Goal: Transaction & Acquisition: Purchase product/service

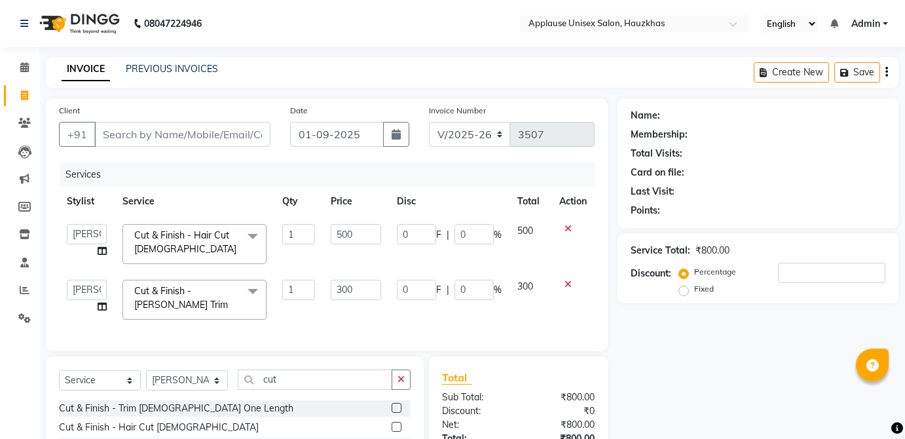
select select "5082"
select select "service"
select select "32127"
type input "a"
type input "0"
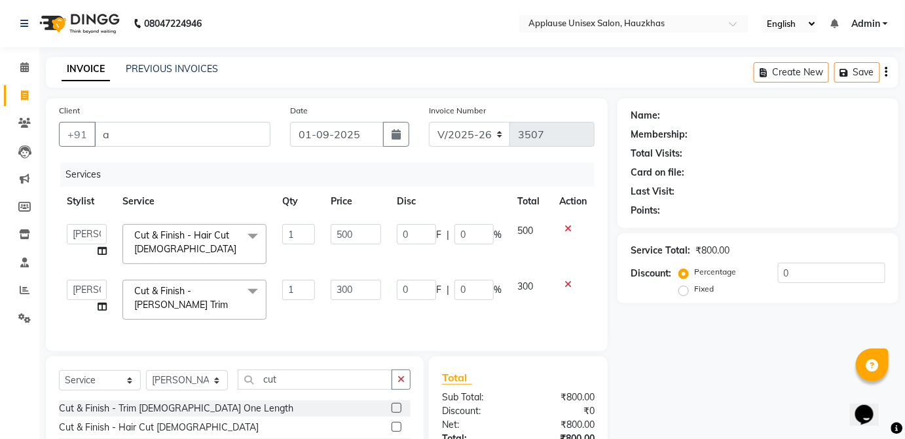
scroll to position [134, 0]
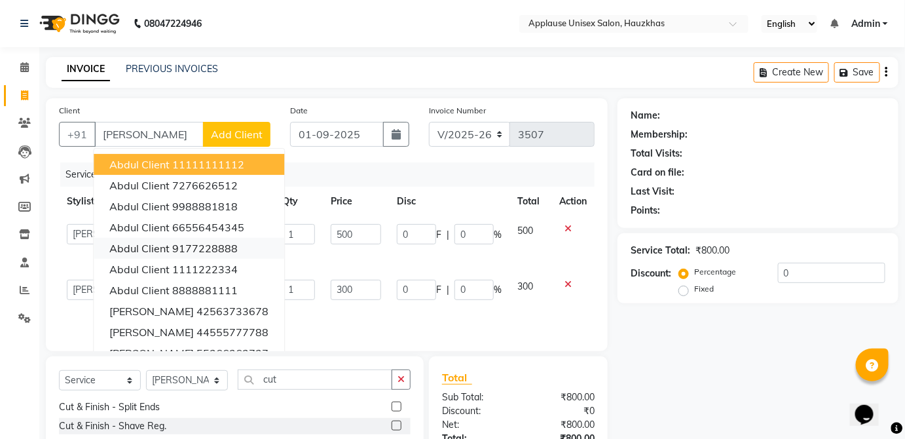
click at [207, 255] on button "abdul client 9177228888" at bounding box center [189, 248] width 190 height 21
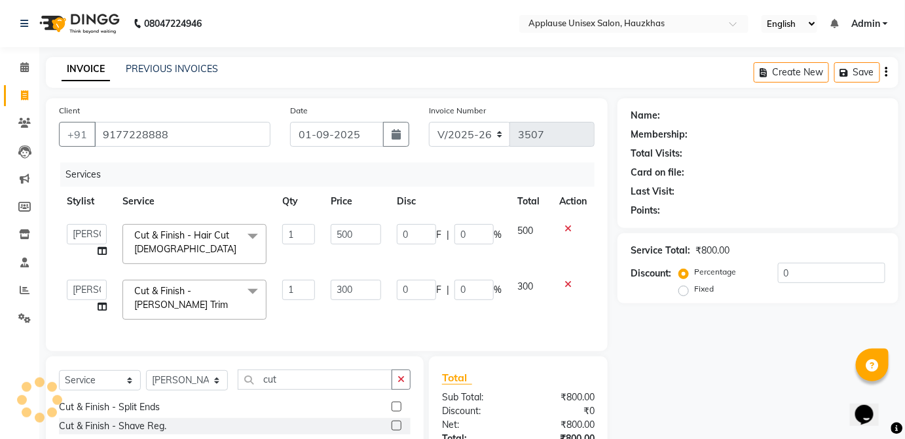
type input "9177228888"
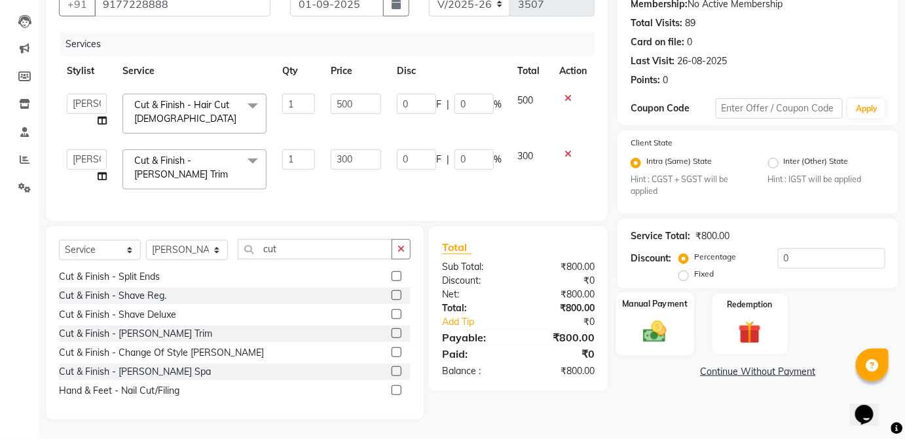
click at [674, 335] on div "Manual Payment" at bounding box center [655, 323] width 78 height 63
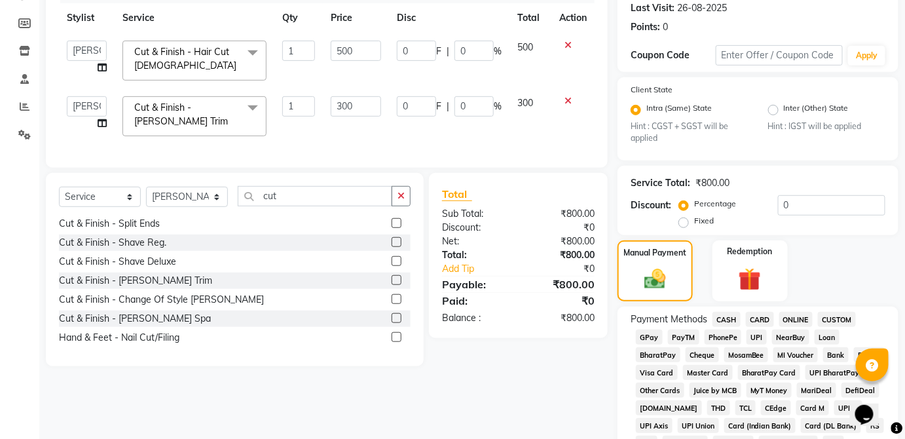
click at [731, 315] on span "CASH" at bounding box center [726, 319] width 28 height 15
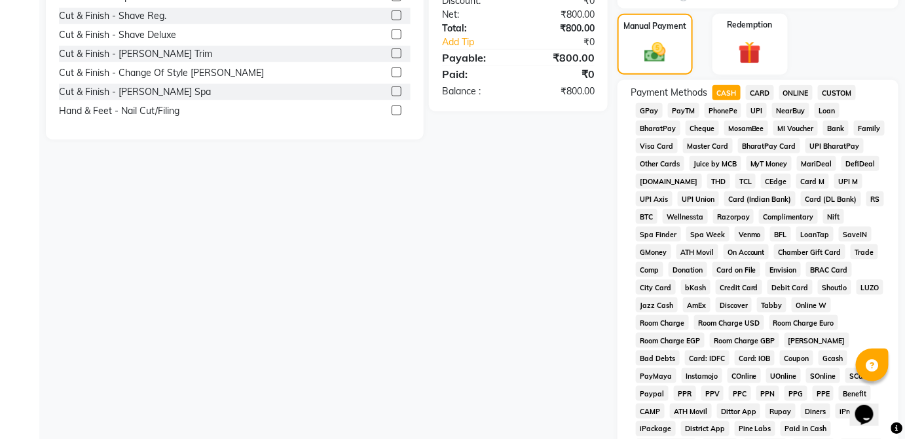
scroll to position [635, 0]
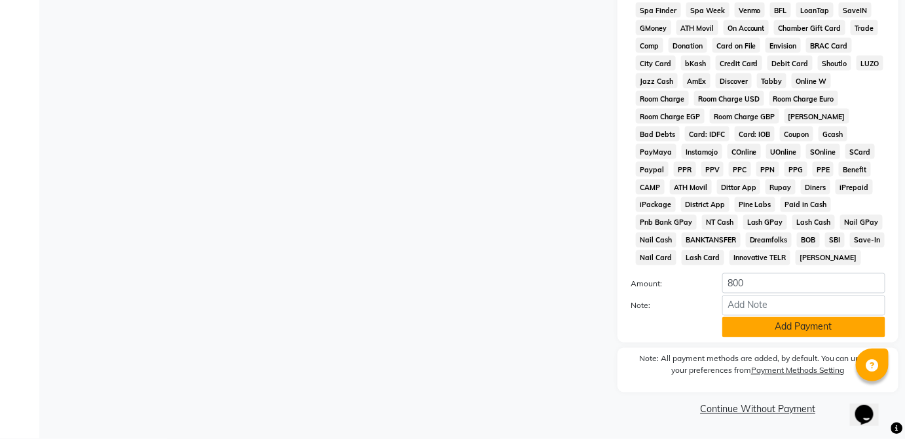
click at [808, 329] on button "Add Payment" at bounding box center [803, 327] width 163 height 20
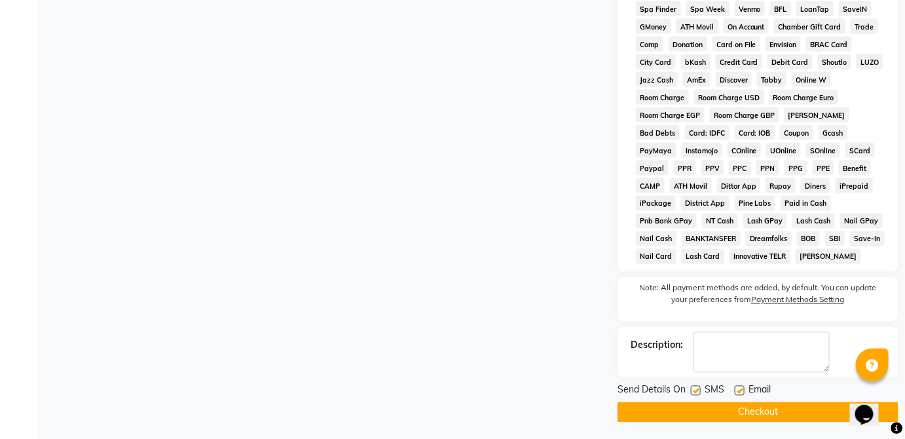
click at [806, 418] on button "Checkout" at bounding box center [757, 412] width 281 height 20
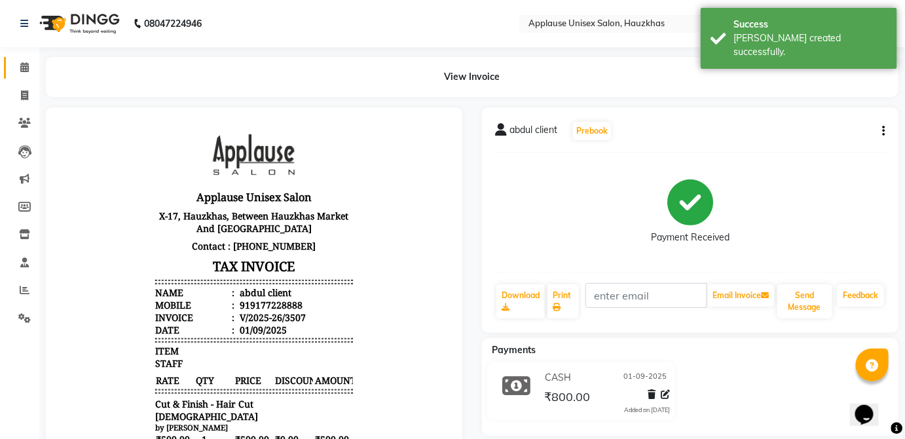
click at [20, 60] on span at bounding box center [24, 67] width 23 height 15
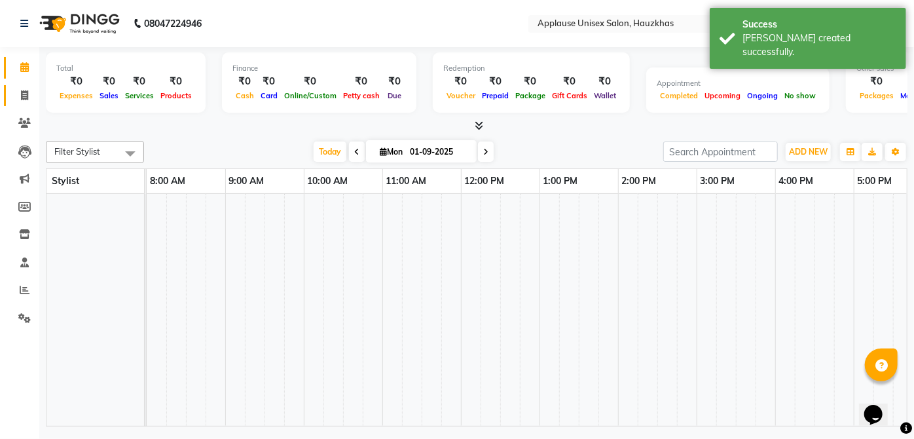
click at [21, 91] on icon at bounding box center [24, 95] width 7 height 10
select select "service"
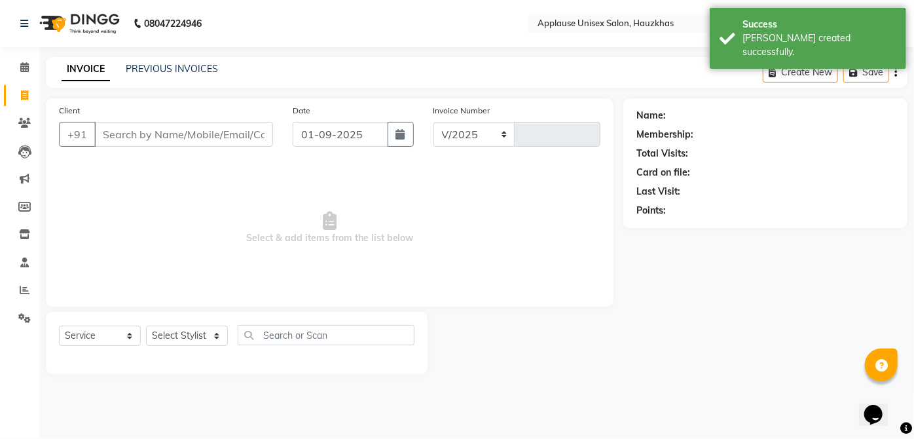
select select "5082"
type input "3508"
click at [141, 71] on link "PREVIOUS INVOICES" at bounding box center [172, 69] width 92 height 12
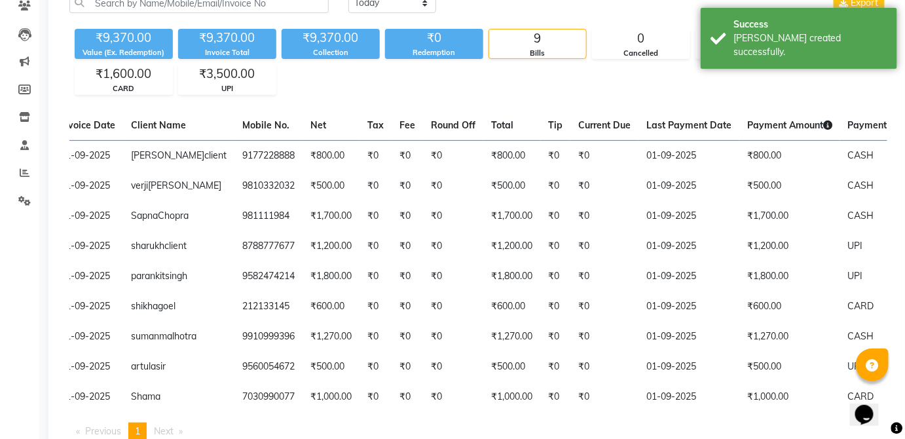
scroll to position [0, 93]
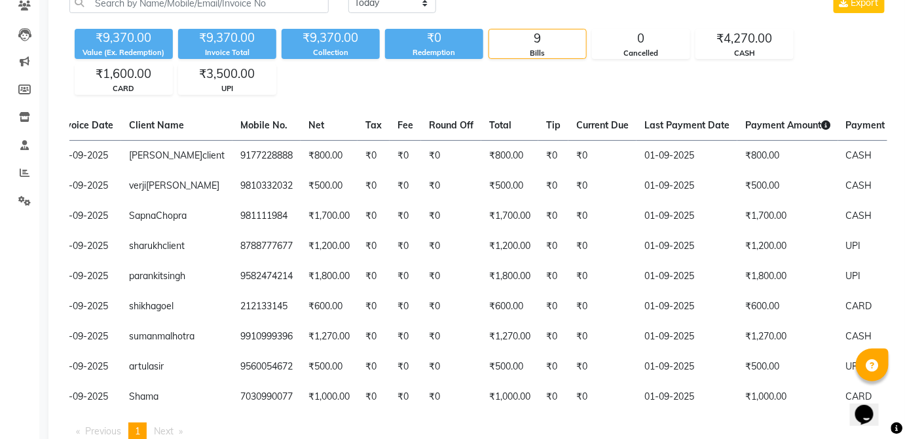
click at [737, 261] on td "₹1,200.00" at bounding box center [787, 246] width 101 height 30
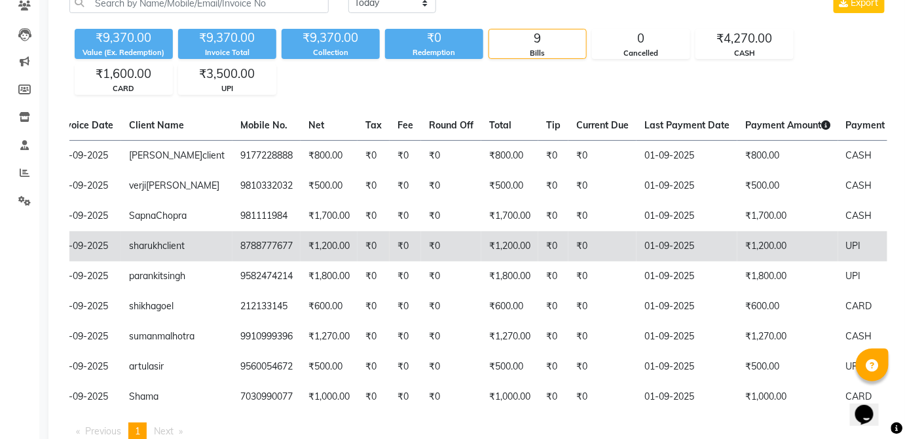
scroll to position [0, 0]
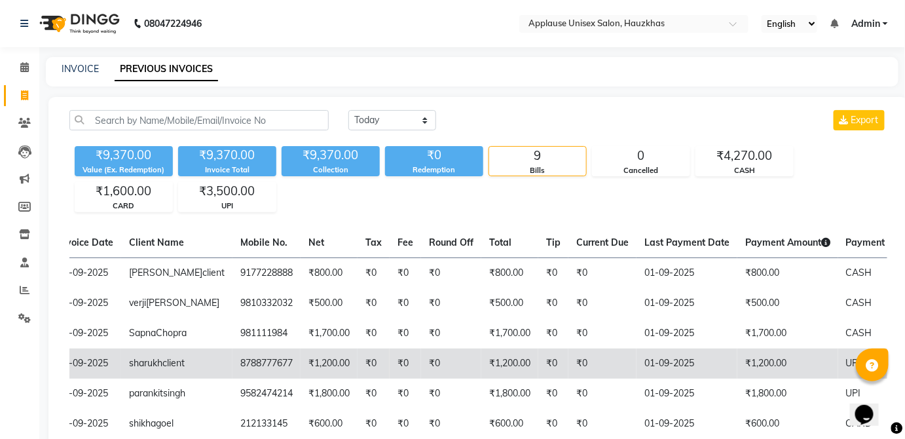
click at [86, 69] on link "INVOICE" at bounding box center [80, 69] width 37 height 12
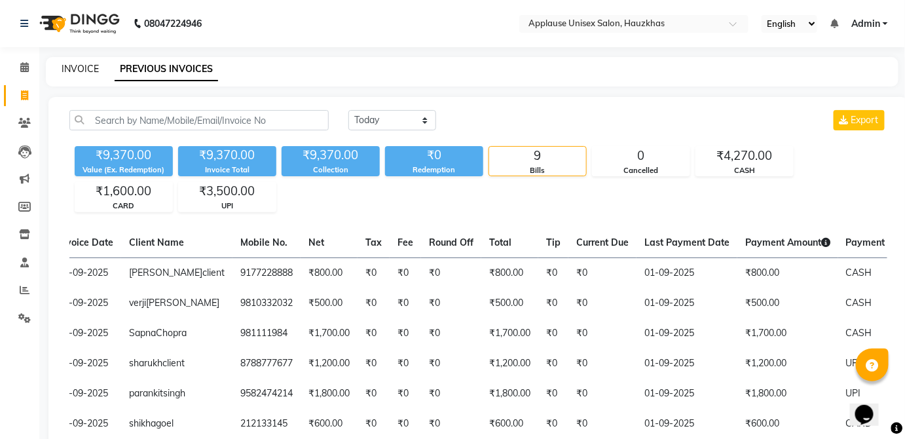
select select "service"
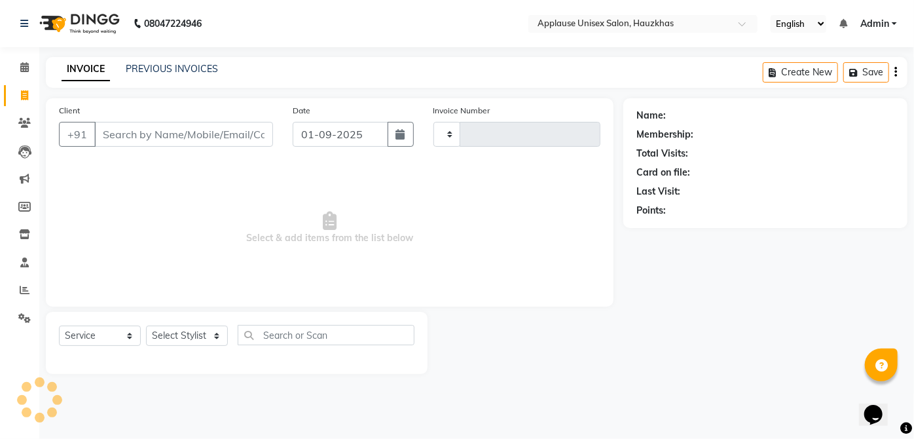
type input "3508"
select select "5082"
click at [202, 330] on select "Select Stylist Abdul Anas Arti Aruna Asif faisal guri heena Kaif Kamal Karan Ko…" at bounding box center [187, 335] width 82 height 20
select select "84502"
click at [146, 325] on select "Select Stylist Abdul Anas Arti Aruna Asif faisal guri heena Kaif Kamal Karan Ko…" at bounding box center [187, 335] width 82 height 20
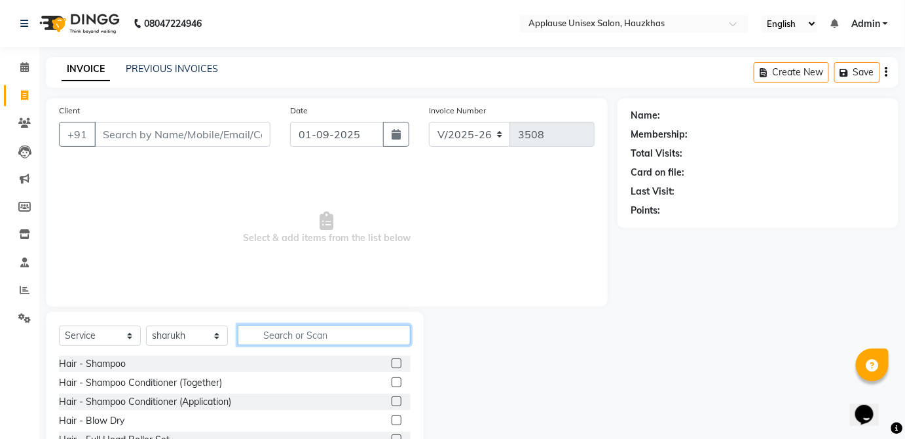
click at [293, 335] on input "text" at bounding box center [324, 335] width 173 height 20
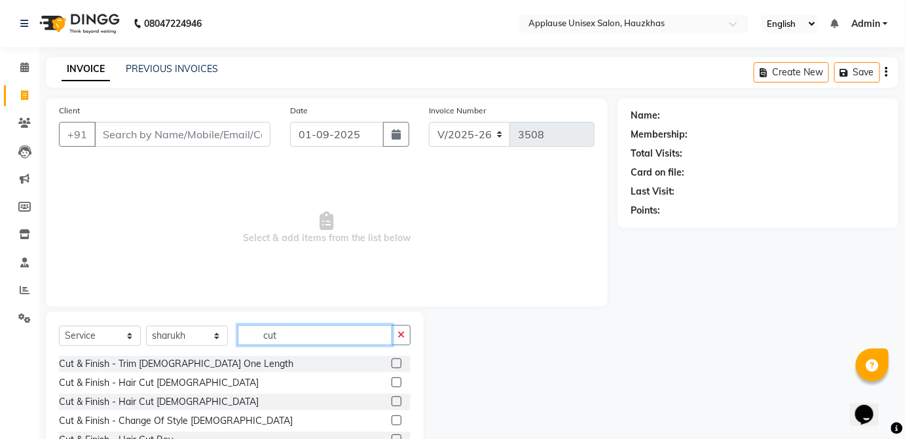
type input "cut"
click at [391, 400] on label at bounding box center [396, 401] width 10 height 10
click at [391, 400] on input "checkbox" at bounding box center [395, 401] width 9 height 9
checkbox input "true"
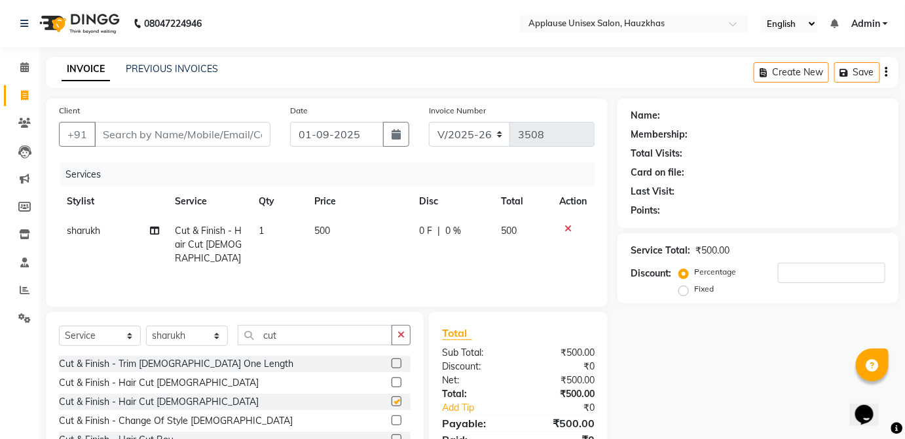
click at [479, 232] on div "0 F | 0 %" at bounding box center [452, 231] width 67 height 14
select select "84502"
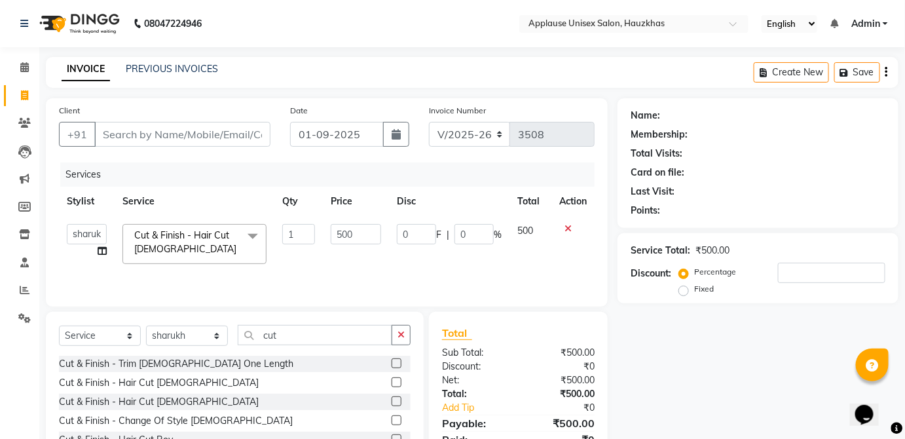
checkbox input "false"
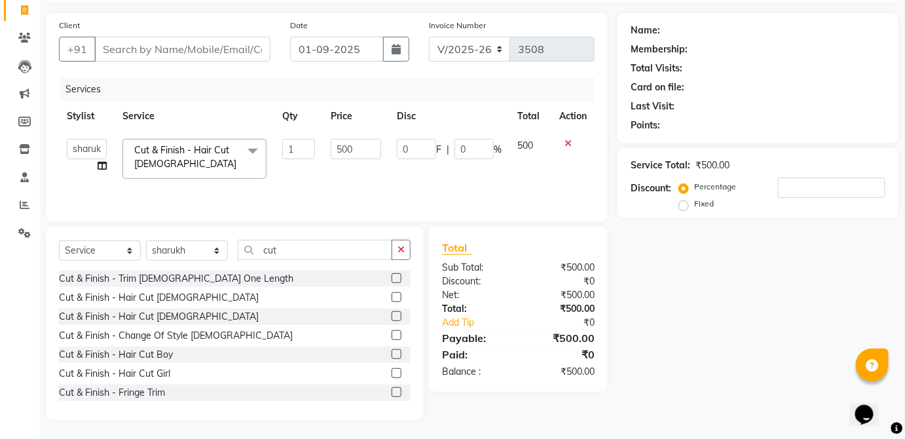
scroll to position [134, 0]
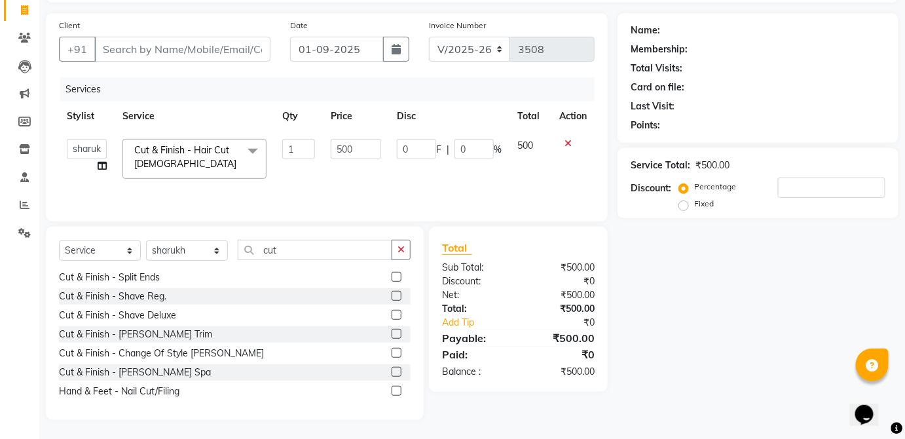
click at [391, 332] on label at bounding box center [396, 334] width 10 height 10
click at [391, 332] on input "checkbox" at bounding box center [395, 334] width 9 height 9
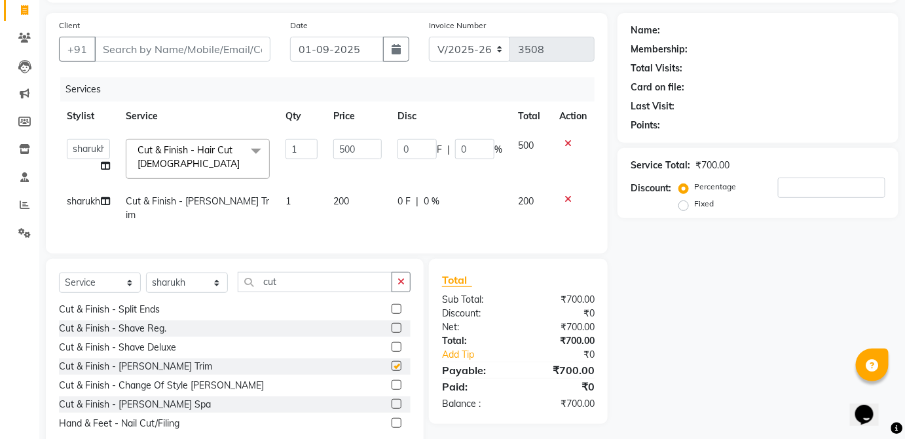
click at [369, 201] on td "200" at bounding box center [357, 208] width 64 height 43
checkbox input "false"
select select "84502"
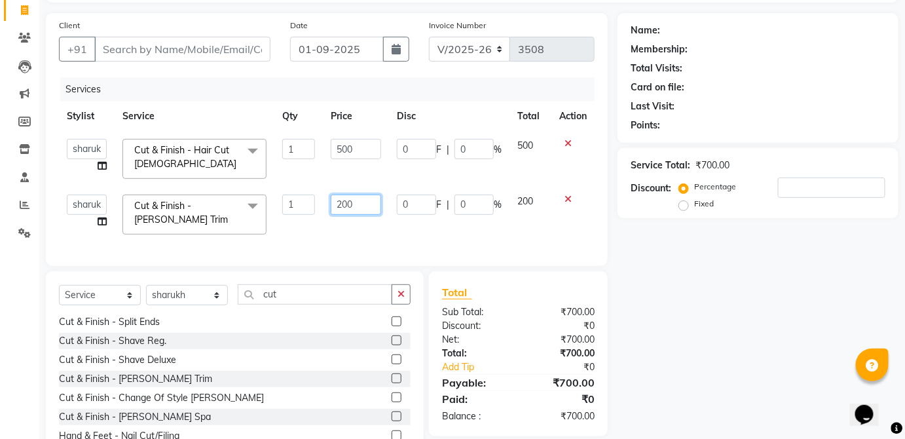
click at [366, 200] on input "200" at bounding box center [356, 204] width 50 height 20
type input "2"
type input "300"
click at [531, 191] on td "200" at bounding box center [530, 215] width 42 height 56
select select "84502"
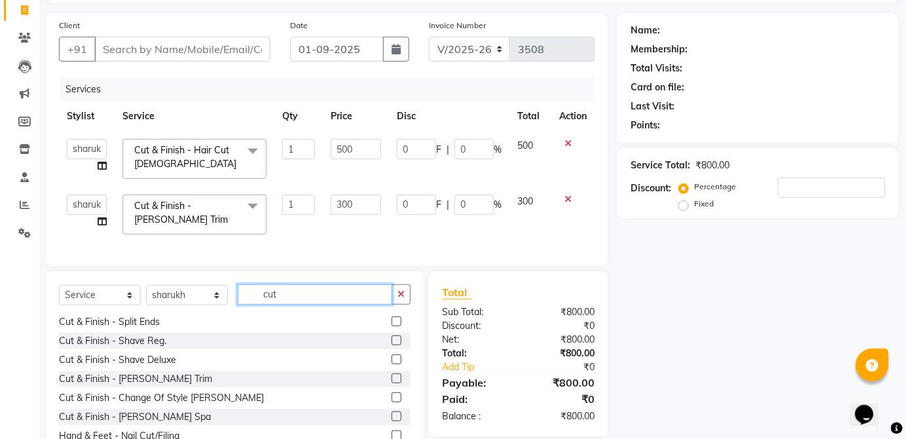
click at [353, 297] on input "cut" at bounding box center [315, 294] width 154 height 20
type input "c"
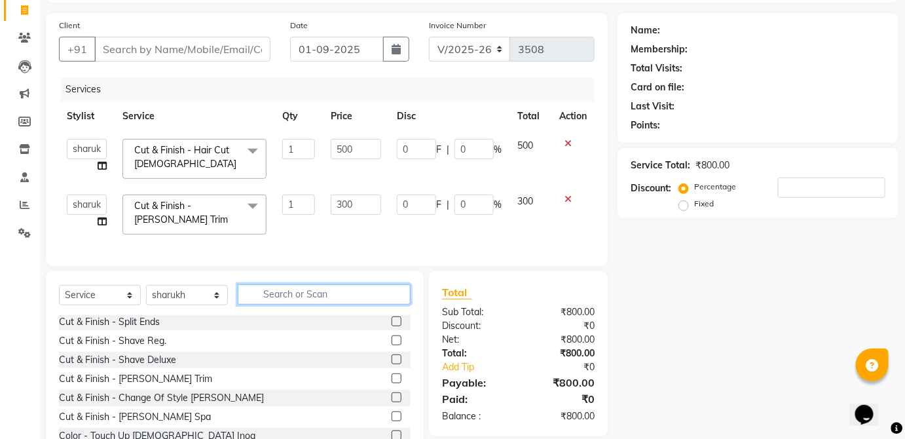
type input "d"
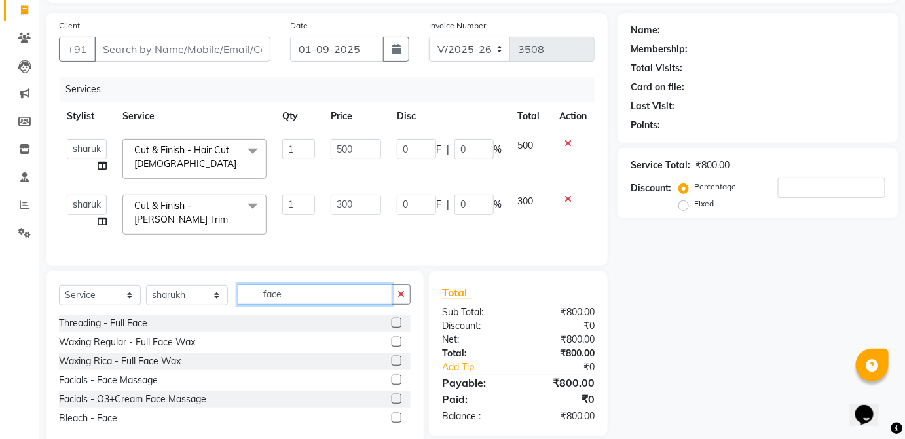
scroll to position [0, 0]
type input "face"
click at [397, 384] on label at bounding box center [396, 379] width 10 height 10
click at [397, 384] on input "checkbox" at bounding box center [395, 380] width 9 height 9
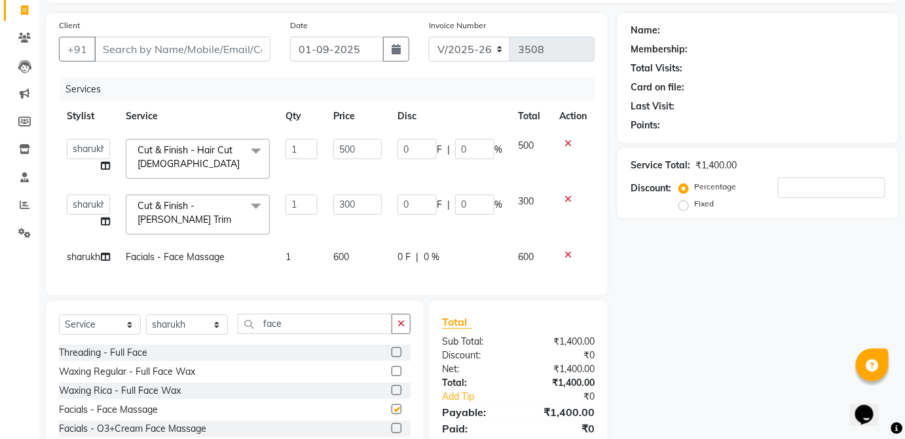
click at [433, 244] on td "0 F | 0 %" at bounding box center [449, 256] width 120 height 29
checkbox input "false"
select select "84502"
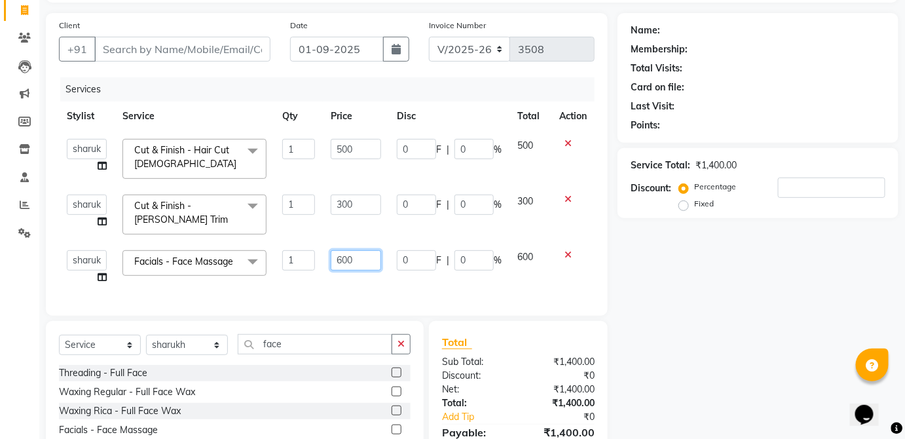
click at [353, 261] on input "600" at bounding box center [356, 260] width 50 height 20
type input "6"
type input "600"
click at [532, 247] on td "600" at bounding box center [530, 267] width 42 height 50
select select "84502"
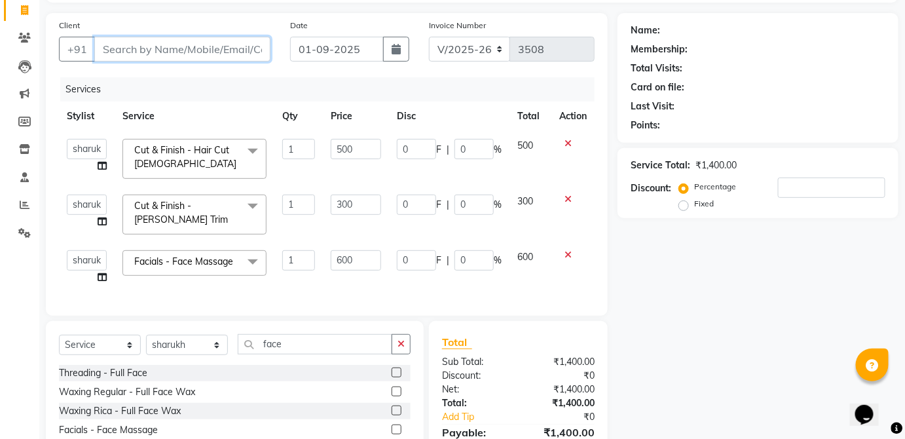
click at [244, 47] on input "Client" at bounding box center [182, 49] width 176 height 25
type input "s"
type input "0"
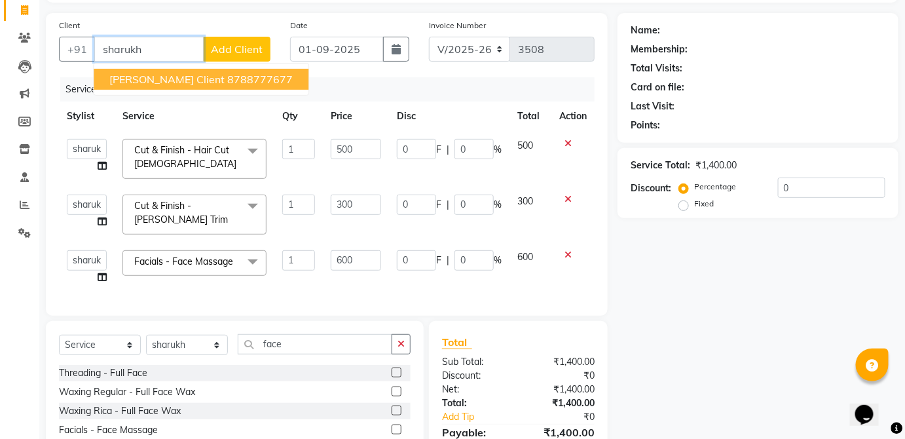
click at [232, 73] on ngb-highlight "8788777677" at bounding box center [259, 79] width 65 height 13
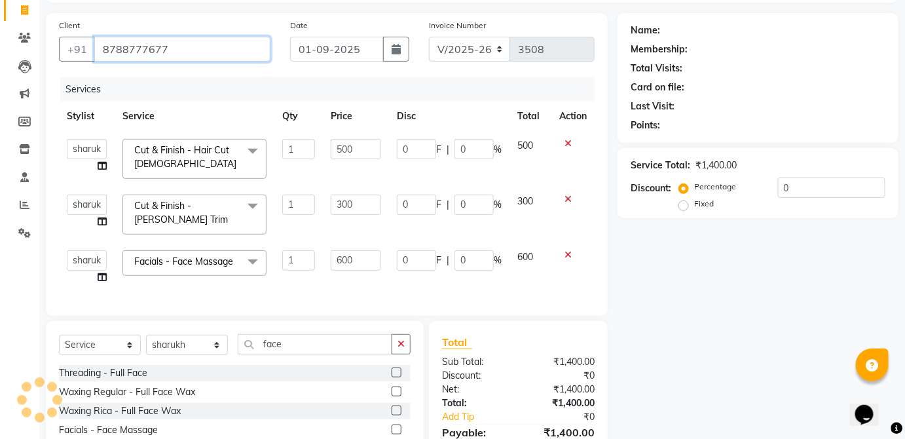
type input "8788777677"
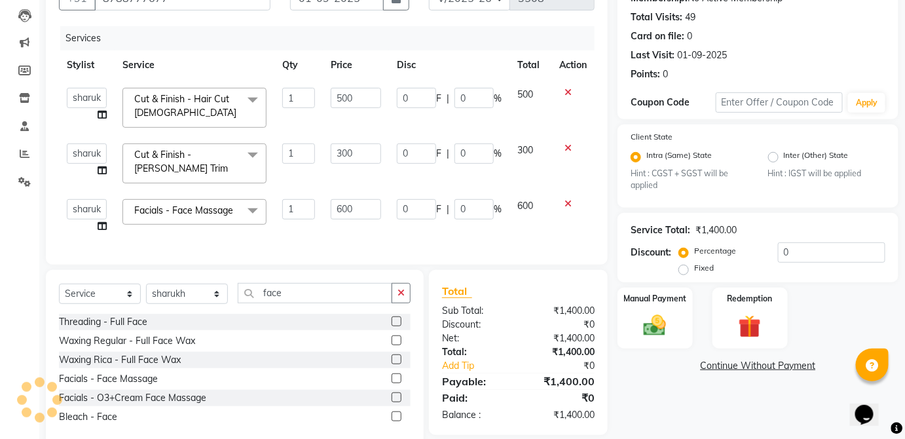
scroll to position [170, 0]
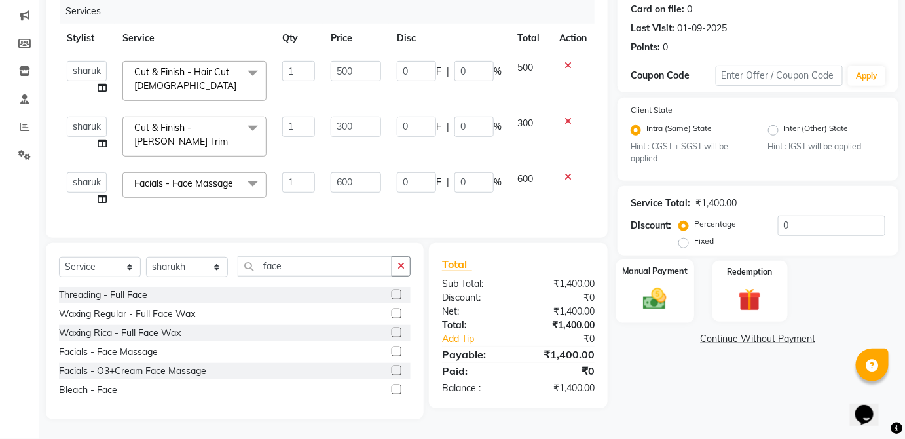
click at [665, 294] on img at bounding box center [655, 298] width 38 height 27
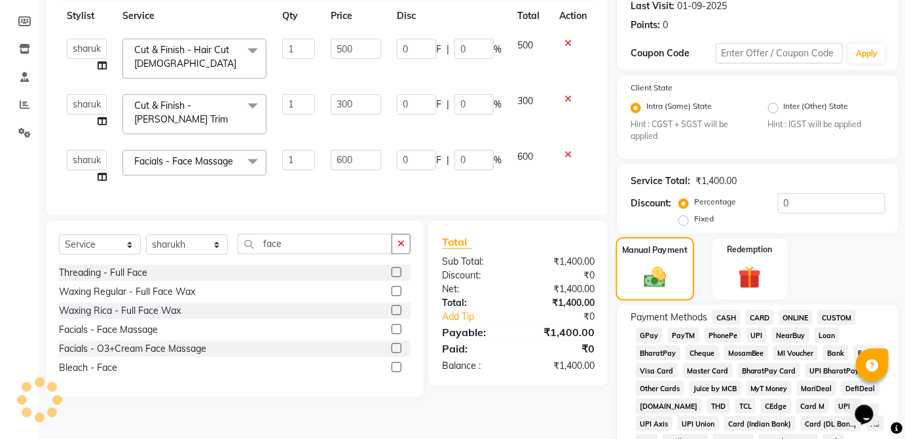
scroll to position [189, 0]
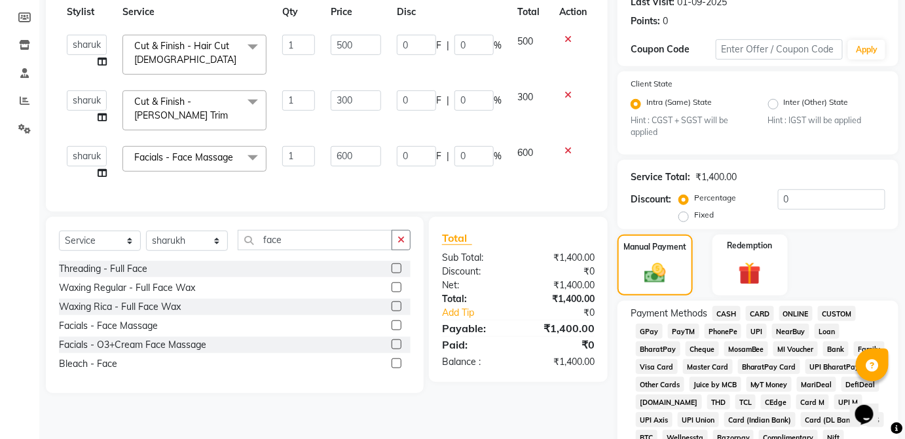
click at [728, 310] on span "CASH" at bounding box center [726, 313] width 28 height 15
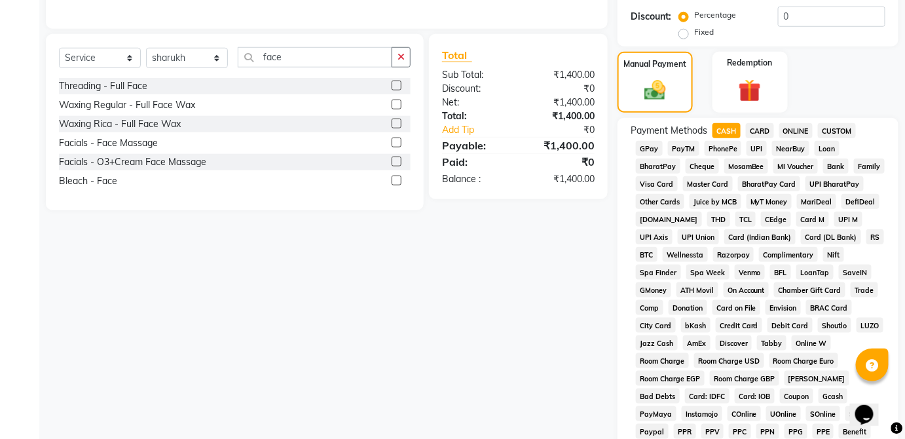
scroll to position [635, 0]
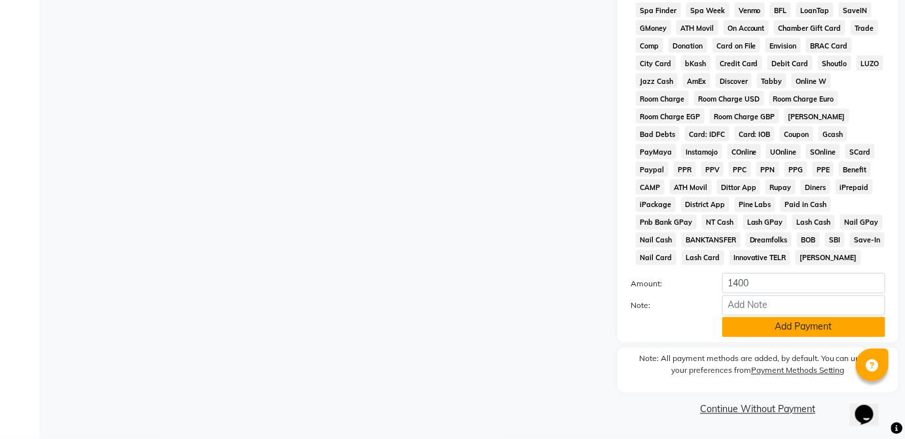
click at [808, 332] on button "Add Payment" at bounding box center [803, 327] width 163 height 20
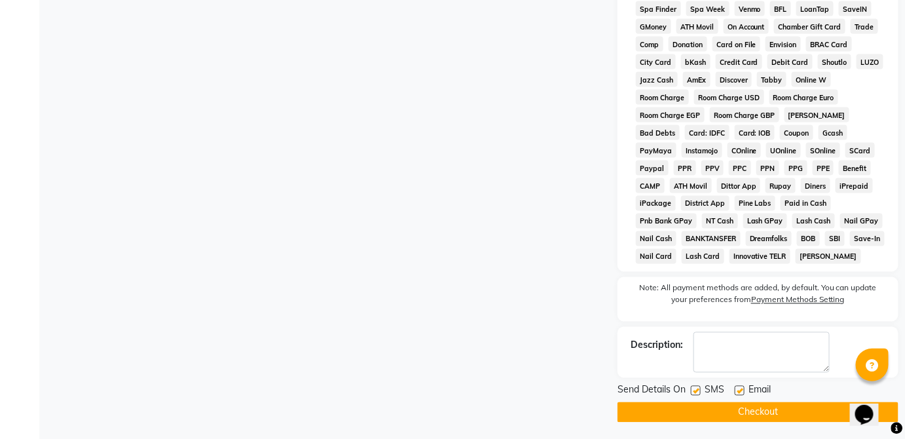
click at [768, 409] on button "Checkout" at bounding box center [757, 412] width 281 height 20
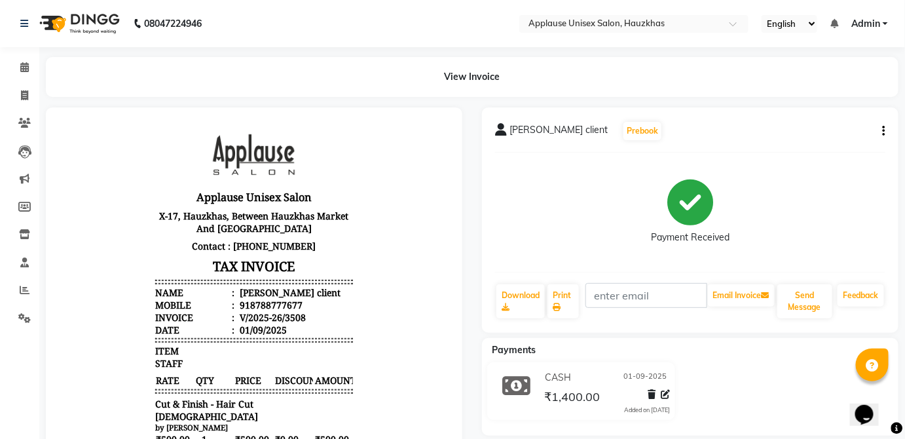
click at [457, 205] on div at bounding box center [254, 372] width 416 height 530
click at [8, 115] on link "Clients" at bounding box center [19, 124] width 31 height 22
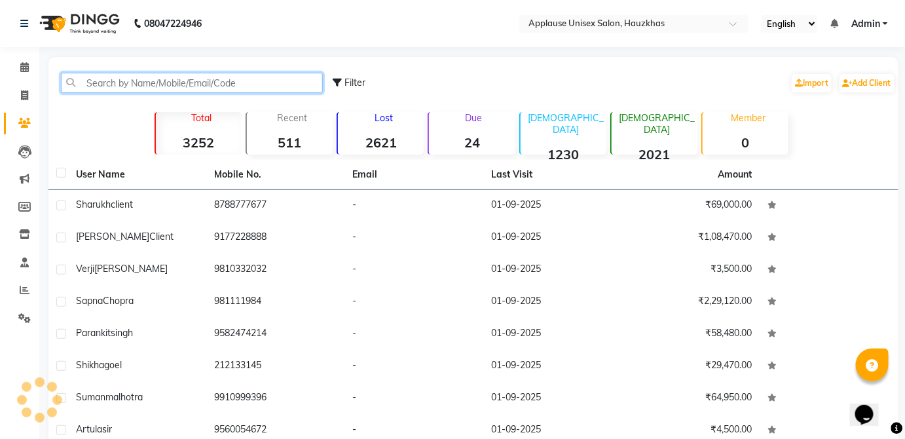
click at [177, 77] on input "text" at bounding box center [192, 83] width 262 height 20
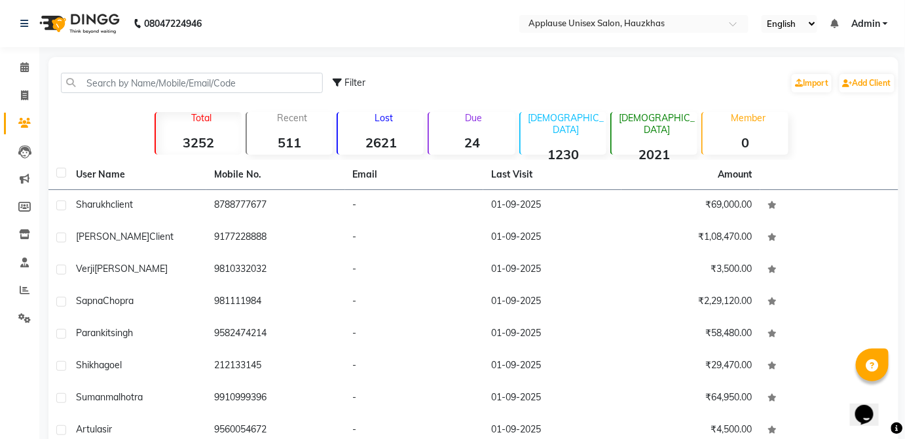
click at [21, 116] on span at bounding box center [24, 123] width 23 height 15
click at [33, 97] on span at bounding box center [24, 95] width 23 height 15
select select "service"
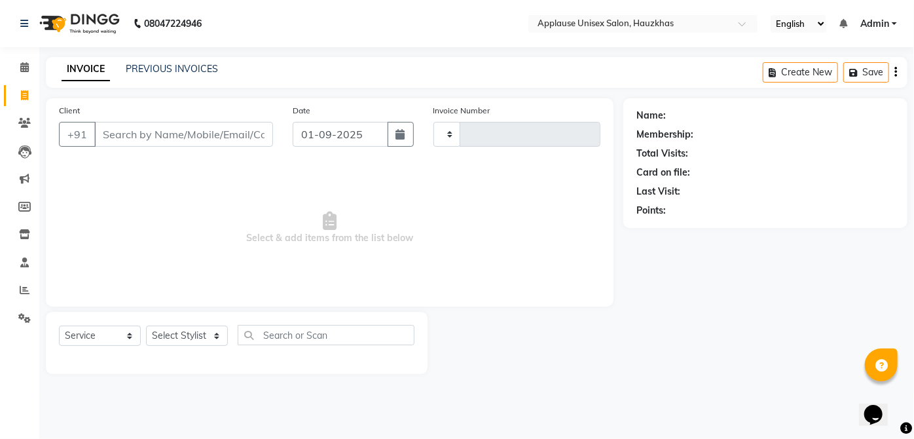
type input "3509"
select select "5082"
click at [176, 64] on link "PREVIOUS INVOICES" at bounding box center [172, 69] width 92 height 12
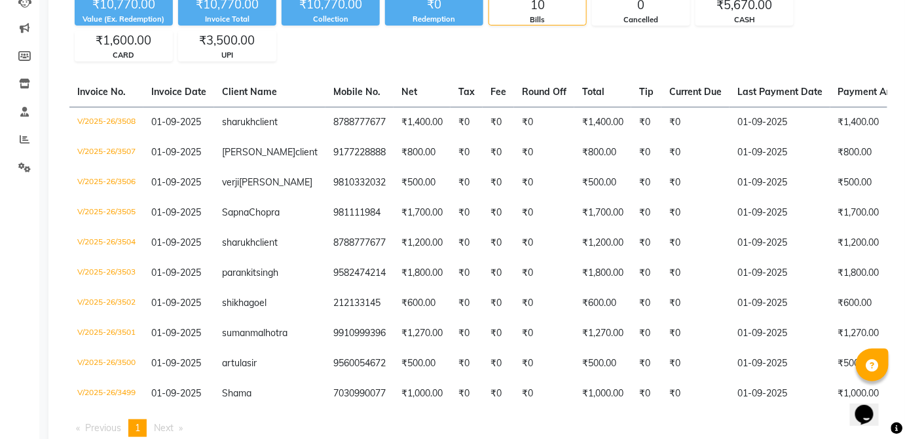
scroll to position [276, 0]
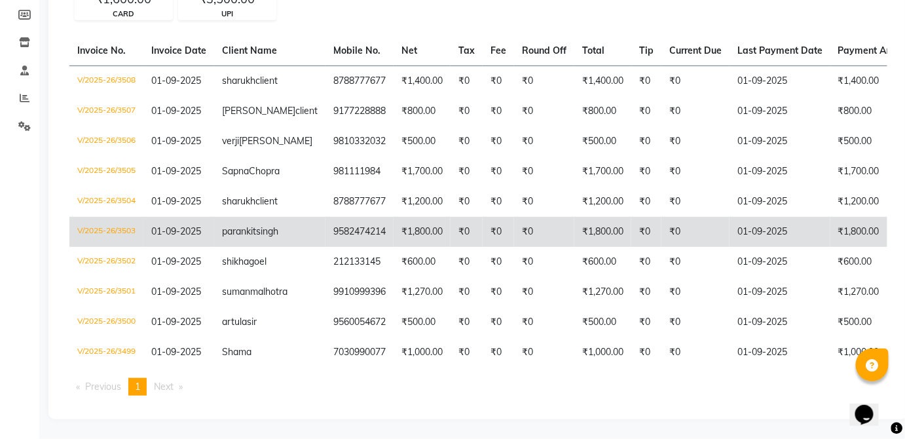
click at [482, 217] on td "₹0" at bounding box center [497, 232] width 31 height 30
click at [192, 195] on span "01-09-2025" at bounding box center [176, 201] width 50 height 12
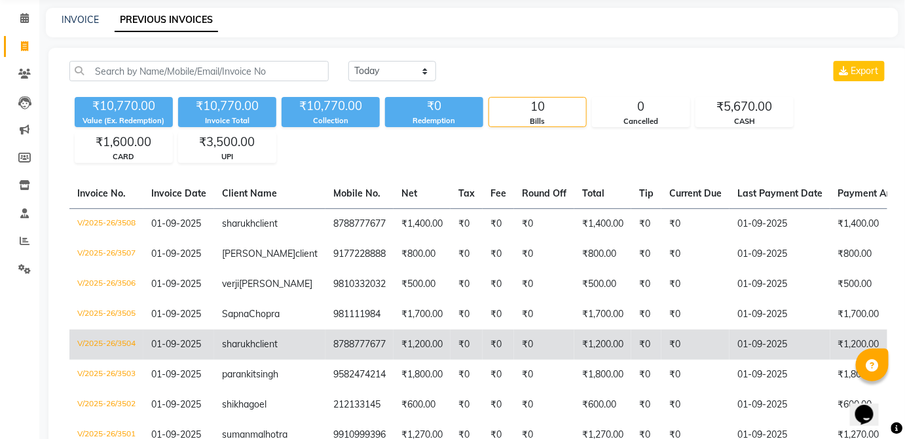
scroll to position [0, 0]
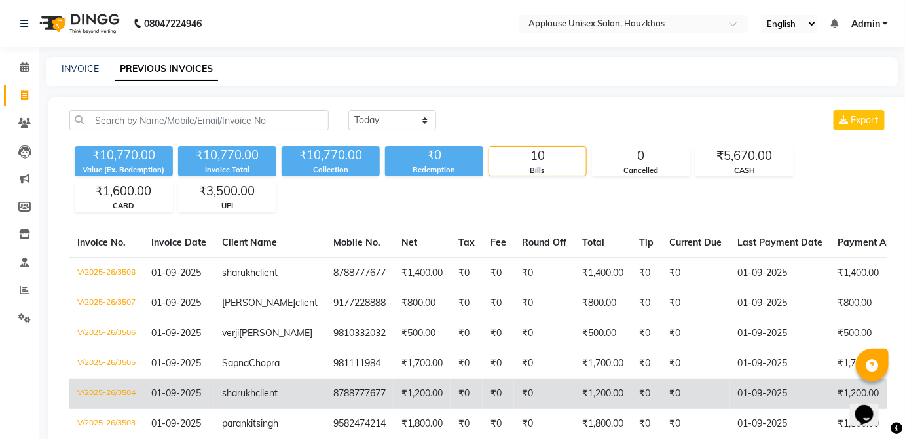
click at [77, 74] on link "INVOICE" at bounding box center [80, 69] width 37 height 12
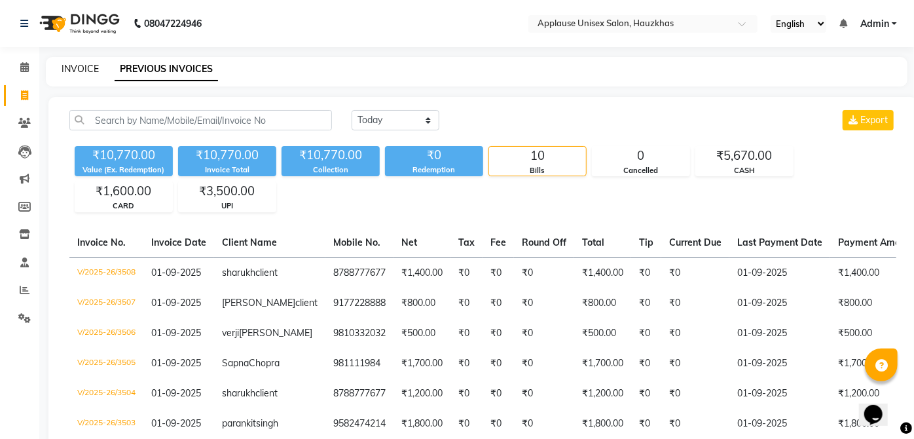
select select "service"
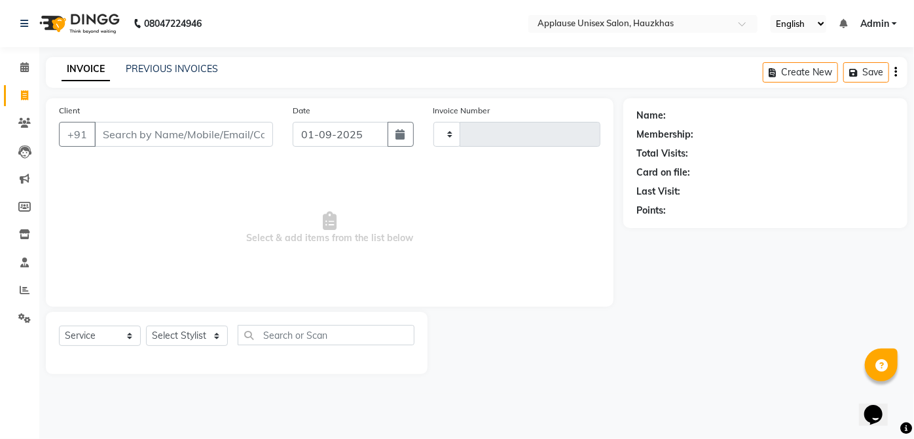
type input "3509"
select select "5082"
click at [194, 336] on select "Select Stylist" at bounding box center [187, 335] width 82 height 20
click at [448, 199] on span "Select & add items from the list below" at bounding box center [329, 227] width 541 height 131
click at [258, 131] on input "Client" at bounding box center [183, 134] width 179 height 25
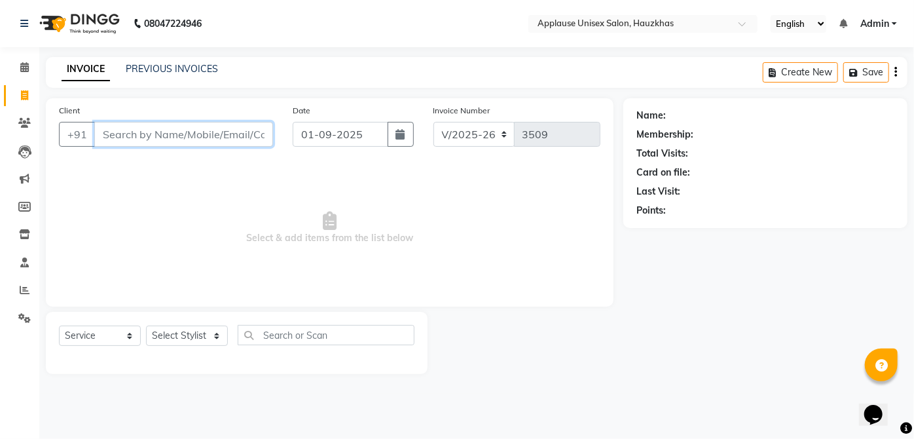
type input "8"
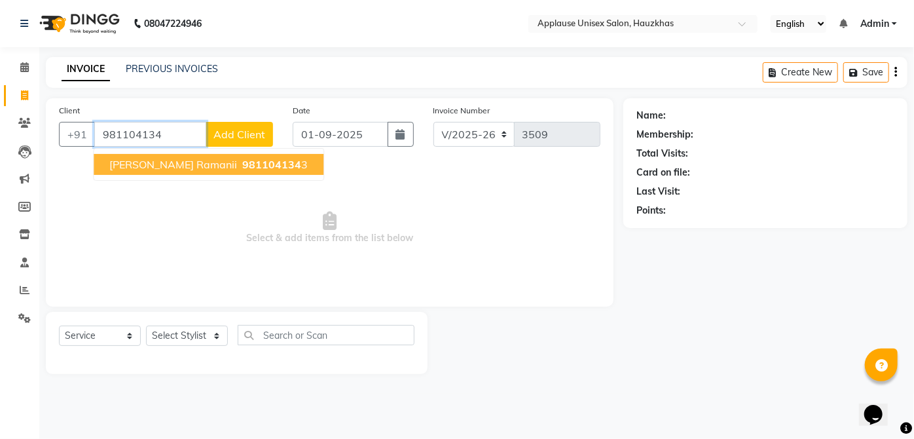
click at [244, 166] on span "981104134" at bounding box center [271, 164] width 59 height 13
type input "9811041343"
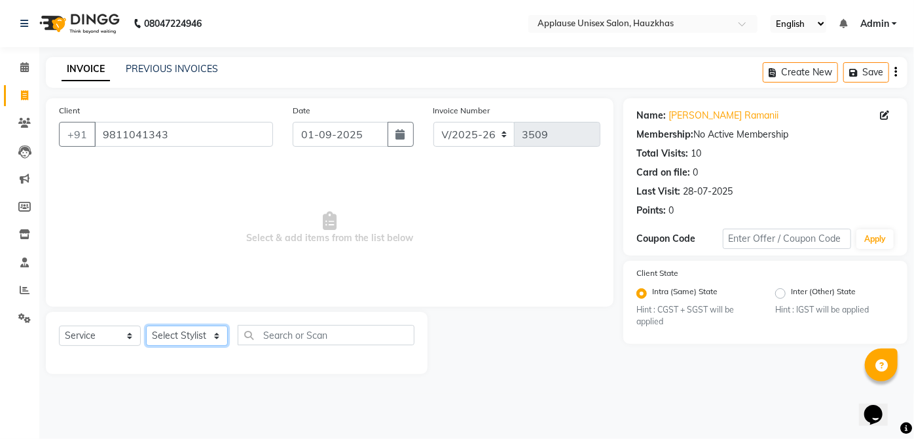
click at [191, 333] on select "Select Stylist Abdul Anas Arti Aruna Asif faisal guri heena Kaif Kamal Karan Ko…" at bounding box center [187, 335] width 82 height 20
select select "32127"
click at [146, 325] on select "Select Stylist Abdul Anas Arti Aruna Asif faisal guri heena Kaif Kamal Karan Ko…" at bounding box center [187, 335] width 82 height 20
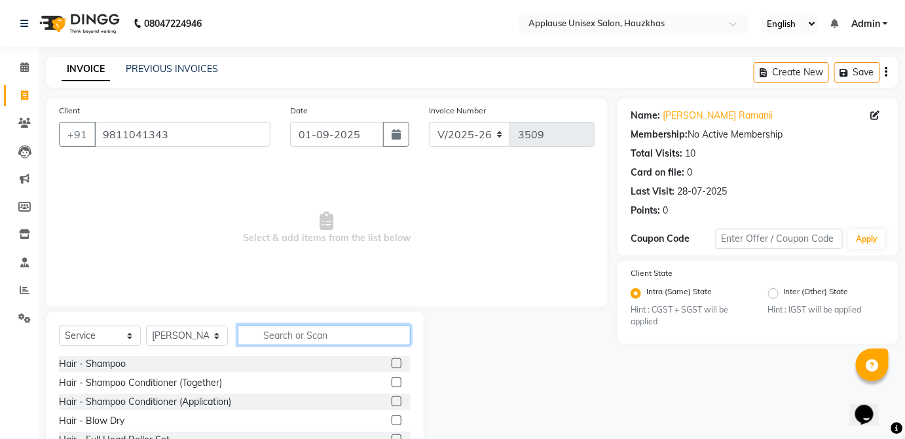
click at [340, 334] on input "text" at bounding box center [324, 335] width 173 height 20
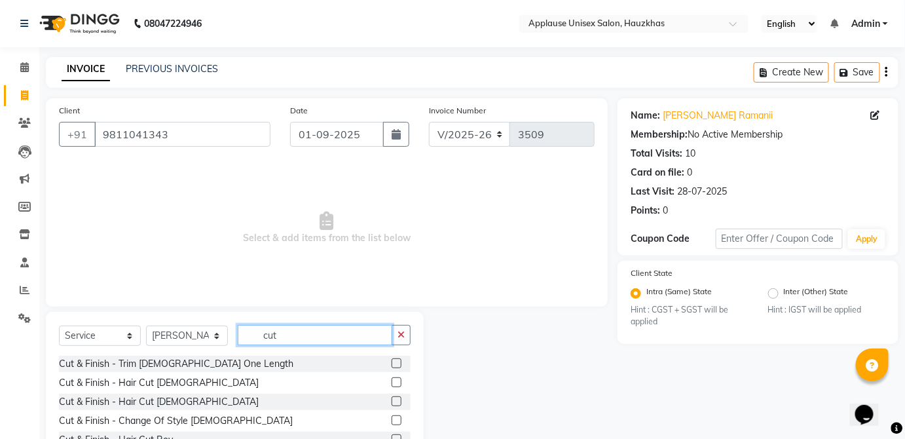
type input "cut"
click at [391, 400] on label at bounding box center [396, 401] width 10 height 10
click at [391, 400] on input "checkbox" at bounding box center [395, 401] width 9 height 9
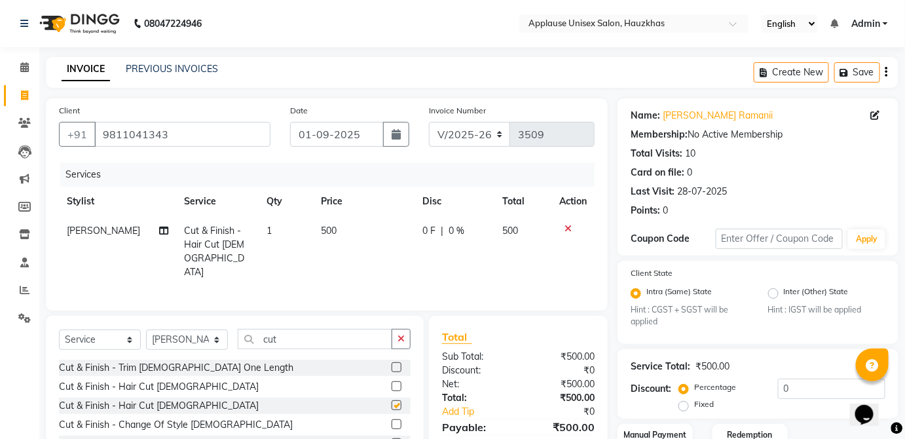
click at [488, 246] on td "0 F | 0 %" at bounding box center [454, 251] width 81 height 71
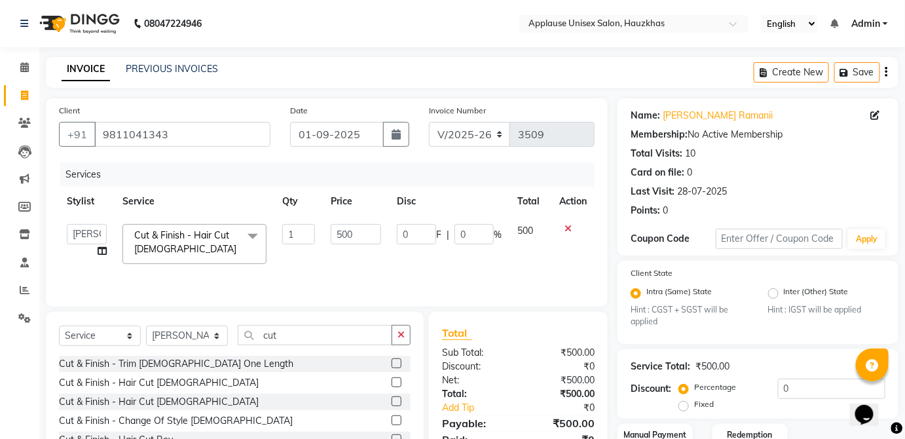
checkbox input "false"
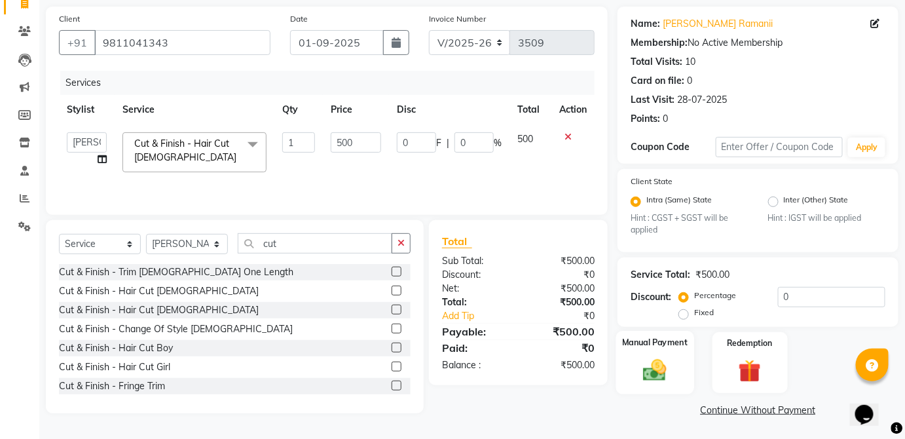
click at [671, 338] on label "Manual Payment" at bounding box center [654, 342] width 65 height 12
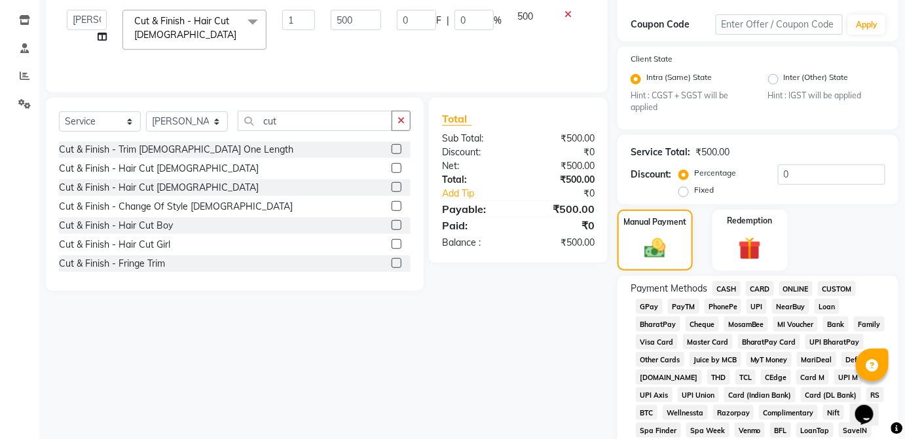
click at [729, 283] on span "CASH" at bounding box center [726, 288] width 28 height 15
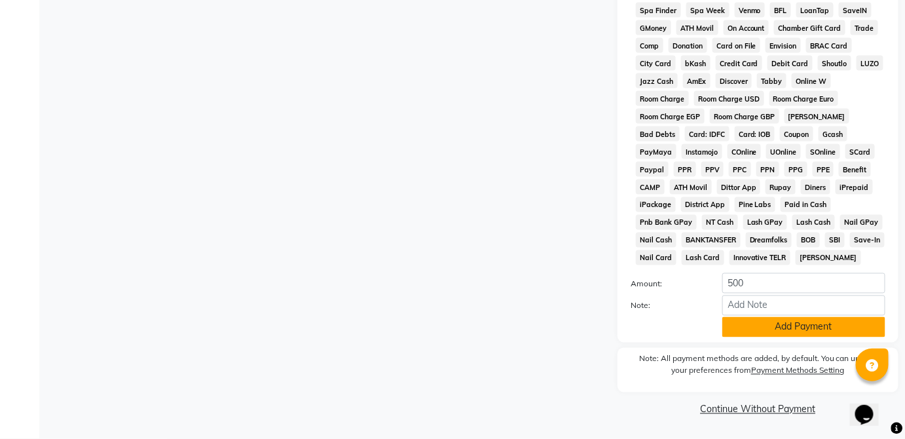
click at [776, 329] on button "Add Payment" at bounding box center [803, 327] width 163 height 20
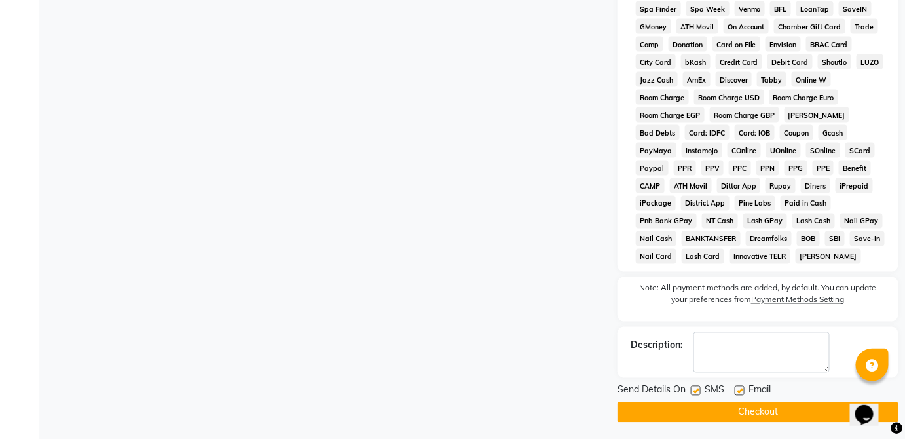
scroll to position [639, 0]
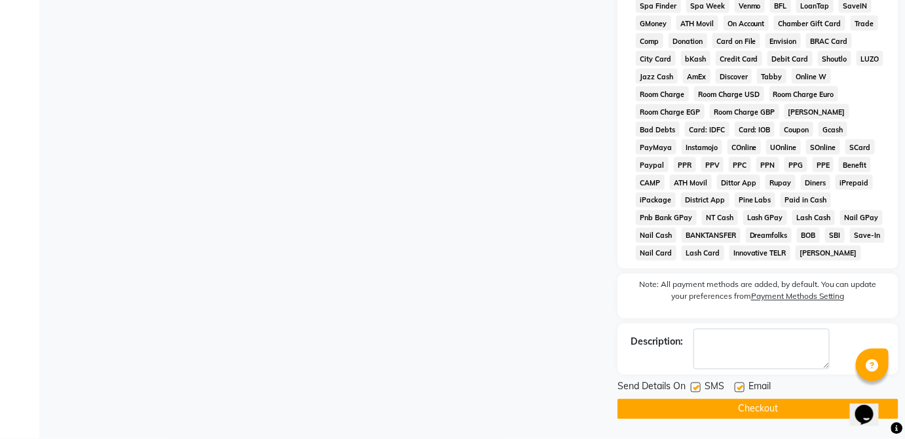
click at [770, 409] on button "Checkout" at bounding box center [757, 409] width 281 height 20
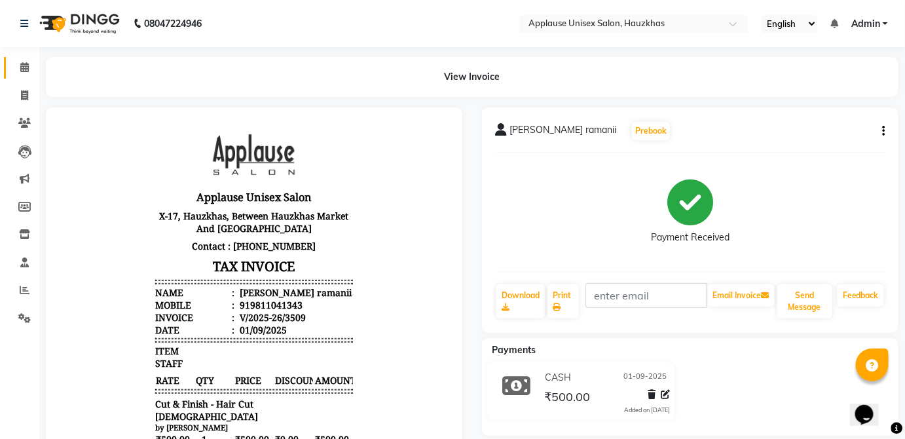
click at [26, 60] on span at bounding box center [24, 67] width 23 height 15
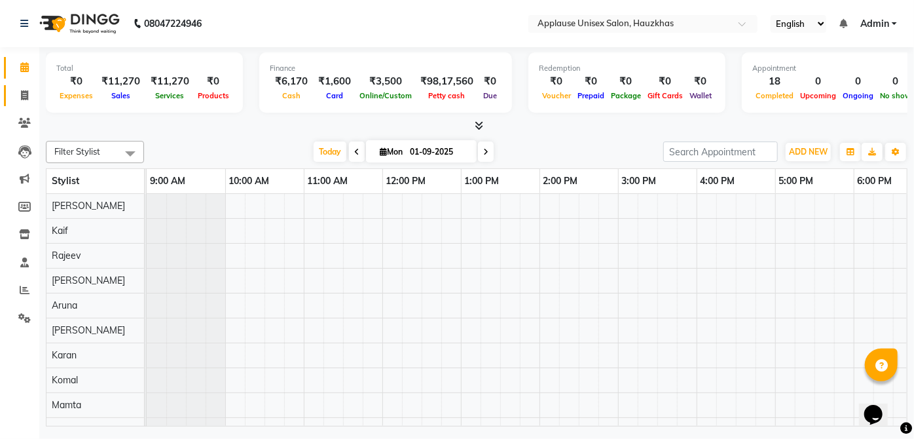
click at [24, 105] on link "Invoice" at bounding box center [19, 96] width 31 height 22
select select "service"
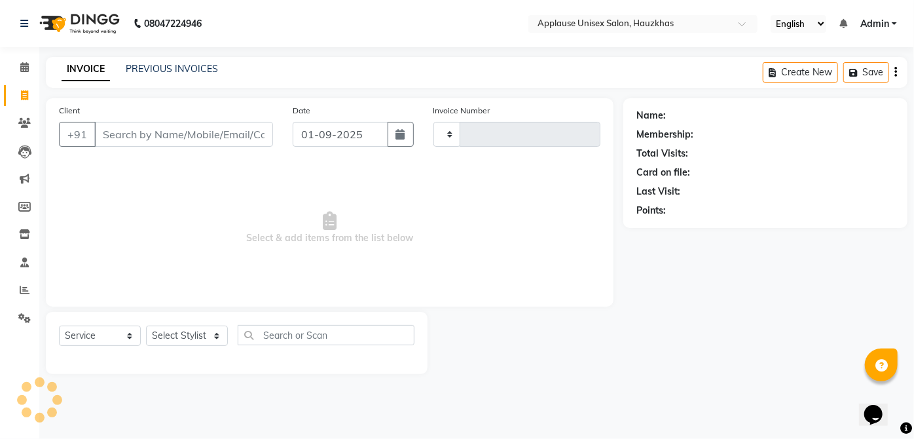
type input "3510"
select select "5082"
click at [210, 338] on select "Select Stylist Abdul Anas Arti Aruna Asif faisal guri heena Kaif Kamal Karan Ko…" at bounding box center [187, 335] width 82 height 20
select select "32126"
click at [146, 325] on select "Select Stylist Abdul Anas Arti Aruna Asif faisal guri heena Kaif Kamal Karan Ko…" at bounding box center [187, 335] width 82 height 20
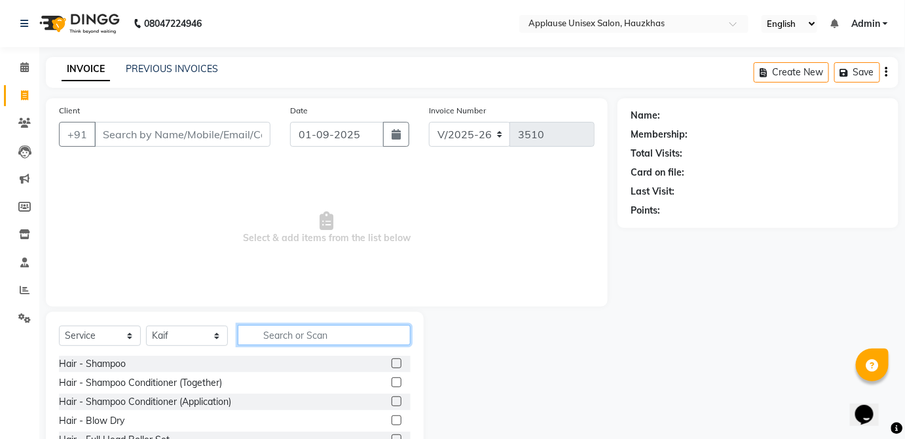
click at [340, 331] on input "text" at bounding box center [324, 335] width 173 height 20
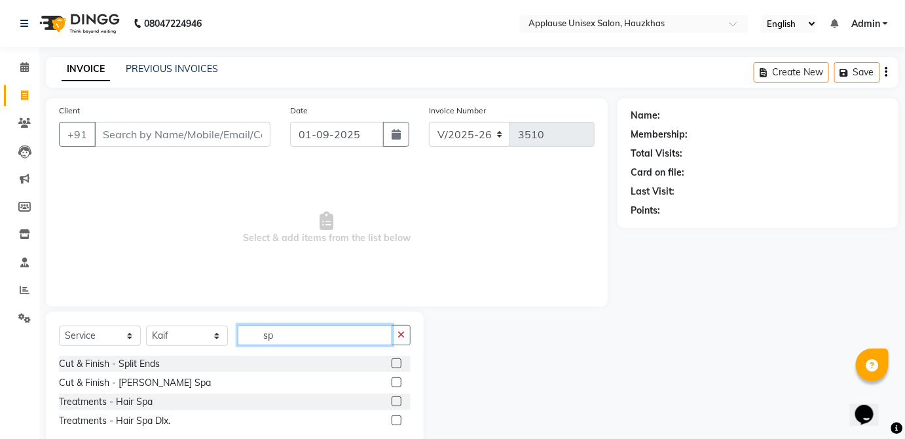
scroll to position [29, 0]
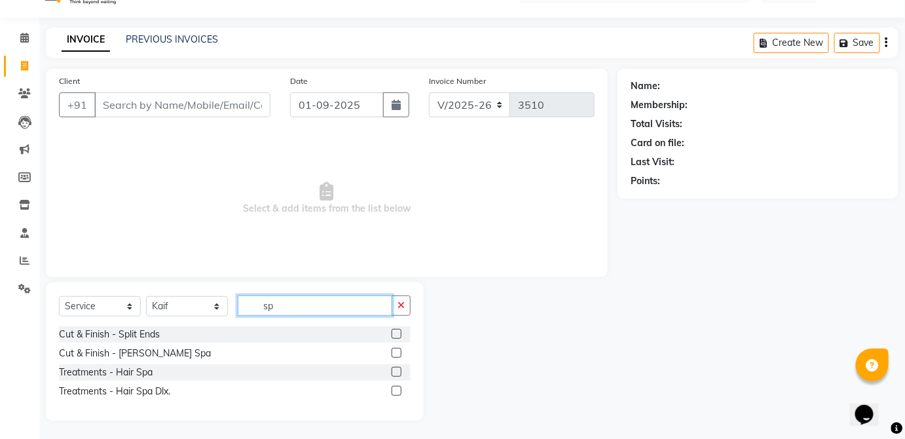
type input "sp"
click at [397, 370] on label at bounding box center [396, 372] width 10 height 10
click at [397, 370] on input "checkbox" at bounding box center [395, 372] width 9 height 9
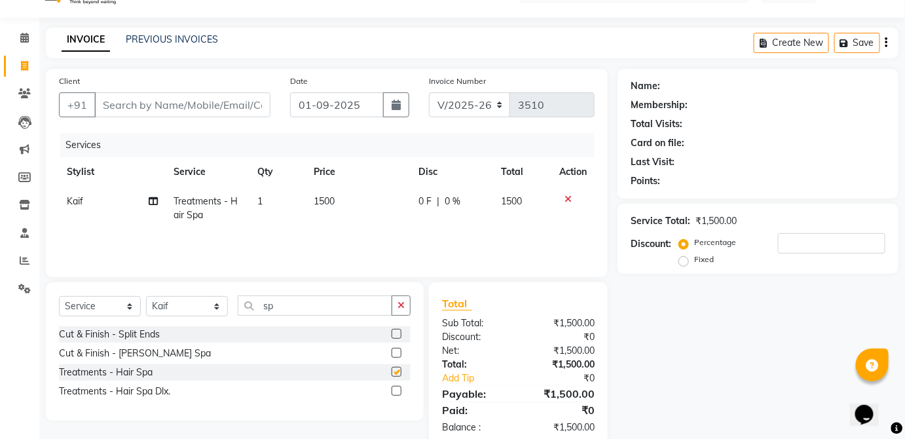
checkbox input "false"
click at [362, 204] on td "1500" at bounding box center [358, 208] width 105 height 43
select select "32126"
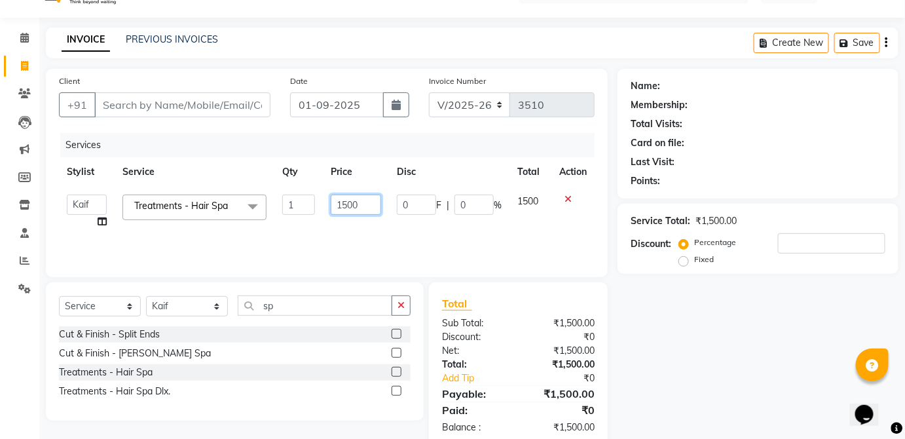
click at [357, 203] on input "1500" at bounding box center [356, 204] width 50 height 20
type input "1200"
click at [534, 211] on td "1500" at bounding box center [530, 212] width 42 height 50
select select "32126"
click at [365, 326] on div "Cut & Finish - Split Ends" at bounding box center [234, 334] width 351 height 16
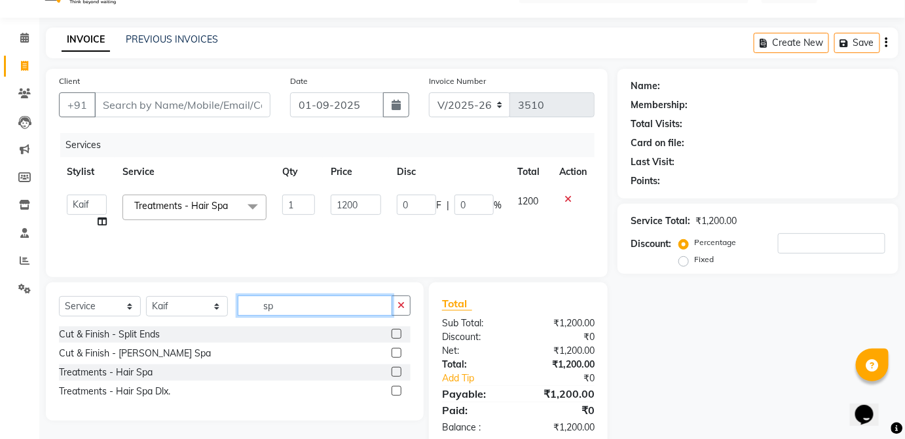
click at [333, 298] on input "sp" at bounding box center [315, 305] width 154 height 20
type input "s"
type input "blo"
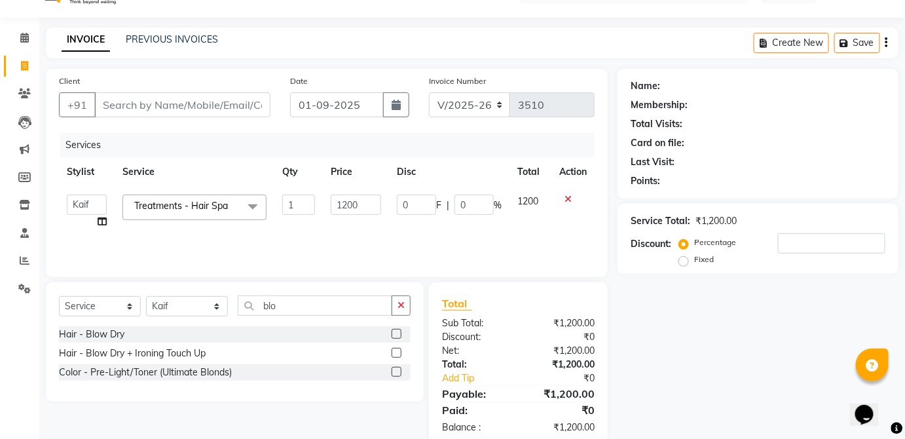
click at [397, 333] on label at bounding box center [396, 334] width 10 height 10
click at [397, 333] on input "checkbox" at bounding box center [395, 334] width 9 height 9
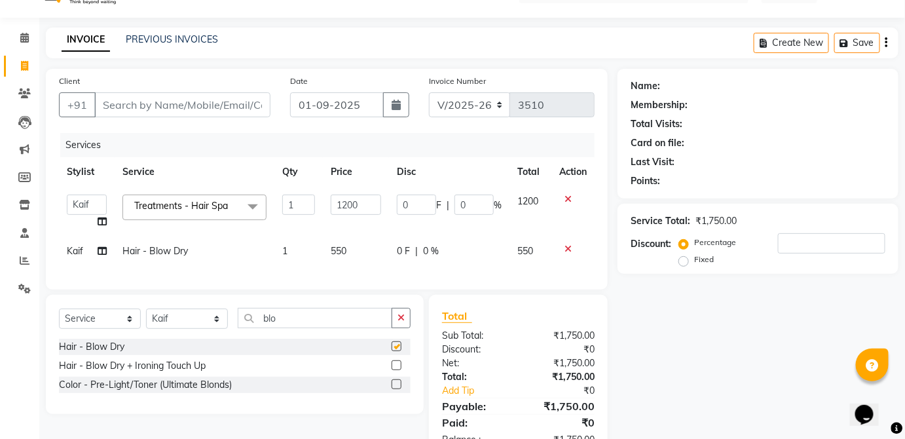
click at [395, 257] on td "0 F | 0 %" at bounding box center [449, 250] width 120 height 29
checkbox input "false"
select select "32126"
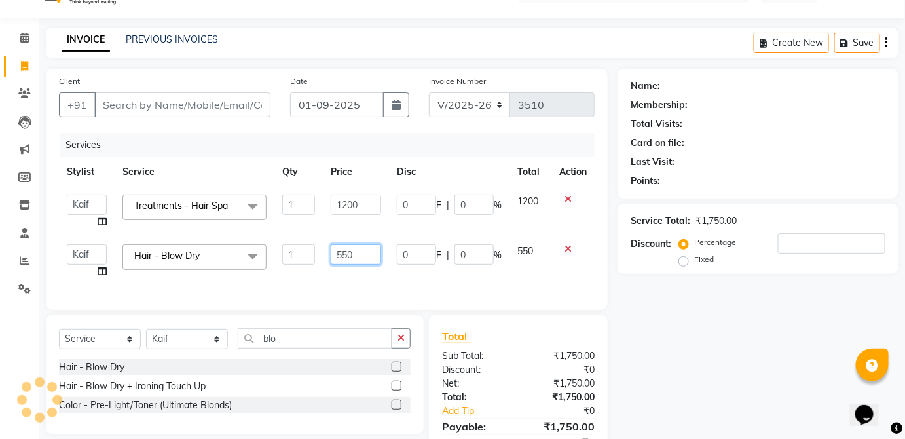
click at [363, 255] on input "550" at bounding box center [356, 254] width 50 height 20
type input "5"
type input "600"
click at [535, 259] on td "550" at bounding box center [530, 261] width 42 height 50
select select "32126"
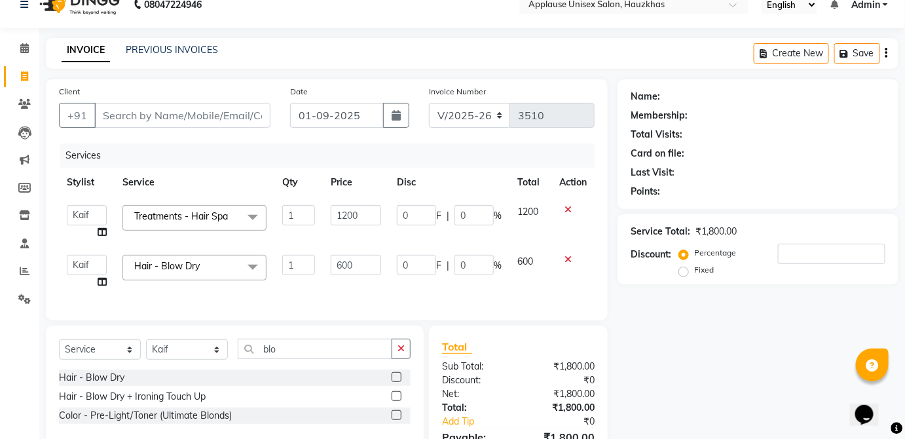
scroll to position [19, 0]
click at [236, 110] on input "Client" at bounding box center [182, 115] width 176 height 25
type input "s"
type input "0"
drag, startPoint x: 236, startPoint y: 110, endPoint x: 457, endPoint y: 205, distance: 240.1
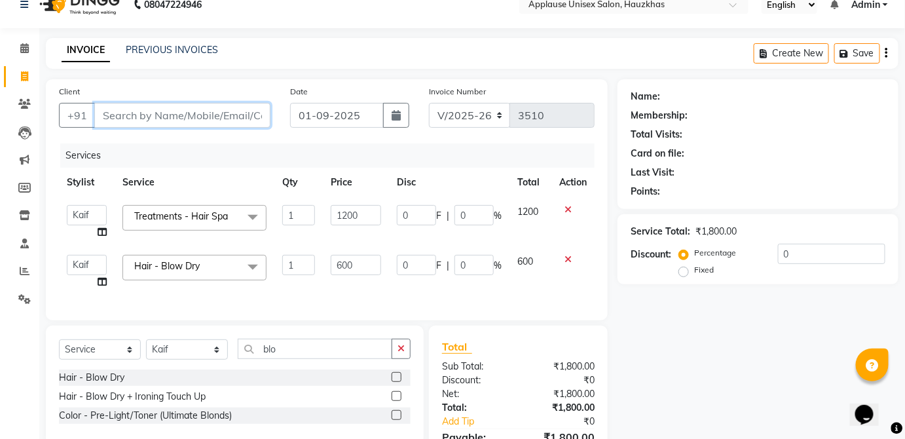
click at [207, 110] on input "Client" at bounding box center [182, 115] width 176 height 25
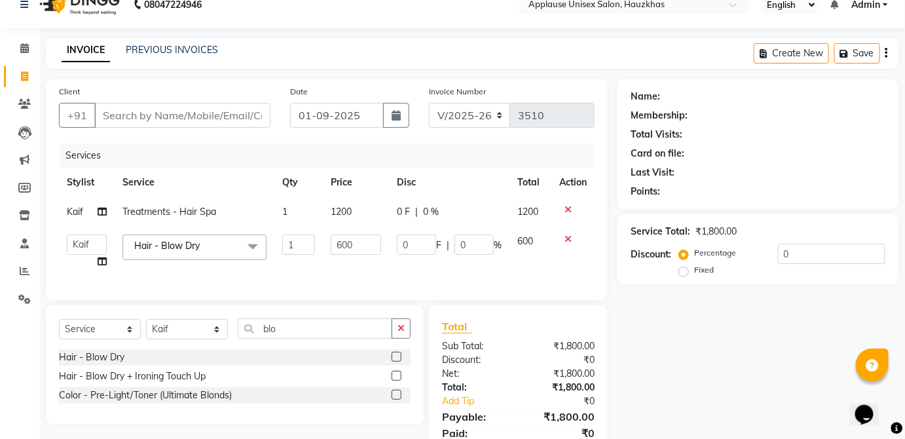
click at [456, 199] on td "0 F | 0 %" at bounding box center [449, 211] width 120 height 29
select select "32126"
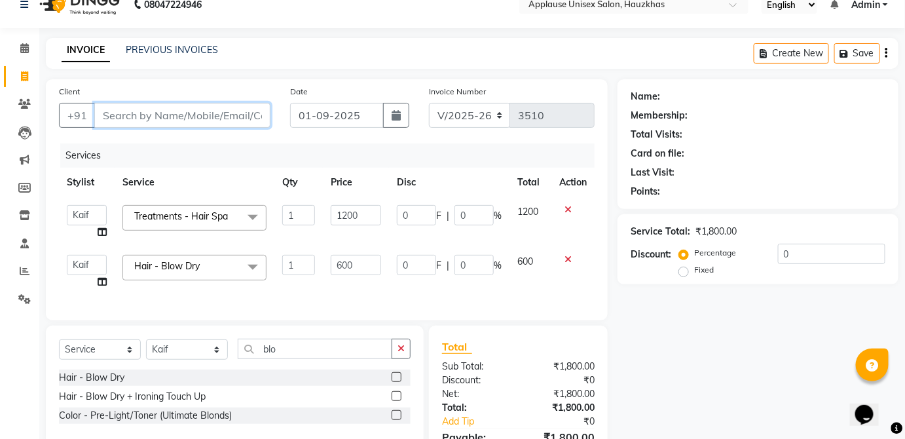
click at [258, 110] on input "Client" at bounding box center [182, 115] width 176 height 25
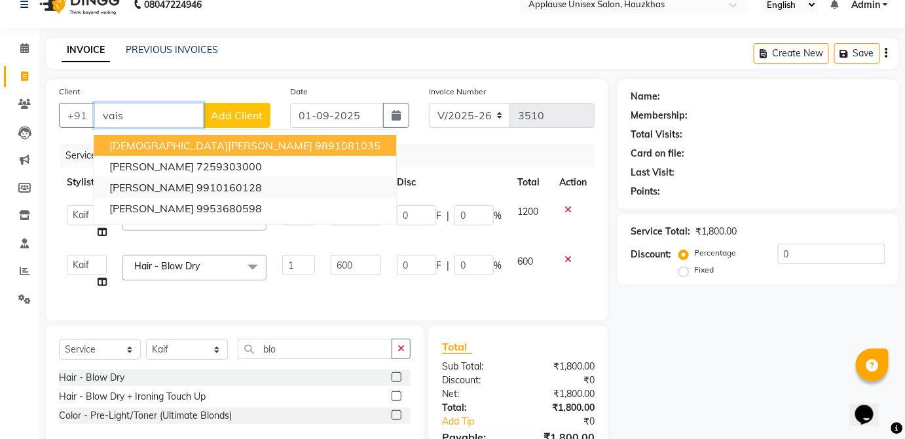
click at [229, 185] on ngb-highlight "9910160128" at bounding box center [228, 187] width 65 height 13
type input "9910160128"
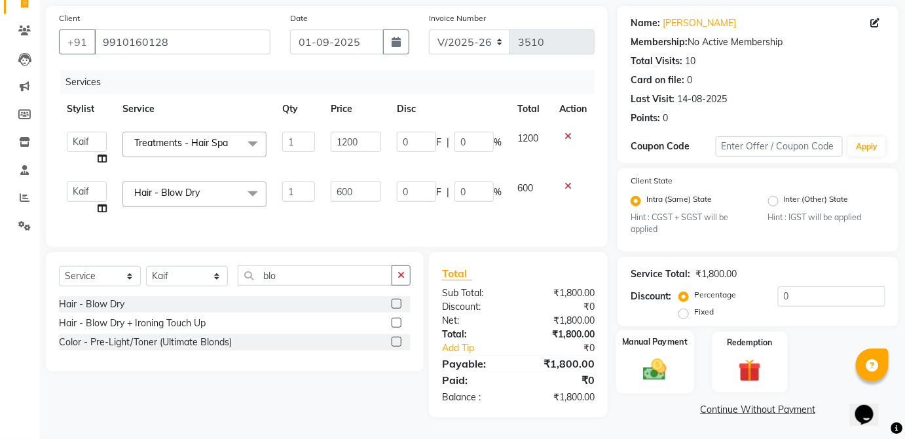
click at [672, 356] on img at bounding box center [655, 369] width 38 height 27
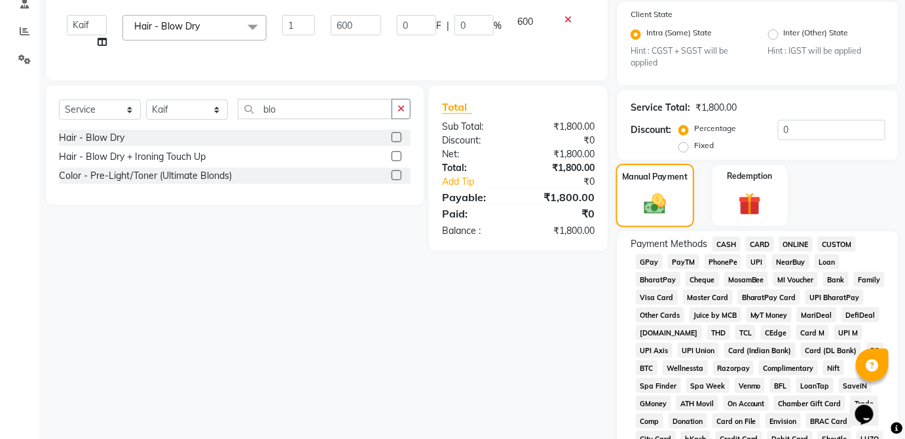
scroll to position [277, 0]
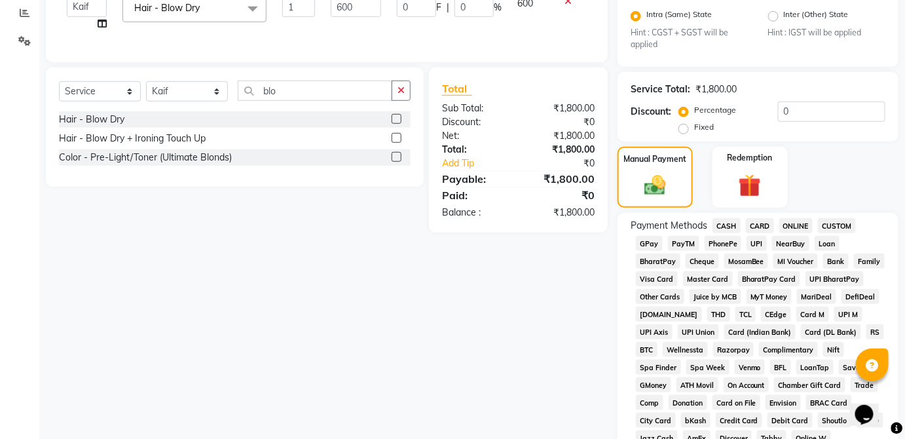
click at [766, 232] on span "CARD" at bounding box center [760, 225] width 28 height 15
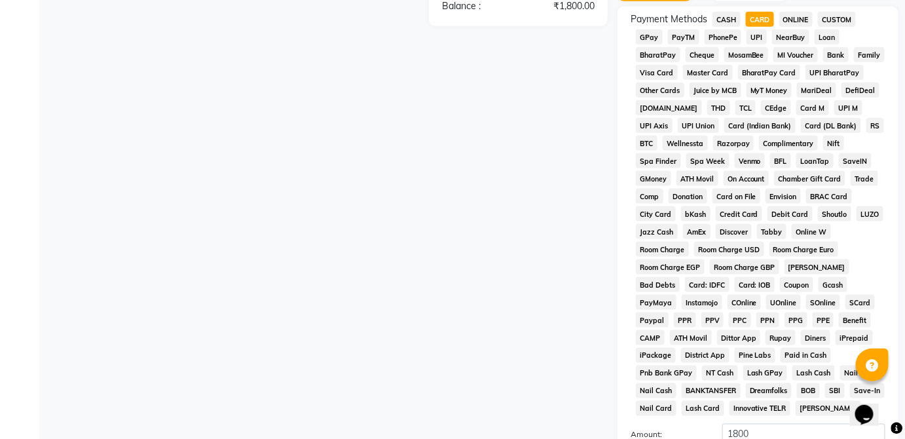
scroll to position [635, 0]
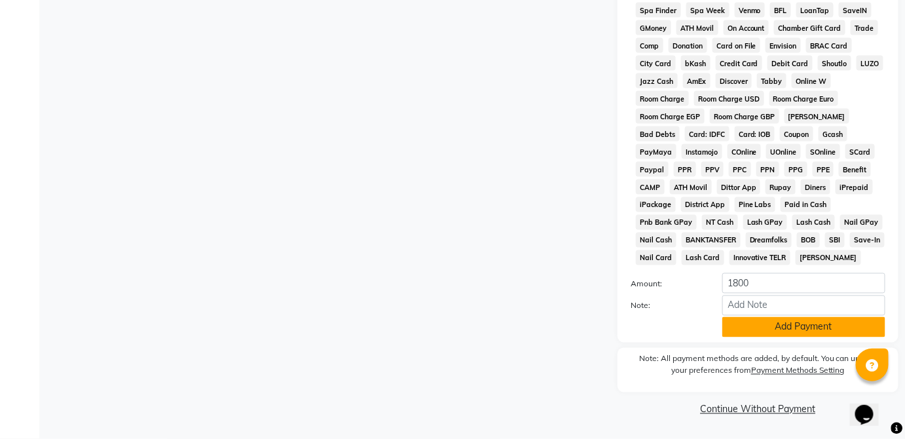
click at [828, 334] on button "Add Payment" at bounding box center [803, 327] width 163 height 20
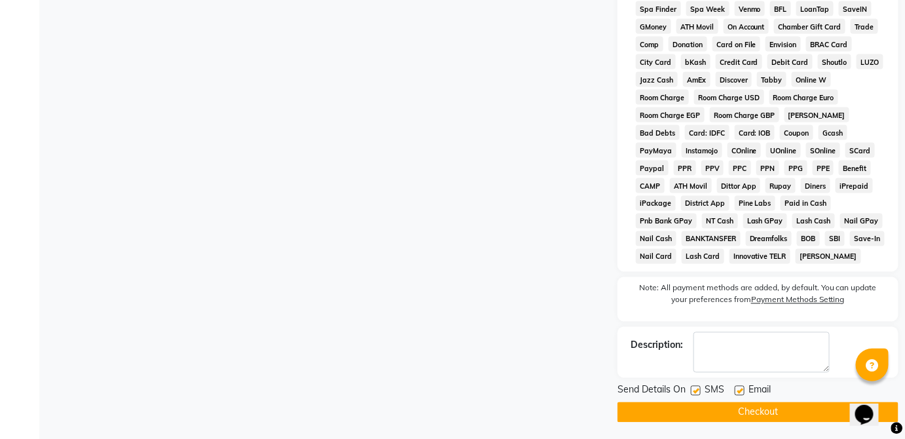
click at [800, 419] on button "Checkout" at bounding box center [757, 412] width 281 height 20
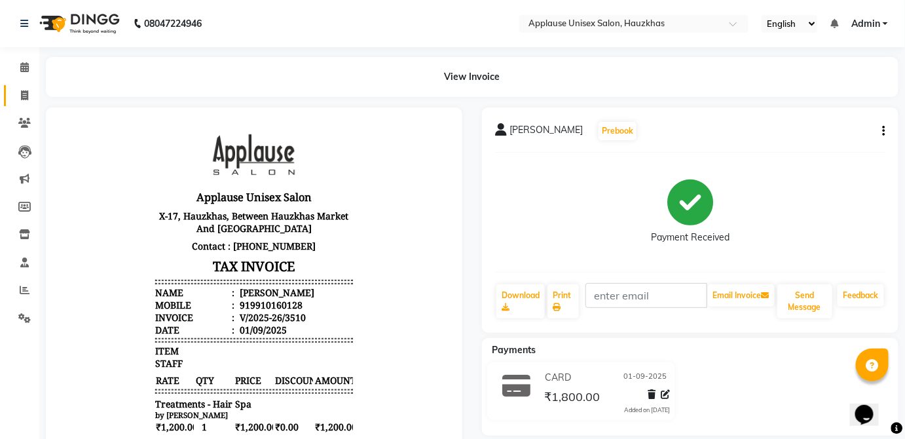
click at [27, 94] on icon at bounding box center [24, 95] width 7 height 10
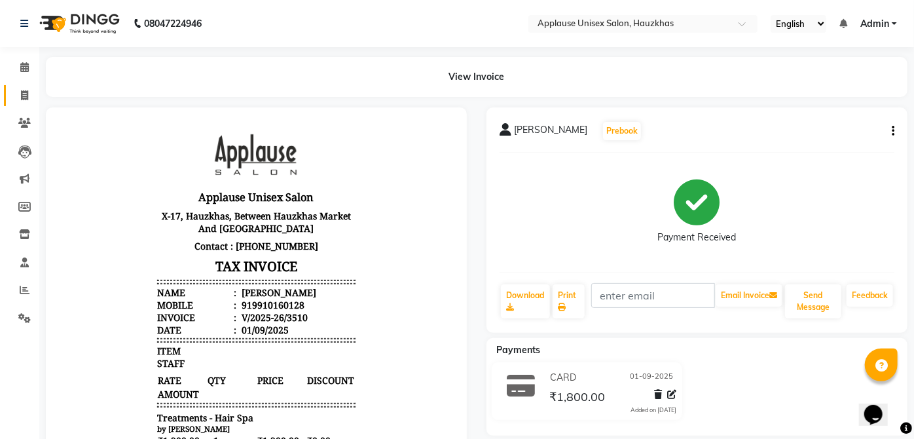
select select "5082"
select select "service"
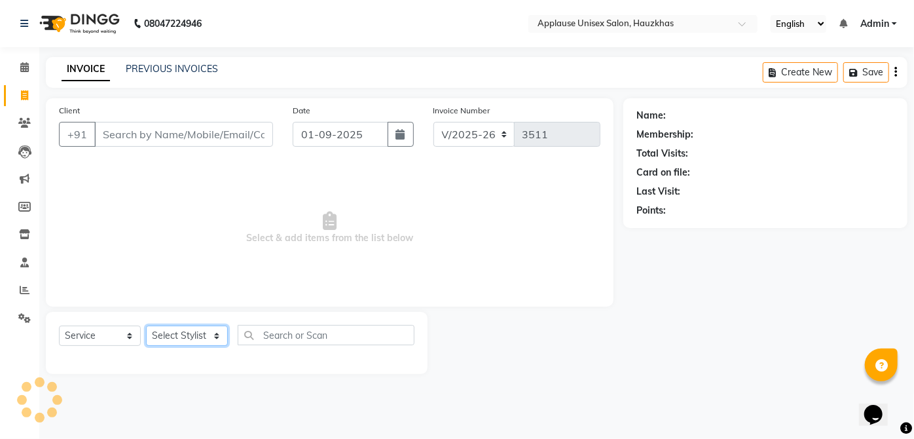
click at [209, 332] on select "Select Stylist" at bounding box center [187, 335] width 82 height 20
select select "37821"
click at [146, 325] on select "Select Stylist Abdul Anas Arti Aruna Asif faisal guri heena Kaif Kamal Karan Ko…" at bounding box center [187, 335] width 82 height 20
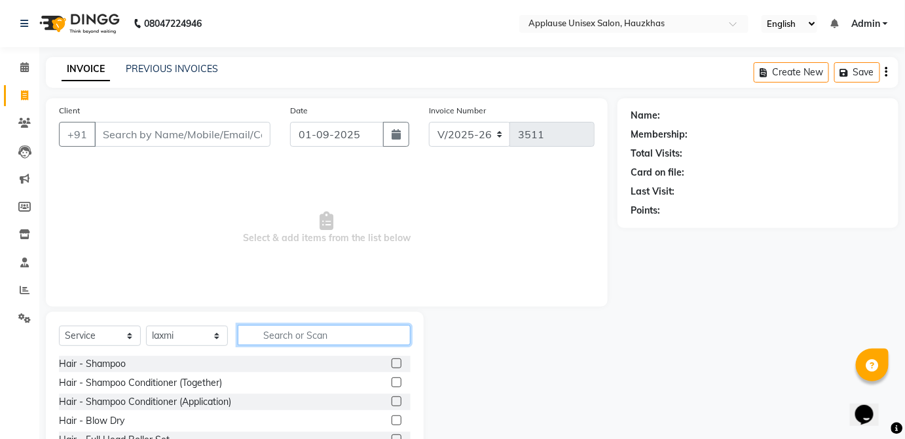
click at [323, 331] on input "text" at bounding box center [324, 335] width 173 height 20
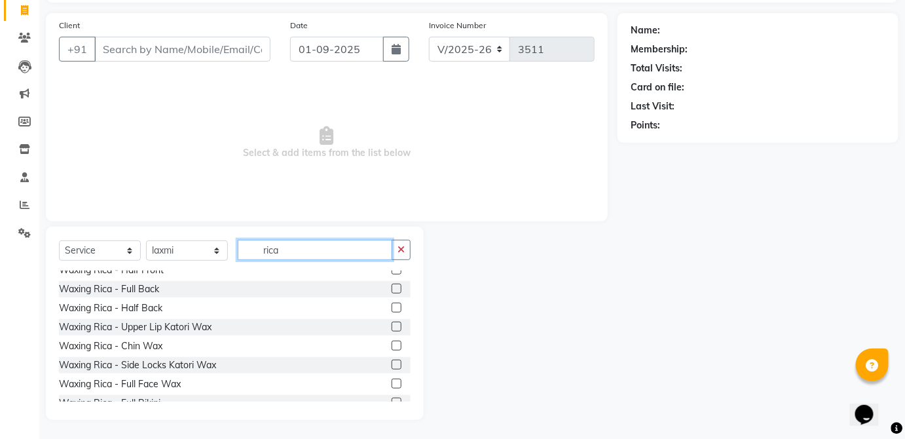
scroll to position [188, 0]
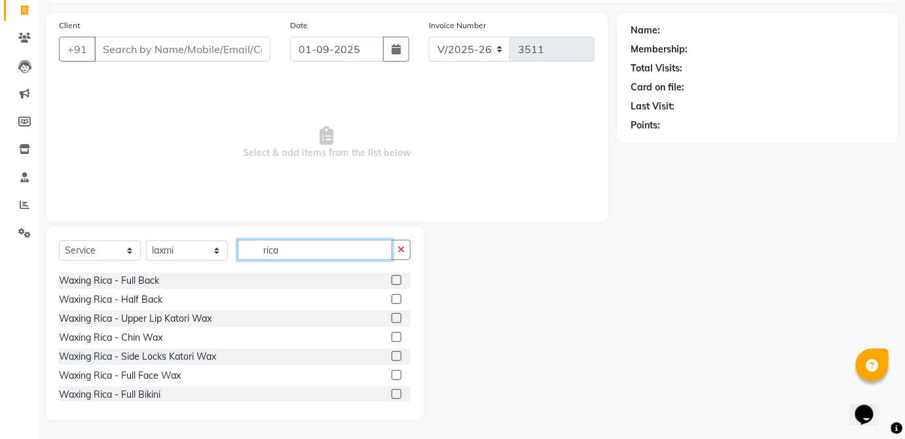
type input "rica"
click at [391, 298] on label at bounding box center [396, 299] width 10 height 10
click at [391, 298] on input "checkbox" at bounding box center [395, 299] width 9 height 9
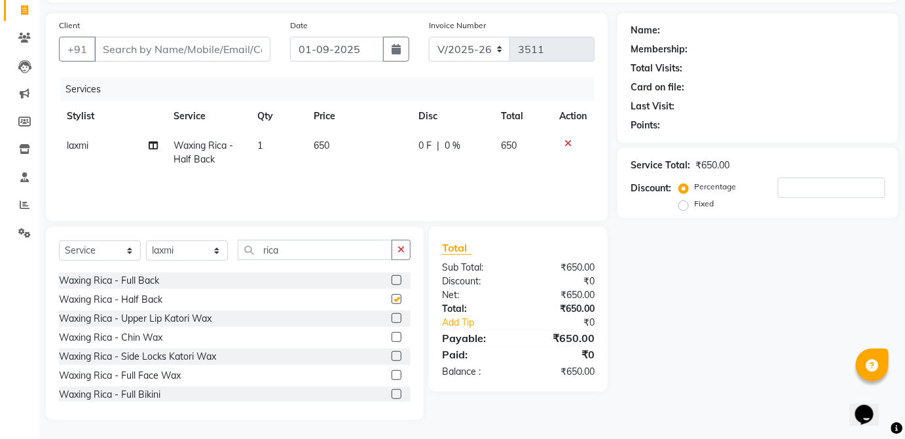
checkbox input "false"
click at [369, 146] on td "650" at bounding box center [358, 152] width 105 height 43
select select "37821"
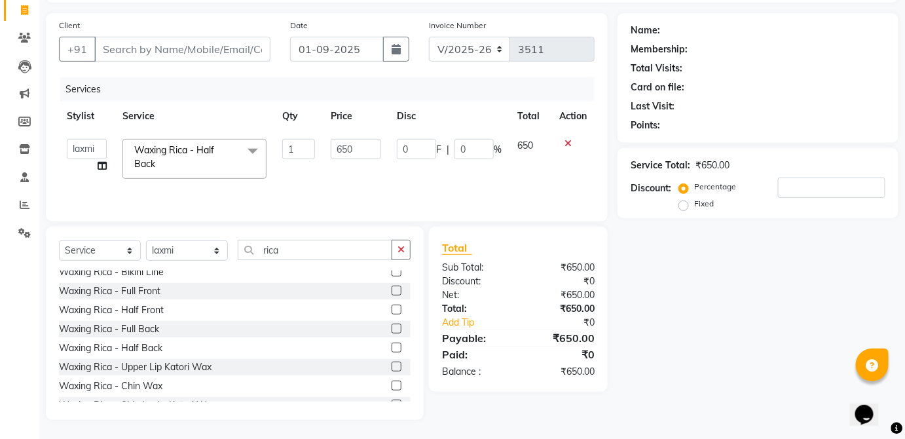
scroll to position [139, 0]
click at [391, 289] on label at bounding box center [396, 290] width 10 height 10
click at [391, 289] on input "checkbox" at bounding box center [395, 291] width 9 height 9
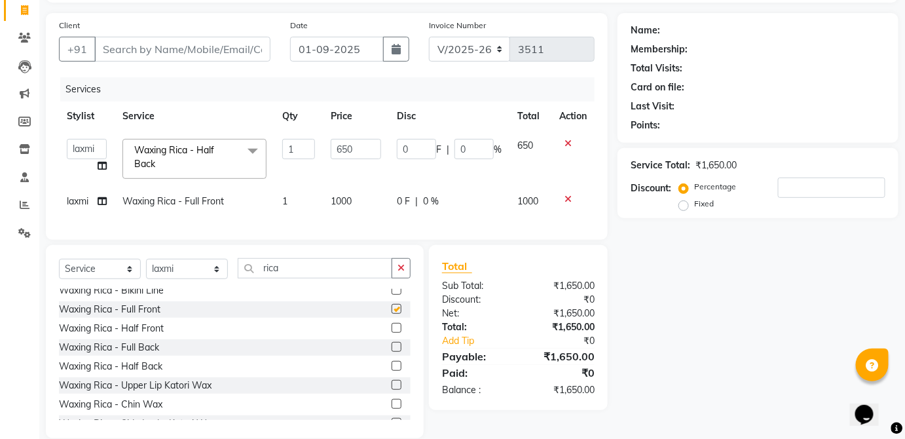
checkbox input "false"
click at [365, 213] on td "1000" at bounding box center [356, 201] width 66 height 29
select select "37821"
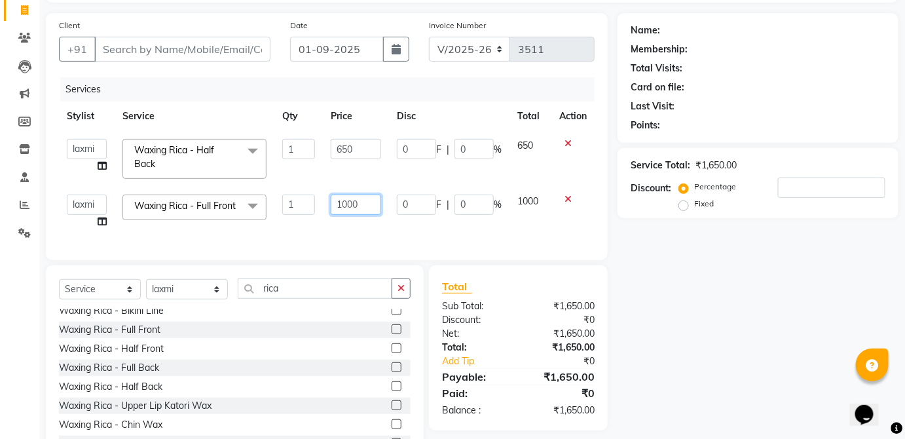
click at [363, 206] on input "1000" at bounding box center [356, 204] width 50 height 20
type input "1"
type input "650"
click at [532, 218] on div "Services Stylist Service Qty Price Disc Total Action Abdul Anas Arti Aruna Asif…" at bounding box center [326, 162] width 535 height 170
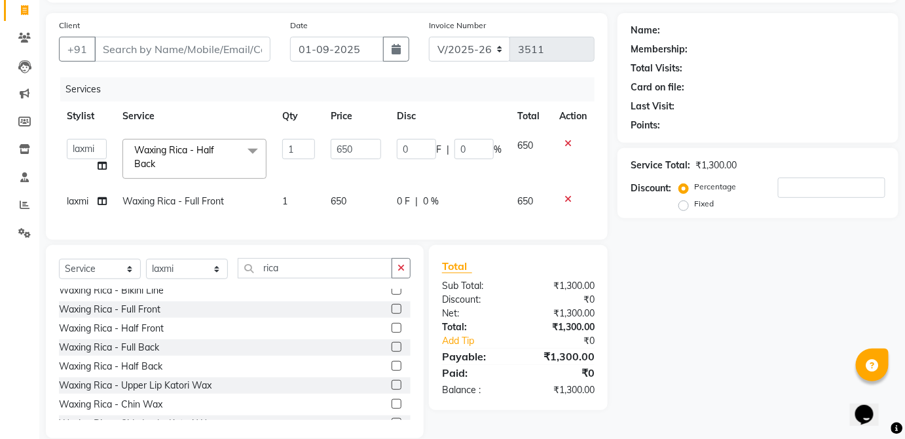
click at [501, 211] on td "0 F | 0 %" at bounding box center [449, 201] width 120 height 29
select select "37821"
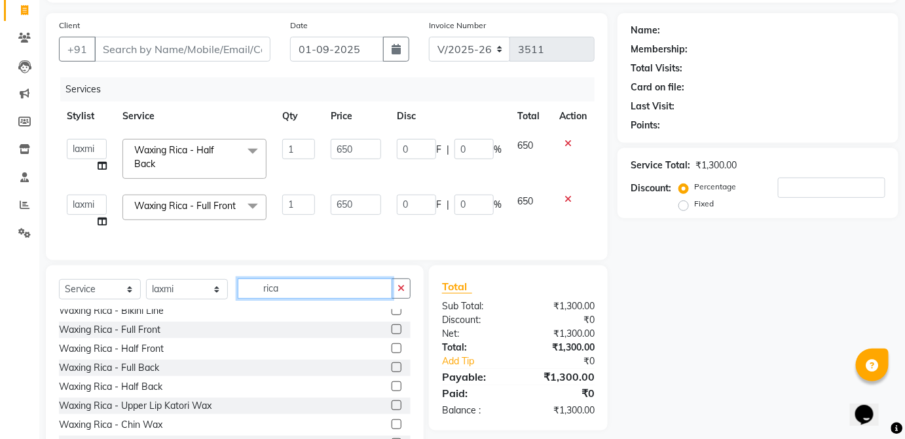
click at [350, 298] on input "rica" at bounding box center [315, 288] width 154 height 20
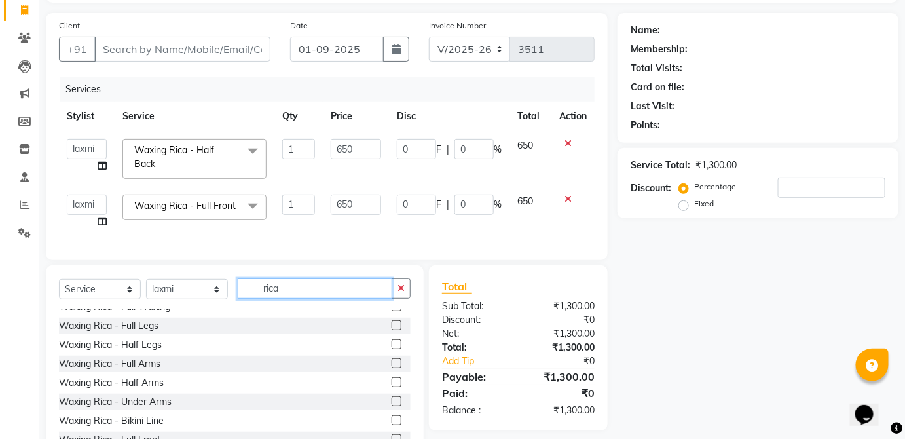
scroll to position [0, 0]
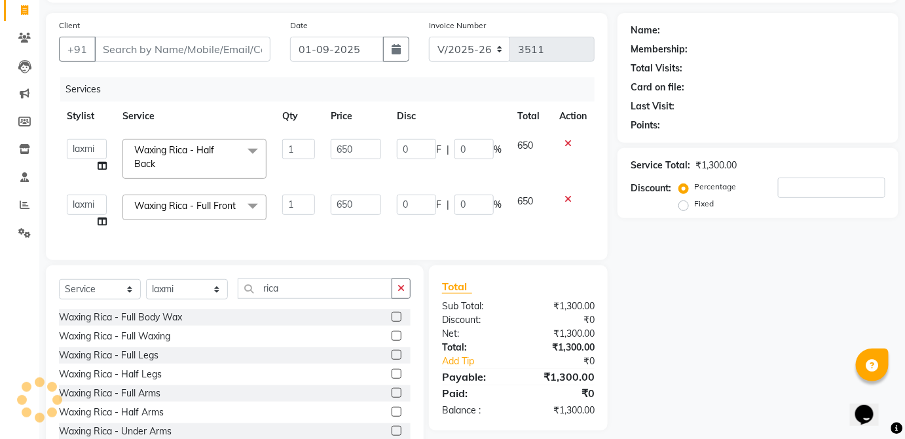
click at [391, 340] on label at bounding box center [396, 336] width 10 height 10
click at [391, 340] on input "checkbox" at bounding box center [395, 336] width 9 height 9
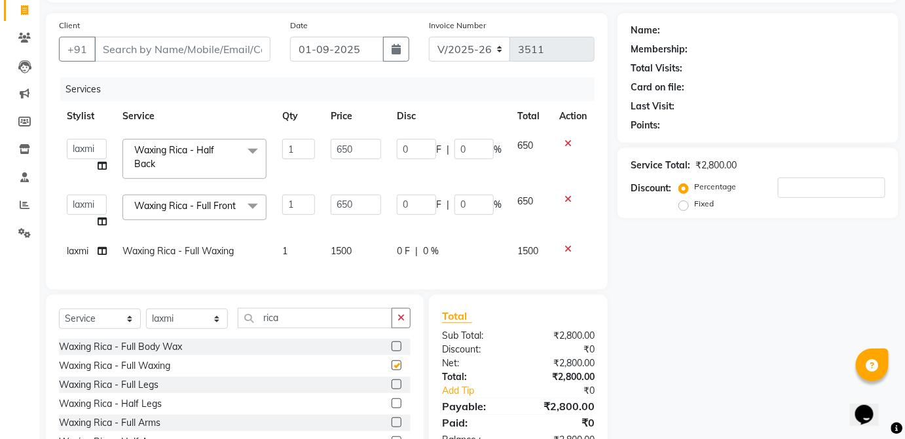
click at [465, 264] on td "0 F | 0 %" at bounding box center [449, 250] width 120 height 29
checkbox input "false"
select select "37821"
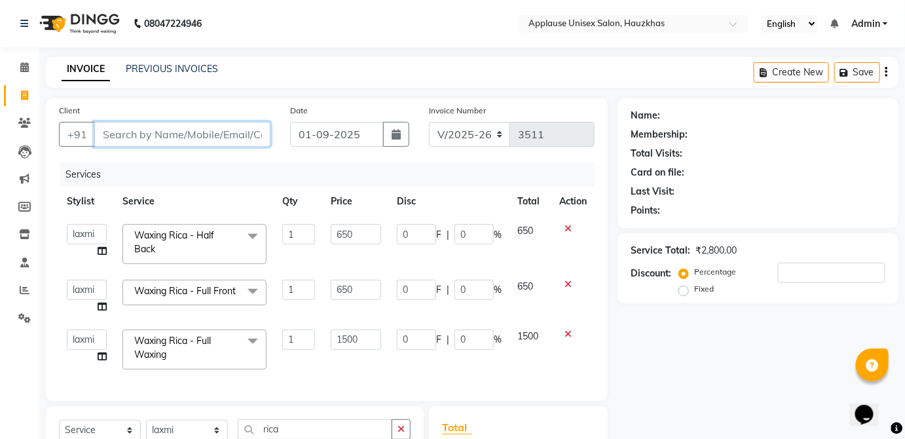
click at [244, 134] on input "Client" at bounding box center [182, 134] width 176 height 25
type input "l"
type input "0"
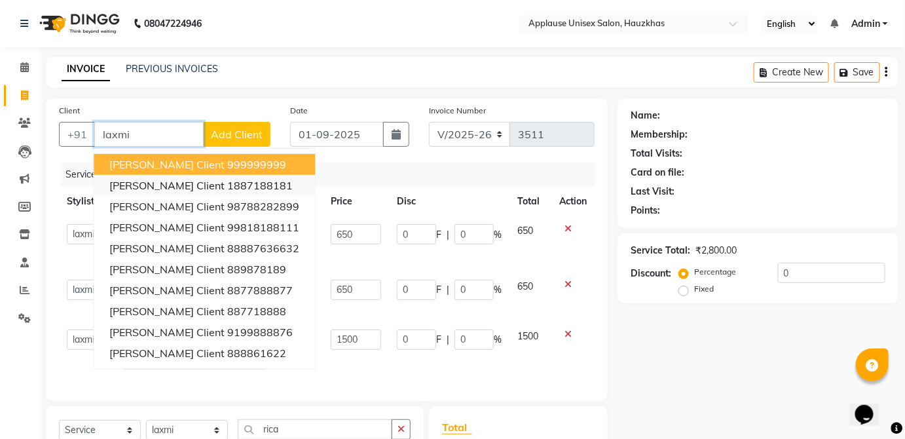
click at [228, 189] on ngb-highlight "1887188181" at bounding box center [259, 185] width 65 height 13
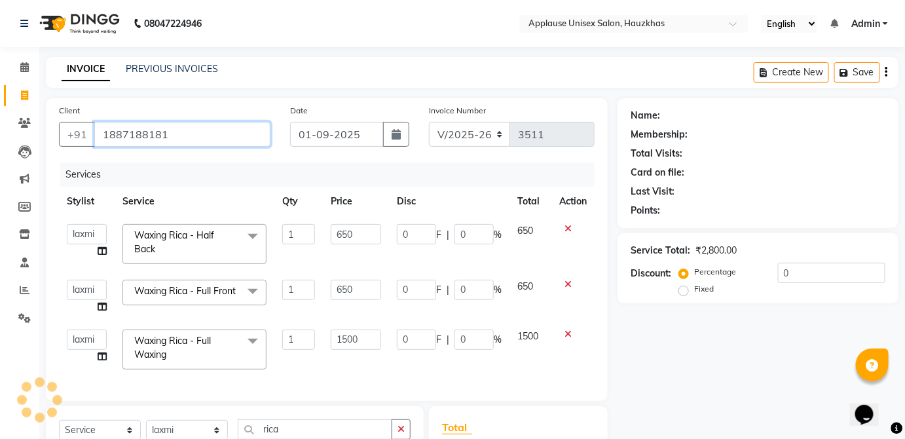
type input "1887188181"
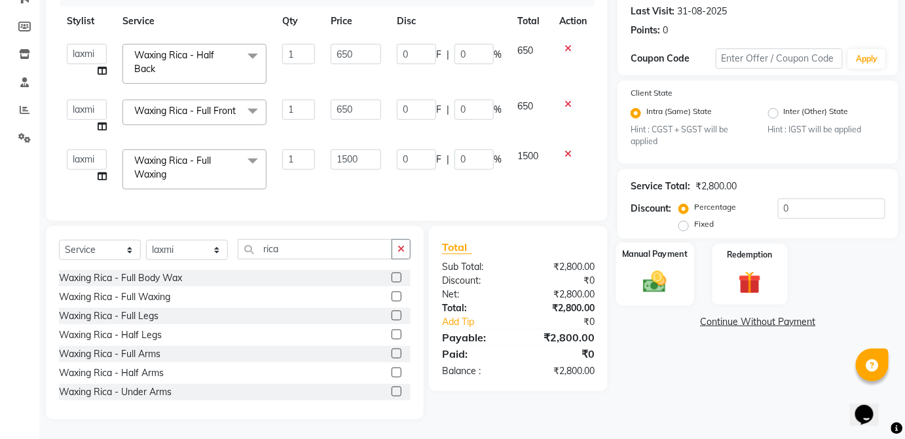
click at [691, 248] on div "Manual Payment" at bounding box center [655, 273] width 78 height 63
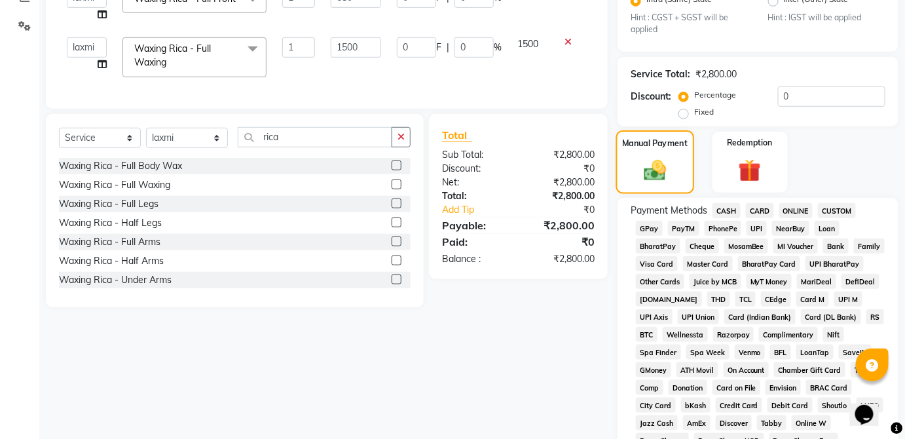
scroll to position [293, 0]
click at [761, 226] on span "UPI" at bounding box center [756, 226] width 20 height 15
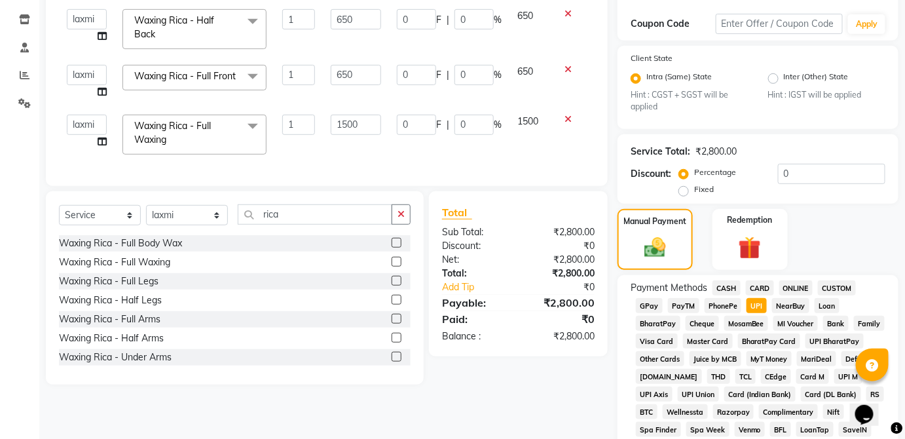
scroll to position [635, 0]
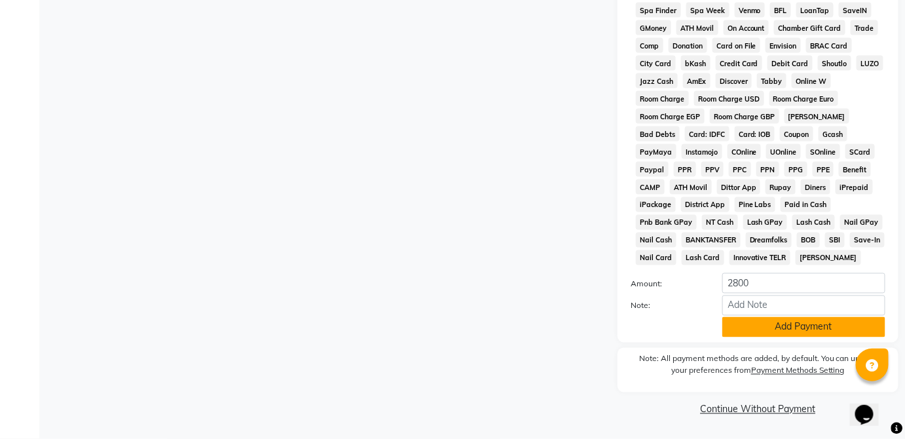
click at [817, 333] on button "Add Payment" at bounding box center [803, 327] width 163 height 20
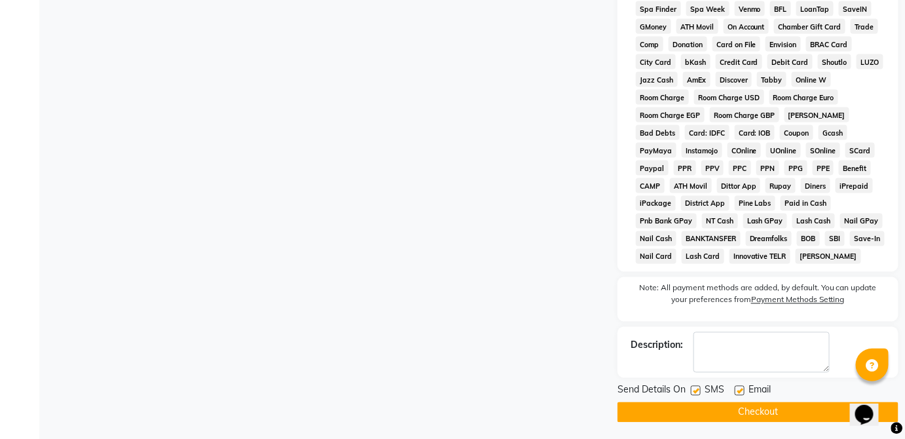
click at [787, 408] on button "Checkout" at bounding box center [757, 412] width 281 height 20
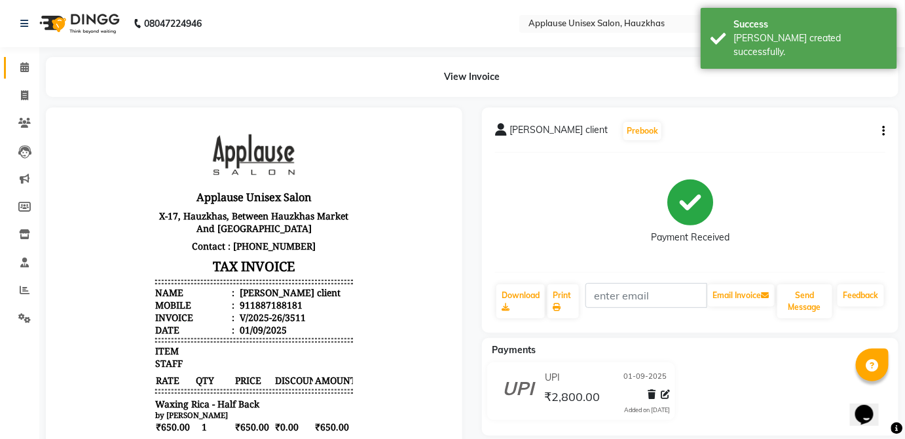
click at [27, 77] on link "Calendar" at bounding box center [19, 68] width 31 height 22
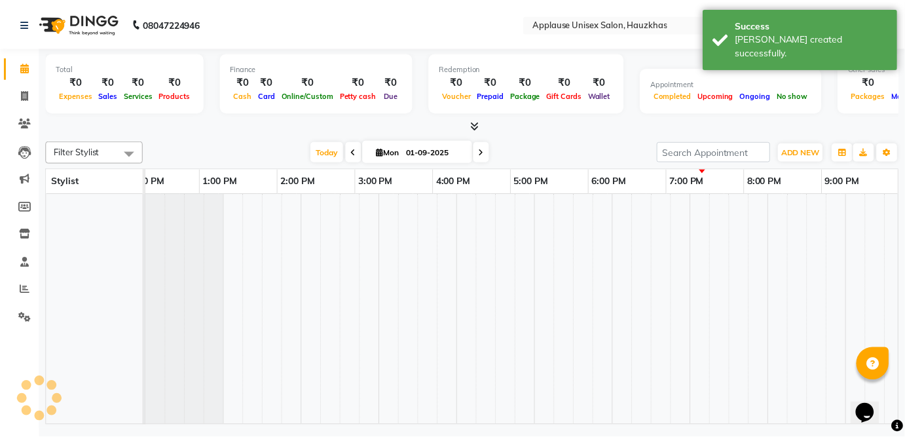
scroll to position [0, 260]
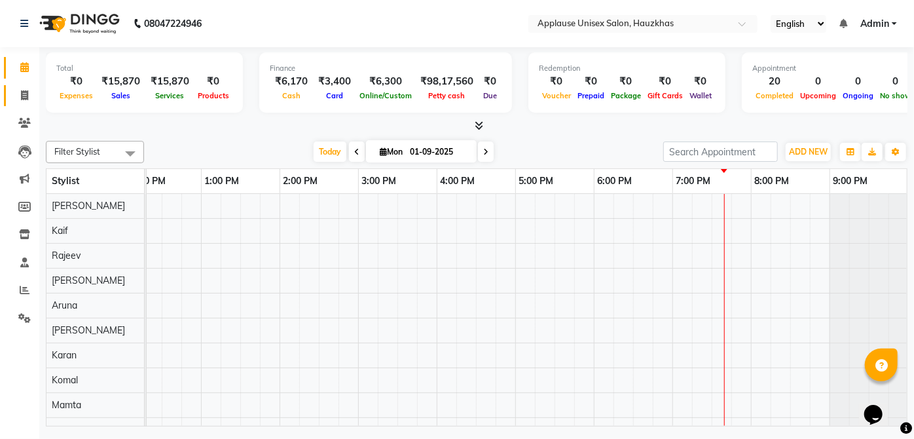
click at [21, 98] on icon at bounding box center [24, 95] width 7 height 10
select select "service"
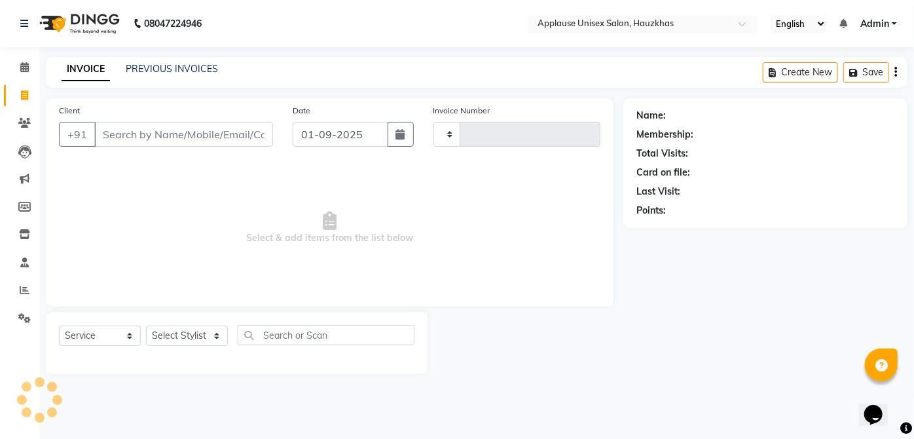
type input "3512"
select select "5082"
click at [27, 41] on link at bounding box center [26, 23] width 13 height 37
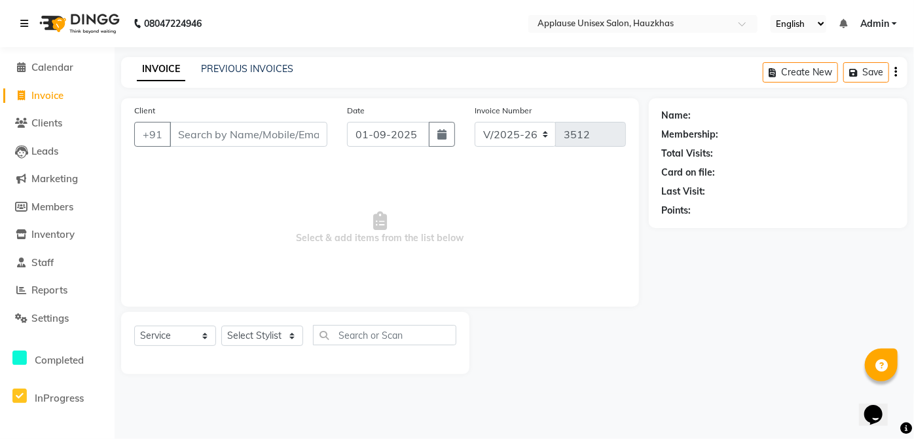
click at [20, 22] on icon at bounding box center [24, 23] width 8 height 9
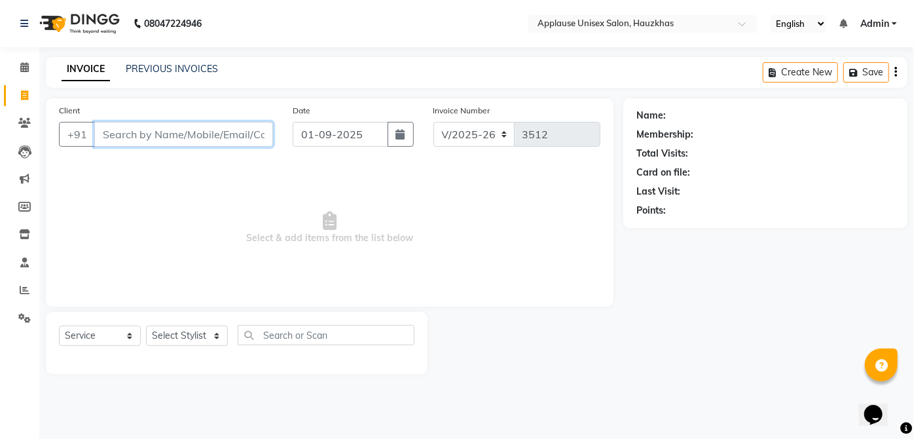
click at [159, 132] on input "Client" at bounding box center [183, 134] width 179 height 25
click at [185, 352] on div "Select Service Product Membership Package Voucher Prepaid Gift Card Select Styl…" at bounding box center [236, 340] width 355 height 31
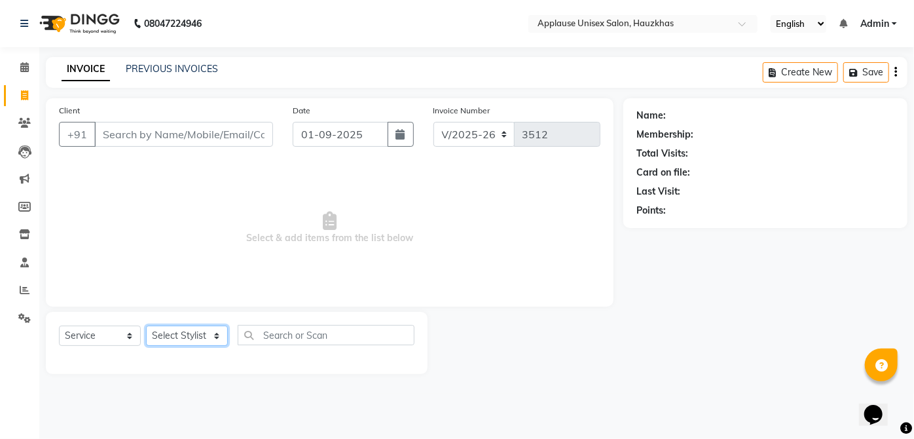
click at [209, 328] on select "Select Stylist Abdul Anas Arti Aruna Asif faisal guri heena Kaif Kamal Karan Ko…" at bounding box center [187, 335] width 82 height 20
select select "32126"
click at [146, 325] on select "Select Stylist Abdul Anas Arti Aruna Asif faisal guri heena Kaif Kamal Karan Ko…" at bounding box center [187, 335] width 82 height 20
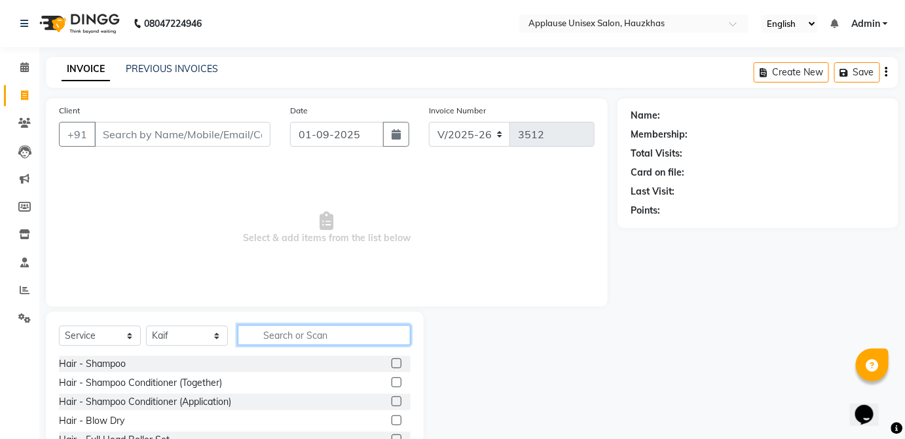
click at [339, 343] on input "text" at bounding box center [324, 335] width 173 height 20
type input "blo"
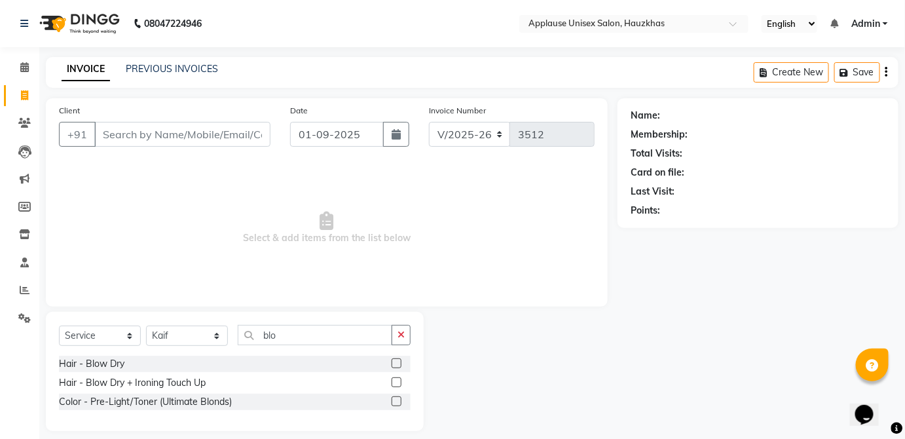
click at [397, 363] on label at bounding box center [396, 363] width 10 height 10
click at [397, 363] on input "checkbox" at bounding box center [395, 363] width 9 height 9
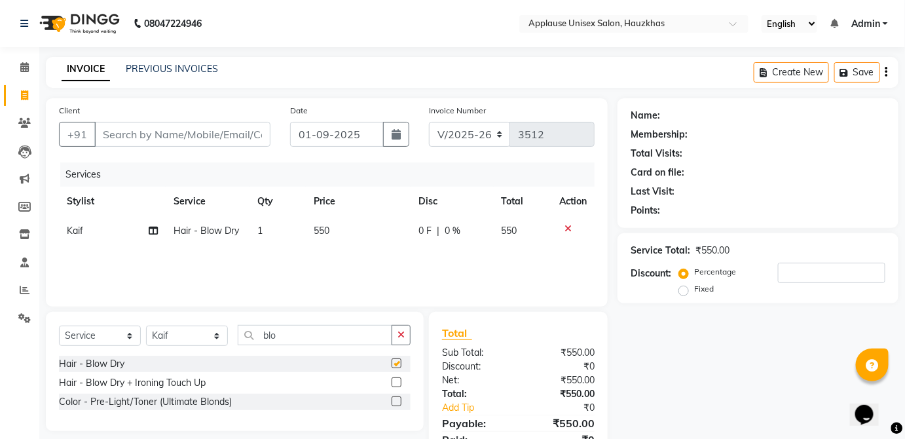
checkbox input "false"
click at [352, 229] on td "550" at bounding box center [358, 230] width 105 height 29
select select "32126"
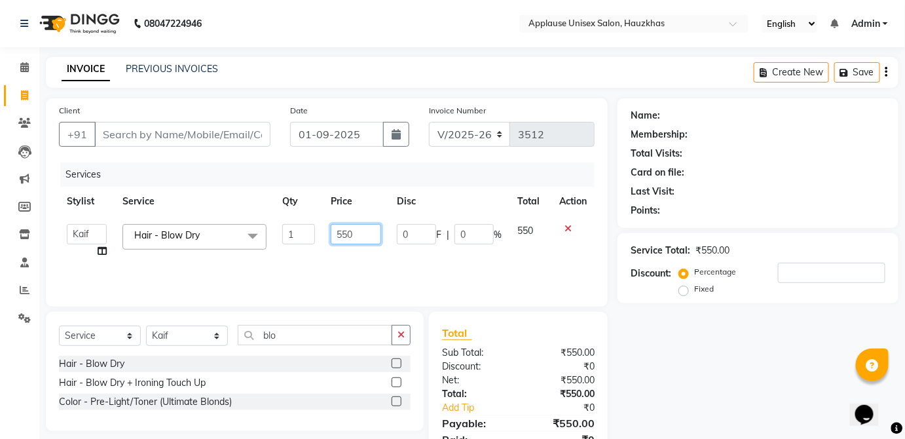
click at [348, 230] on input "550" at bounding box center [356, 234] width 50 height 20
type input "600"
click at [531, 237] on td "550" at bounding box center [530, 241] width 42 height 50
select select "32126"
click at [300, 129] on input "01-09-2025" at bounding box center [337, 134] width 94 height 25
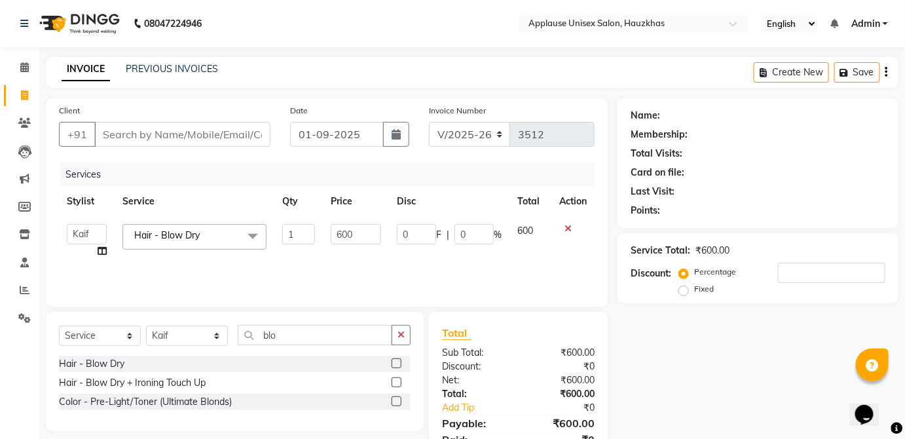
select select "9"
select select "2025"
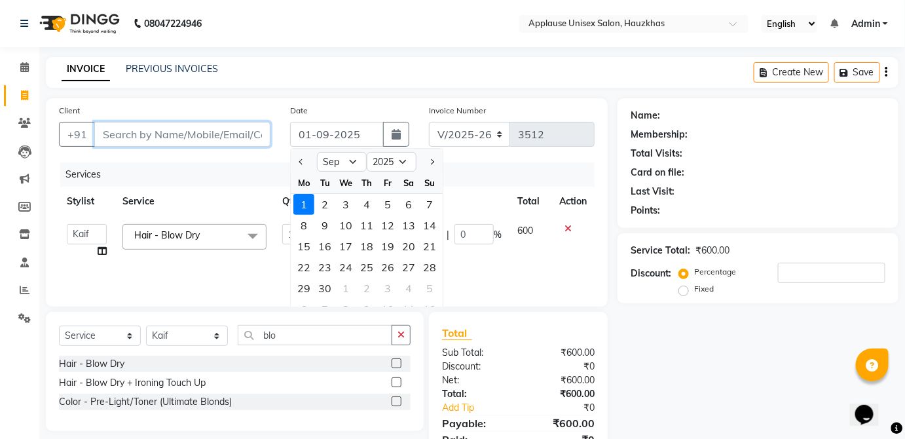
click at [209, 131] on input "Client" at bounding box center [182, 134] width 176 height 25
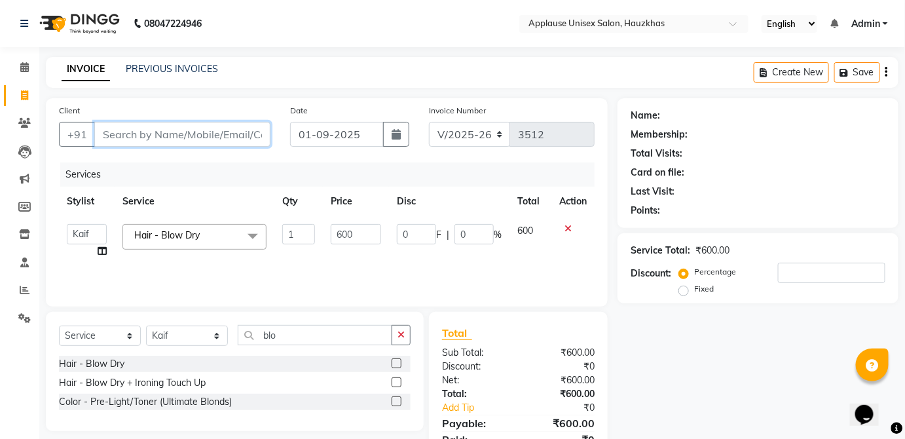
click at [212, 137] on input "Client" at bounding box center [182, 134] width 176 height 25
type input "m"
type input "0"
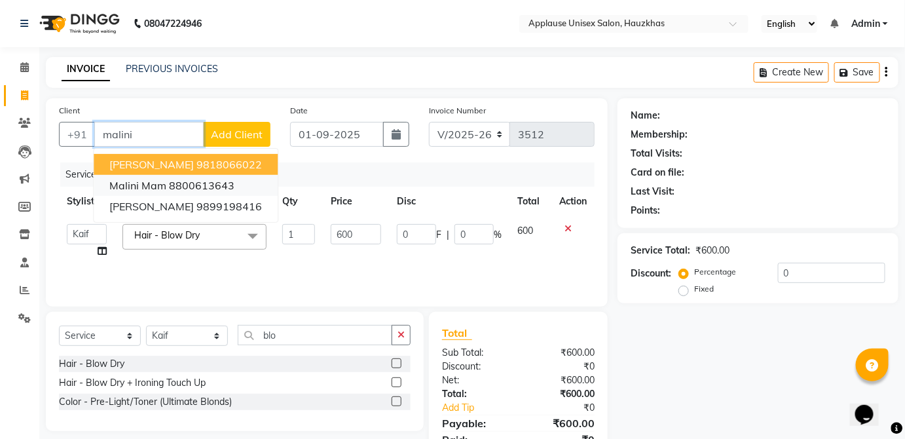
click at [220, 187] on ngb-highlight "8800613643" at bounding box center [201, 185] width 65 height 13
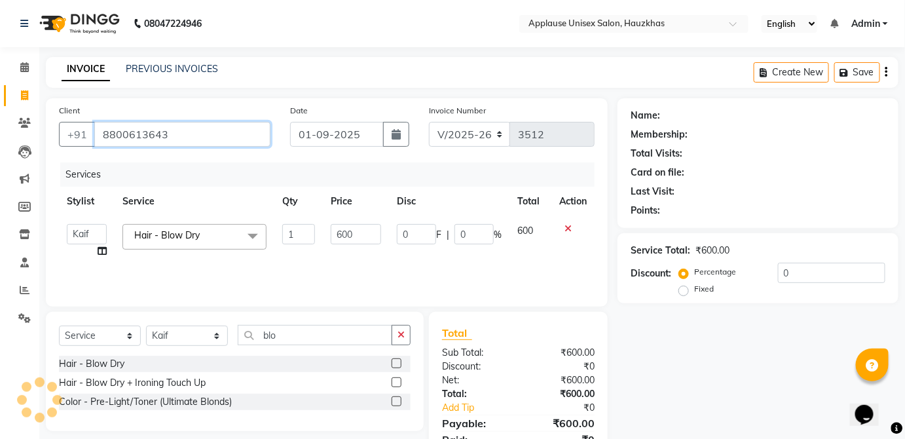
type input "8800613643"
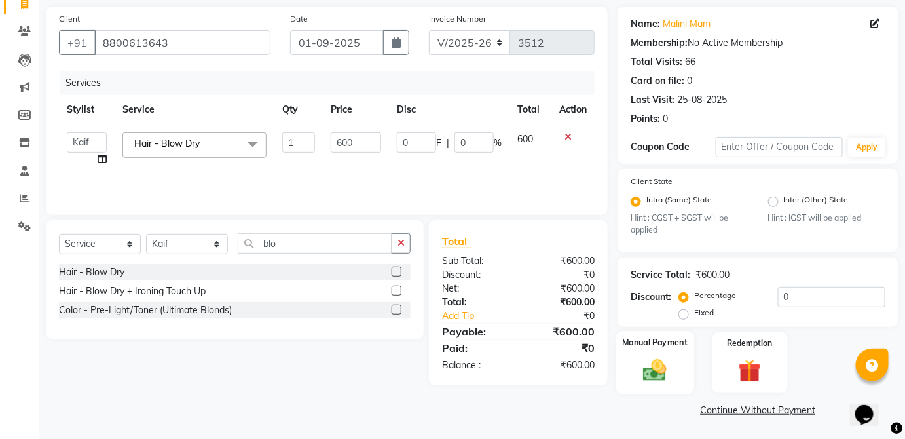
click at [653, 360] on img at bounding box center [655, 370] width 38 height 27
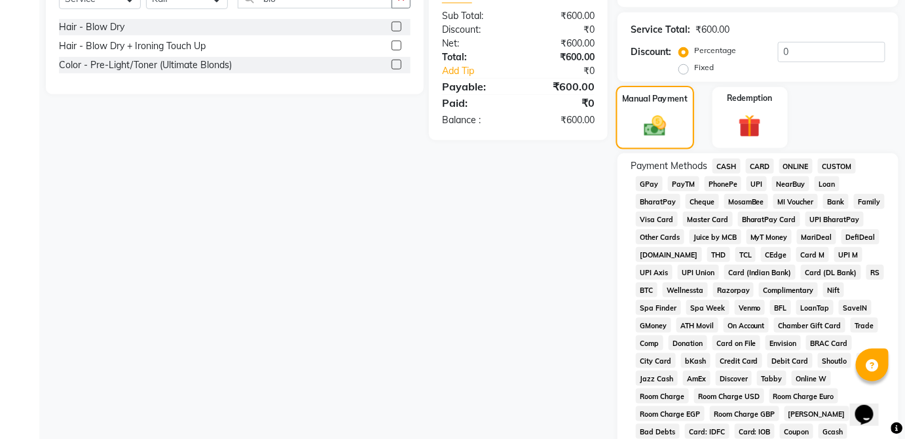
scroll to position [326, 0]
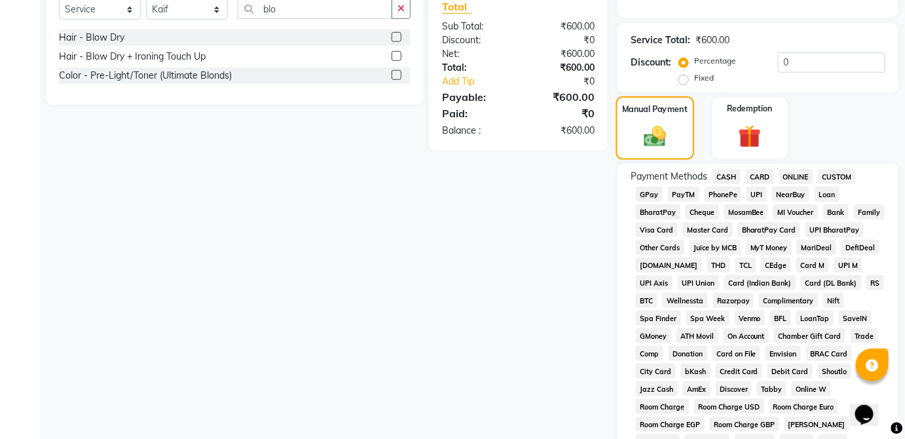
click at [757, 187] on span "UPI" at bounding box center [756, 194] width 20 height 15
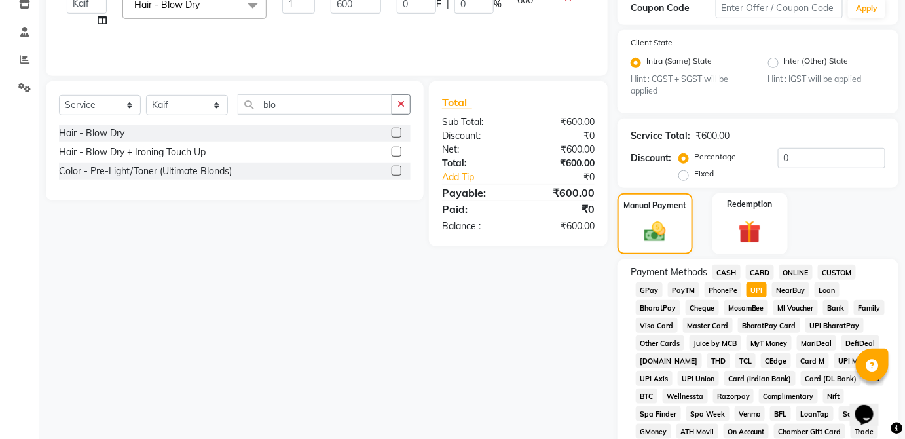
click at [759, 269] on span "CARD" at bounding box center [760, 271] width 28 height 15
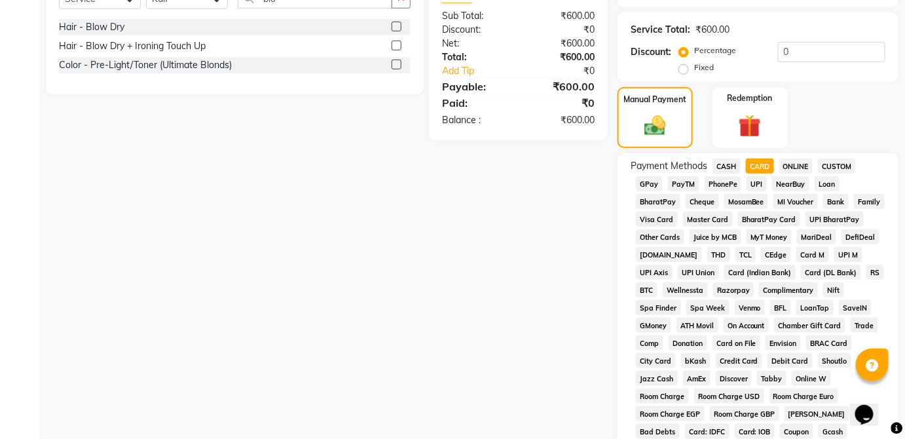
scroll to position [635, 0]
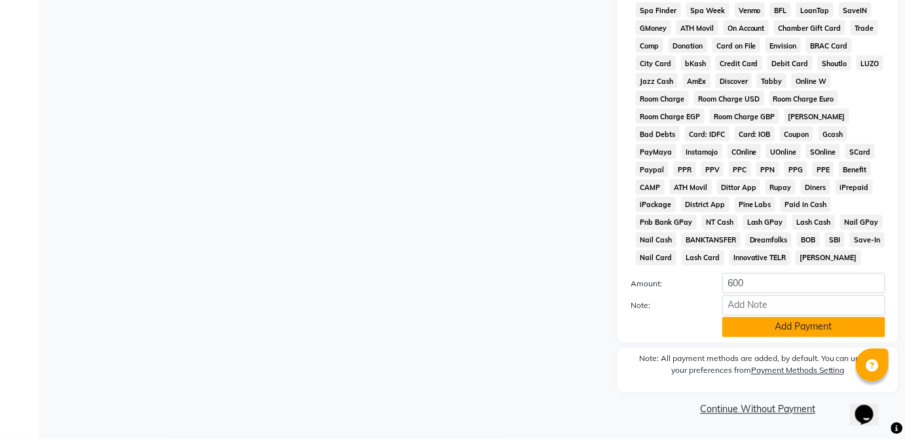
click at [821, 334] on button "Add Payment" at bounding box center [803, 327] width 163 height 20
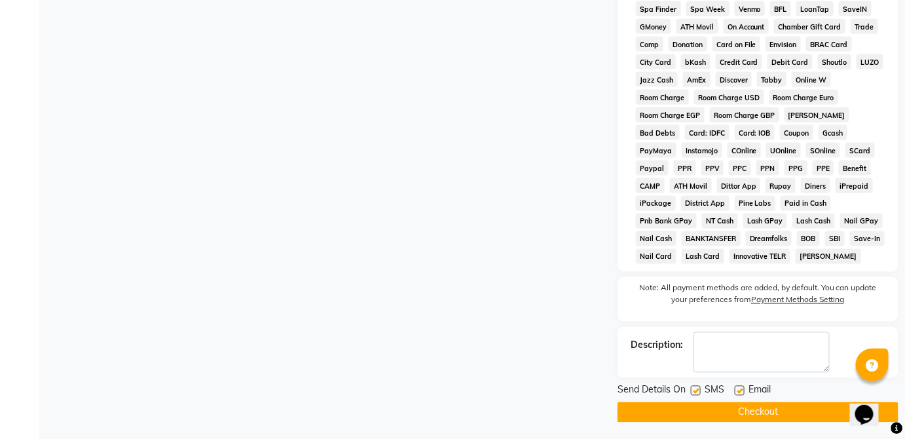
click at [801, 409] on button "Checkout" at bounding box center [757, 412] width 281 height 20
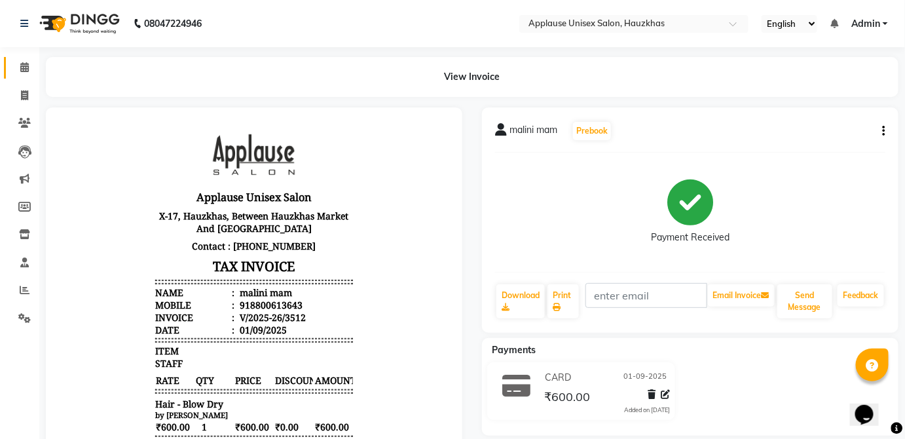
click at [10, 57] on link "Calendar" at bounding box center [19, 68] width 31 height 22
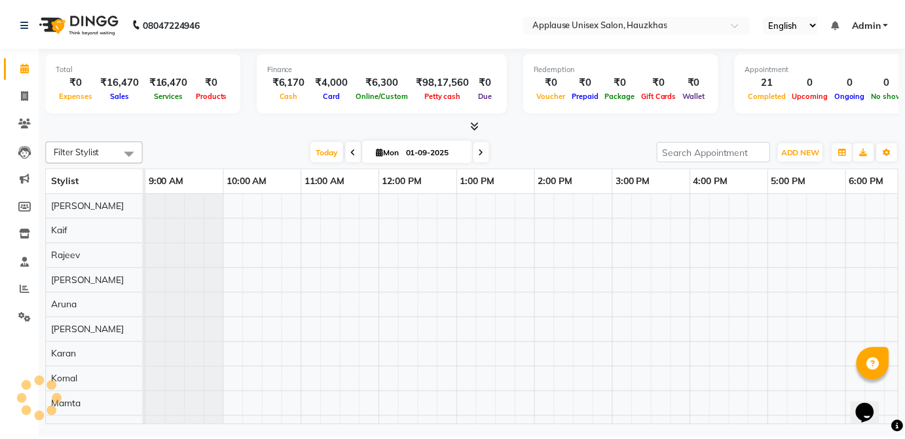
scroll to position [0, 260]
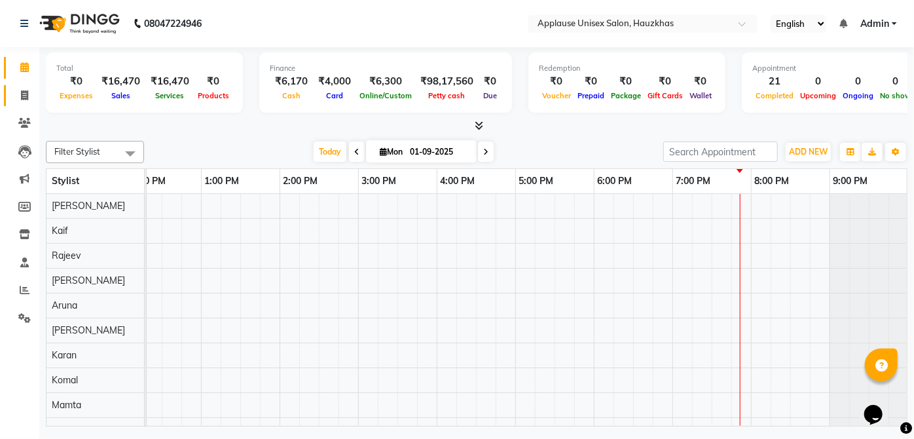
click at [20, 88] on span at bounding box center [24, 95] width 23 height 15
select select "service"
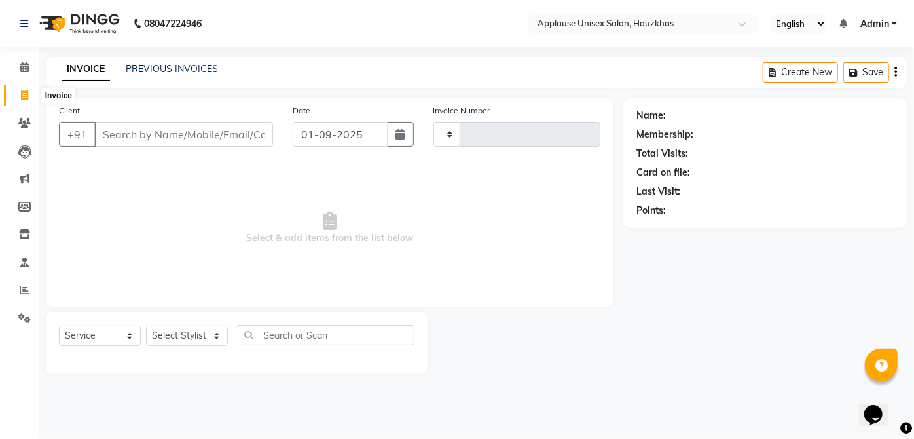
type input "3513"
select select "5082"
click at [209, 342] on select "Select Stylist Abdul Anas Arti Aruna Asif faisal guri heena Kaif Kamal Karan Ko…" at bounding box center [187, 335] width 82 height 20
select select "32126"
click at [146, 325] on select "Select Stylist Abdul Anas Arti Aruna Asif faisal guri heena Kaif Kamal Karan Ko…" at bounding box center [187, 335] width 82 height 20
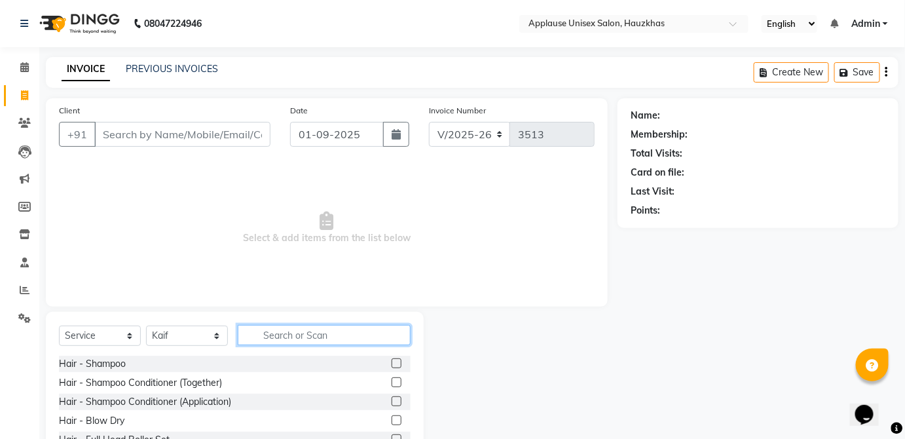
click at [304, 331] on input "text" at bounding box center [324, 335] width 173 height 20
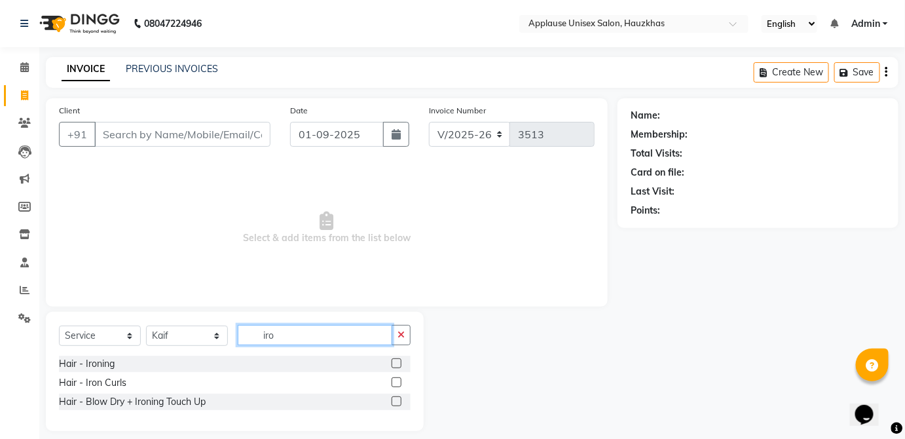
type input "iro"
click at [395, 384] on label at bounding box center [396, 382] width 10 height 10
click at [395, 384] on input "checkbox" at bounding box center [395, 382] width 9 height 9
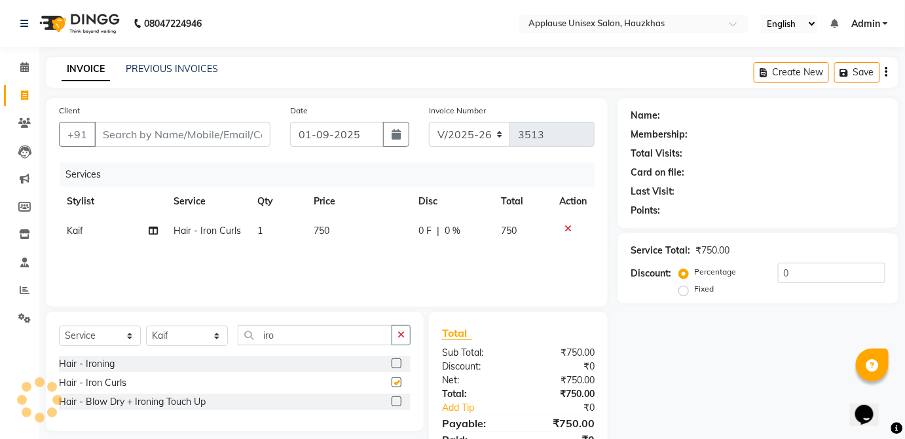
click at [497, 253] on div "Services Stylist Service Qty Price Disc Total Action Kaif Hair - Iron Curls 1 7…" at bounding box center [326, 227] width 535 height 131
checkbox input "false"
click at [468, 240] on td "0 F | 0 %" at bounding box center [451, 230] width 82 height 29
select select "32126"
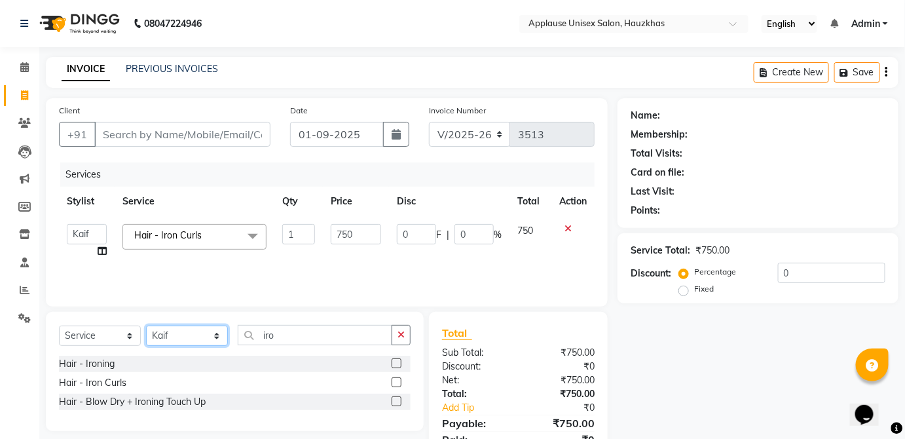
click at [212, 342] on select "Select Stylist Abdul Anas Arti Aruna Asif faisal guri heena Kaif Kamal Karan Ko…" at bounding box center [187, 335] width 82 height 20
select select "32130"
click at [146, 325] on select "Select Stylist Abdul Anas Arti Aruna Asif faisal guri heena Kaif Kamal Karan Ko…" at bounding box center [187, 335] width 82 height 20
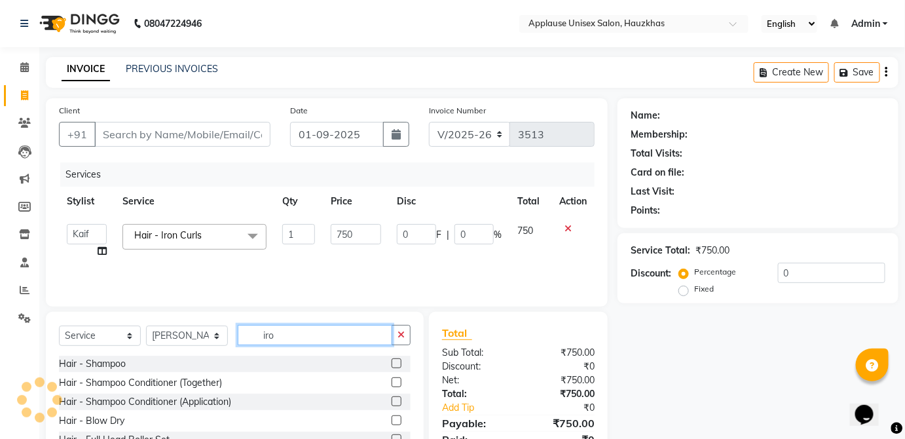
click at [331, 338] on input "iro" at bounding box center [315, 335] width 154 height 20
type input "i"
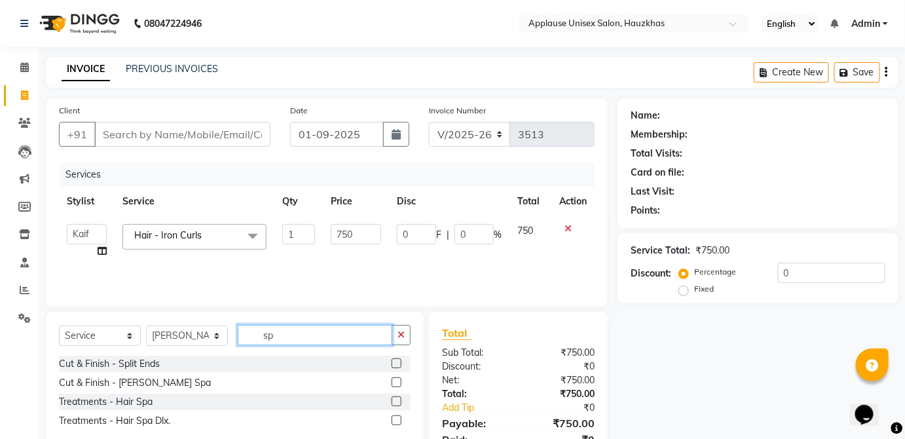
type input "sp"
click at [397, 419] on label at bounding box center [396, 420] width 10 height 10
click at [397, 419] on input "checkbox" at bounding box center [395, 420] width 9 height 9
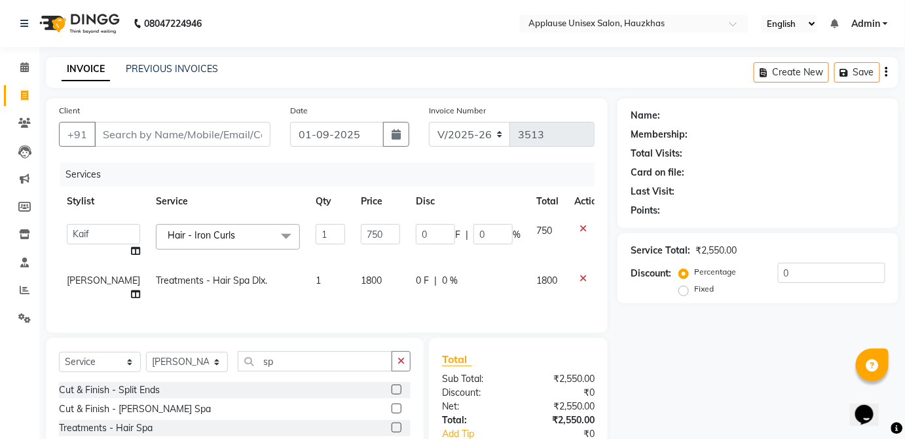
checkbox input "false"
click at [374, 285] on td "1800" at bounding box center [380, 287] width 55 height 43
select select "32130"
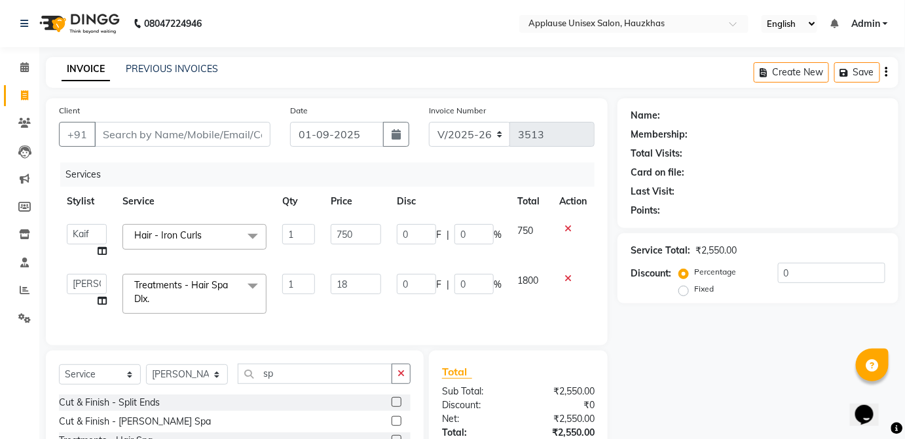
type input "1"
type input "2500"
click at [537, 276] on span "1800" at bounding box center [527, 280] width 21 height 12
select select "32130"
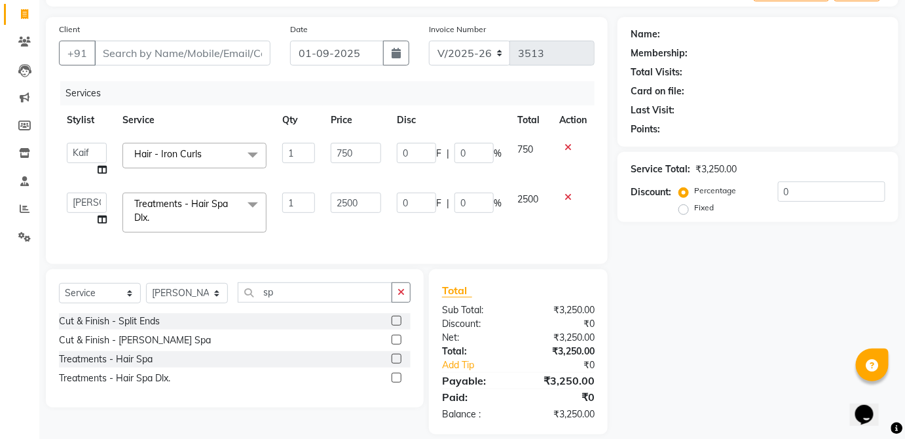
scroll to position [83, 0]
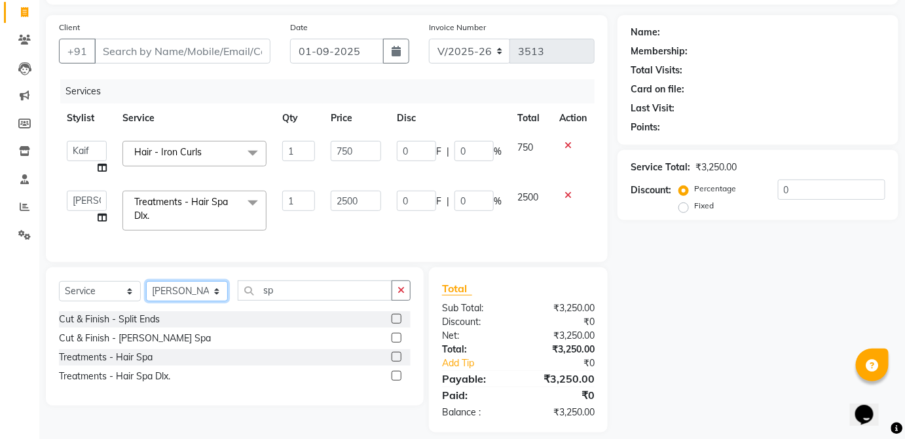
click at [218, 293] on select "Select Stylist Abdul Anas Arti Aruna Asif faisal guri heena Kaif Kamal Karan Ko…" at bounding box center [187, 291] width 82 height 20
select select "38123"
click at [146, 289] on select "Select Stylist Abdul Anas Arti Aruna Asif faisal guri heena Kaif Kamal Karan Ko…" at bounding box center [187, 291] width 82 height 20
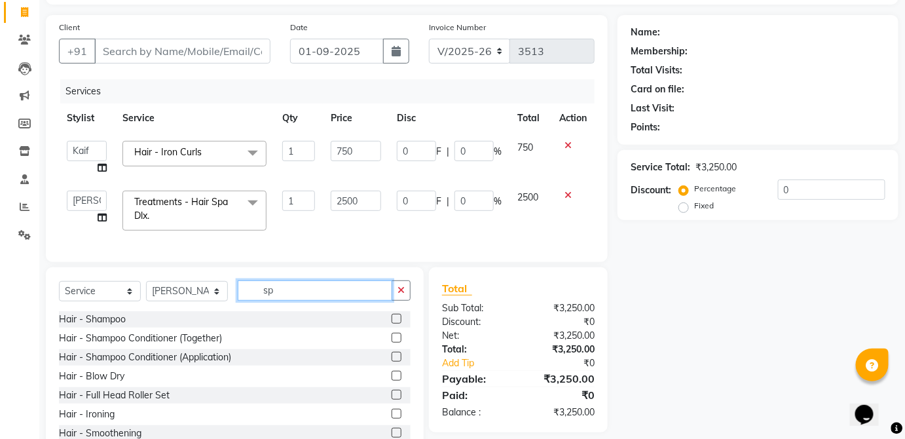
click at [300, 295] on input "sp" at bounding box center [315, 290] width 154 height 20
type input "s"
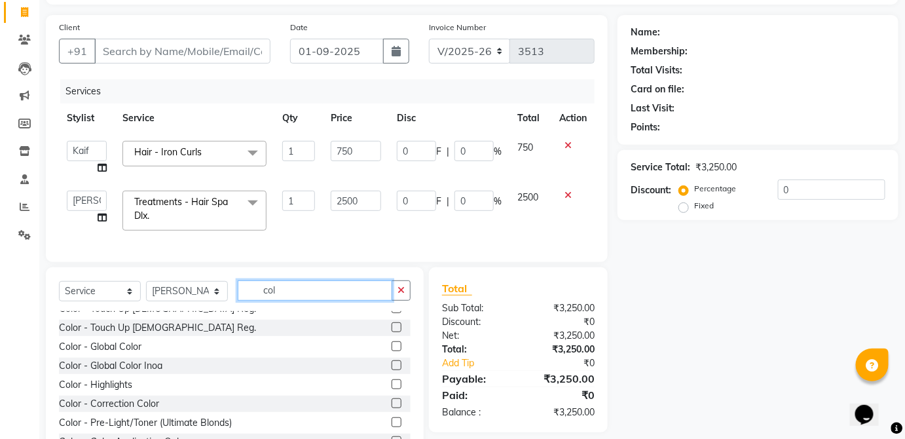
scroll to position [75, 0]
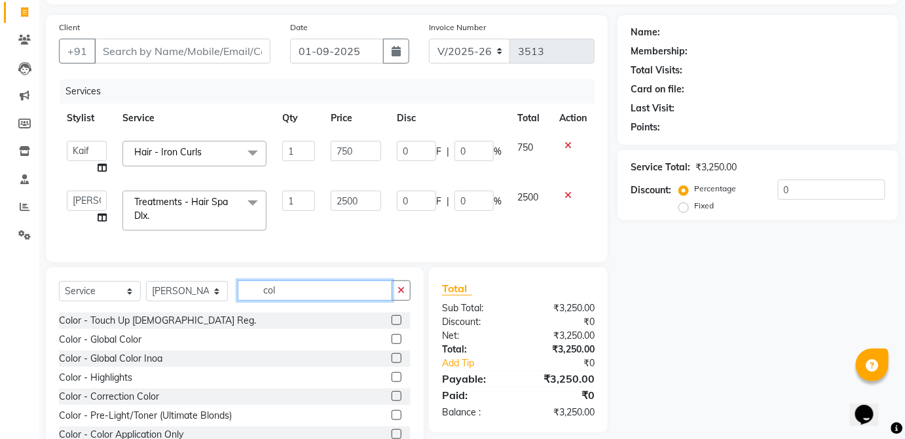
type input "col"
click at [391, 344] on label at bounding box center [396, 339] width 10 height 10
click at [391, 344] on input "checkbox" at bounding box center [395, 339] width 9 height 9
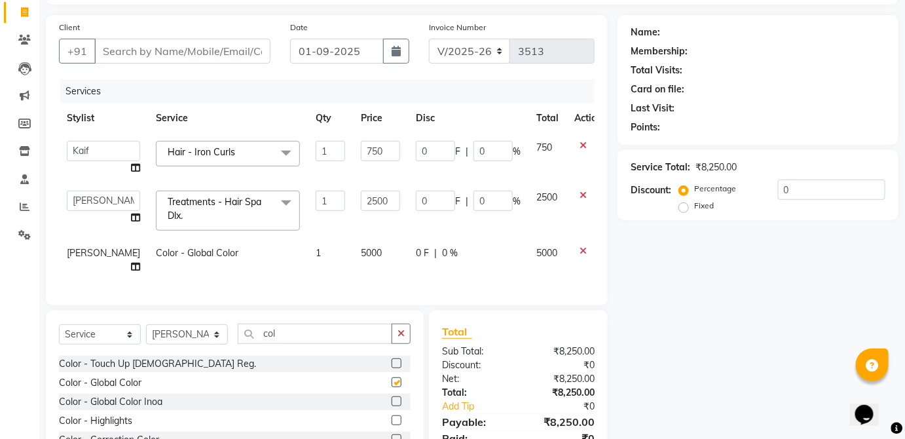
click at [470, 261] on td "0 F | 0 %" at bounding box center [468, 259] width 120 height 43
checkbox input "false"
select select "38123"
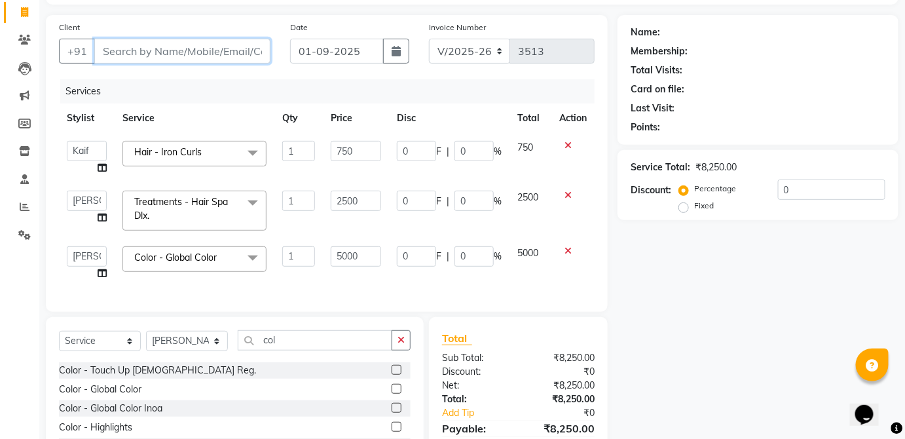
click at [247, 48] on input "Client" at bounding box center [182, 51] width 176 height 25
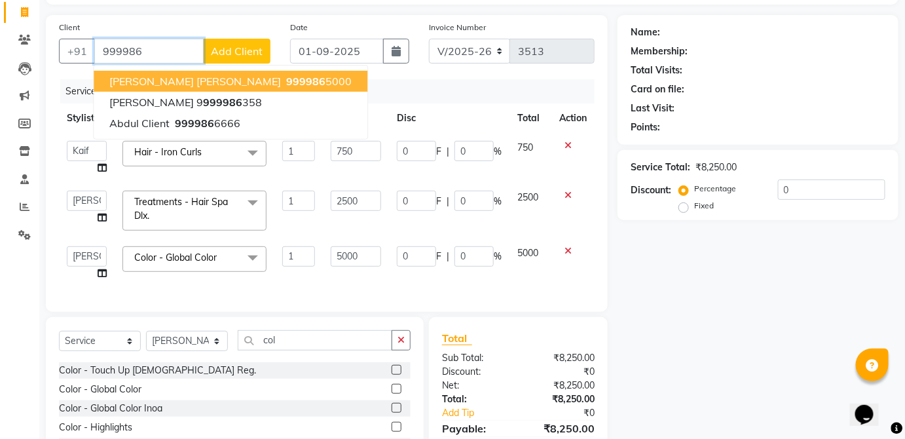
click at [255, 82] on button "Akriti Raul 999986 5000" at bounding box center [231, 81] width 274 height 21
type input "9999865000"
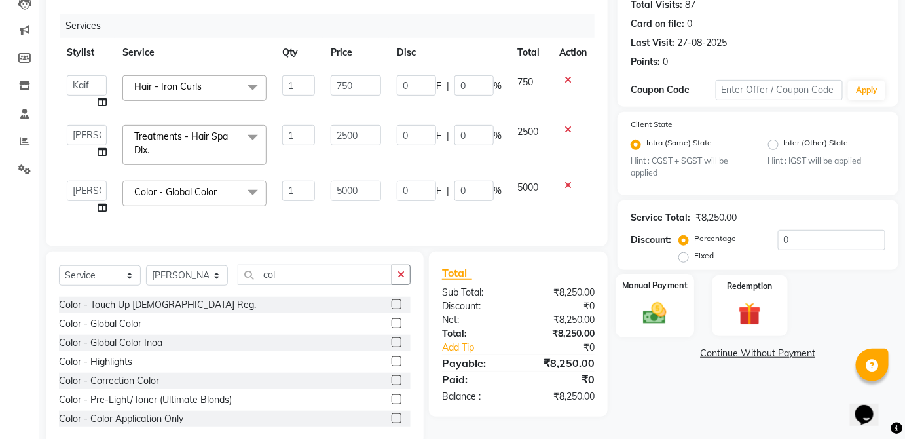
click at [670, 330] on div "Manual Payment" at bounding box center [655, 305] width 78 height 63
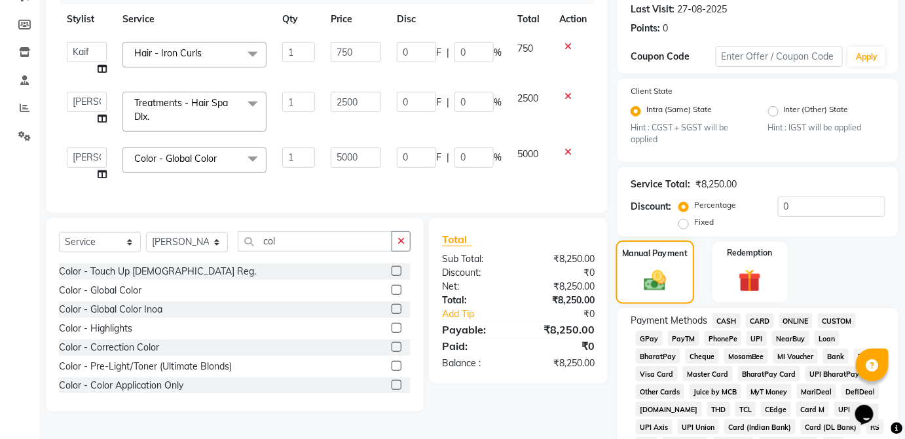
scroll to position [193, 0]
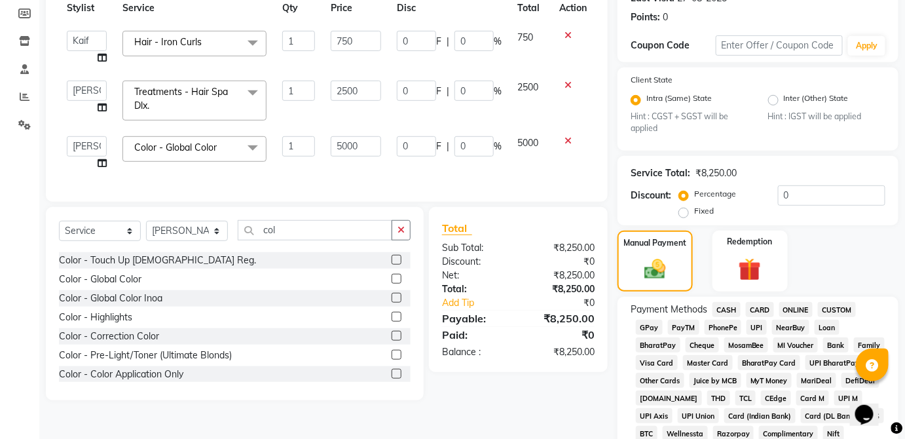
click at [753, 326] on span "UPI" at bounding box center [756, 326] width 20 height 15
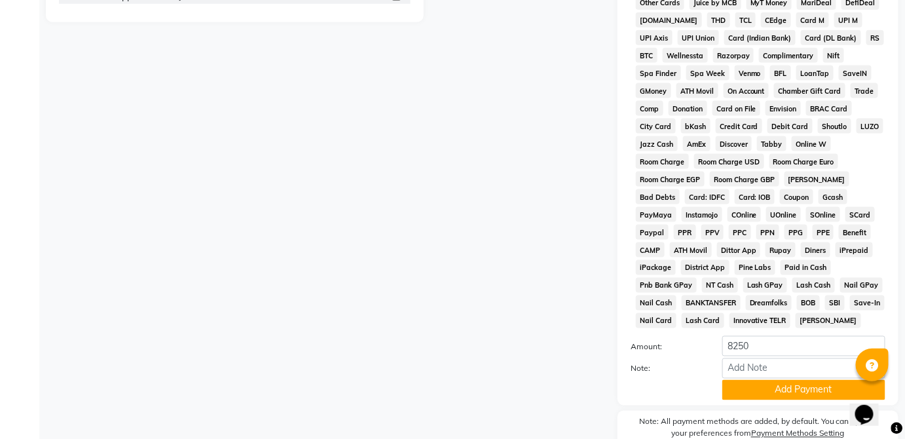
scroll to position [635, 0]
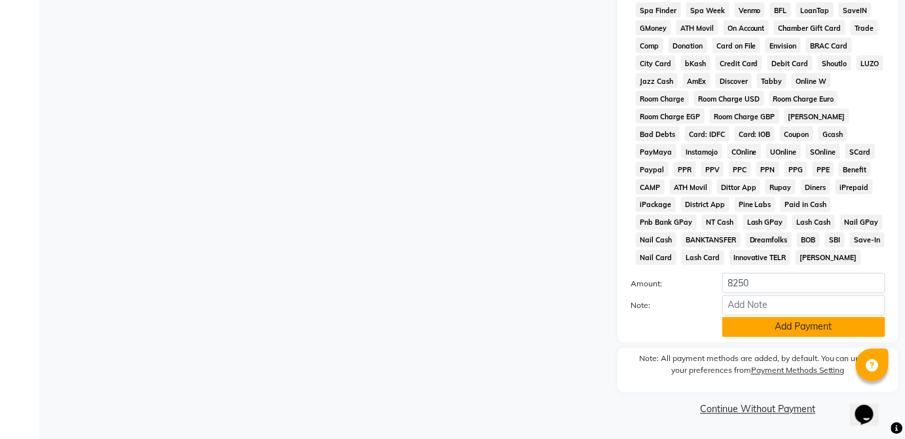
click at [842, 331] on button "Add Payment" at bounding box center [803, 327] width 163 height 20
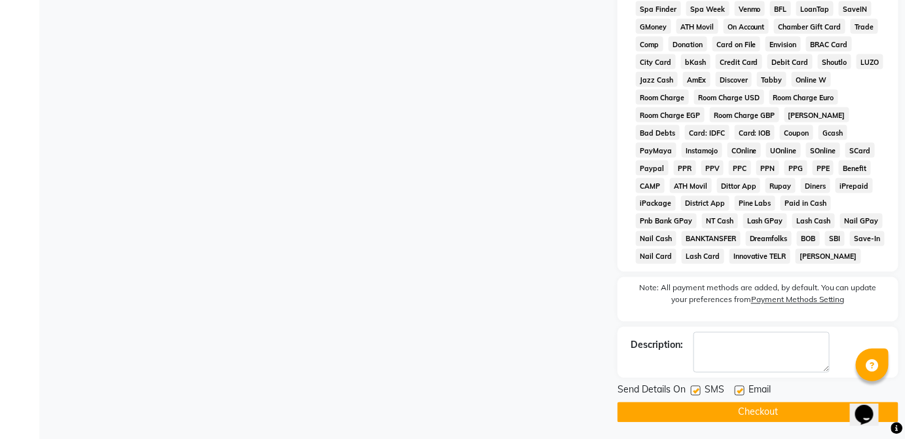
click at [829, 412] on button "Checkout" at bounding box center [757, 412] width 281 height 20
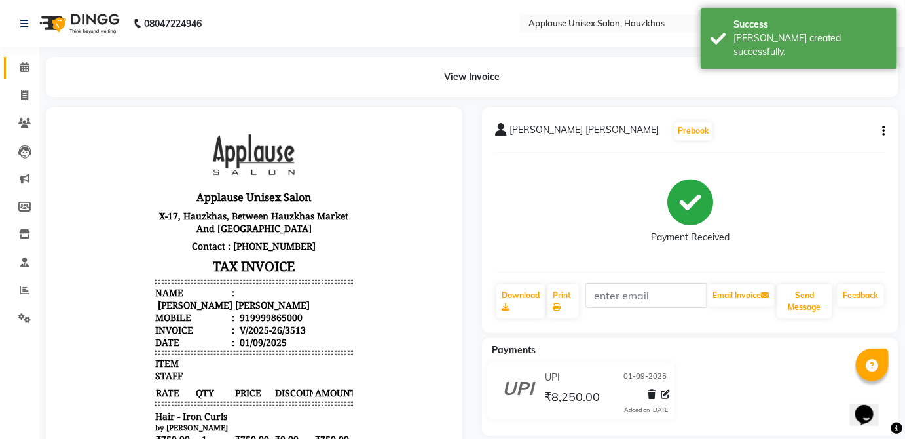
click at [24, 68] on icon at bounding box center [24, 67] width 9 height 10
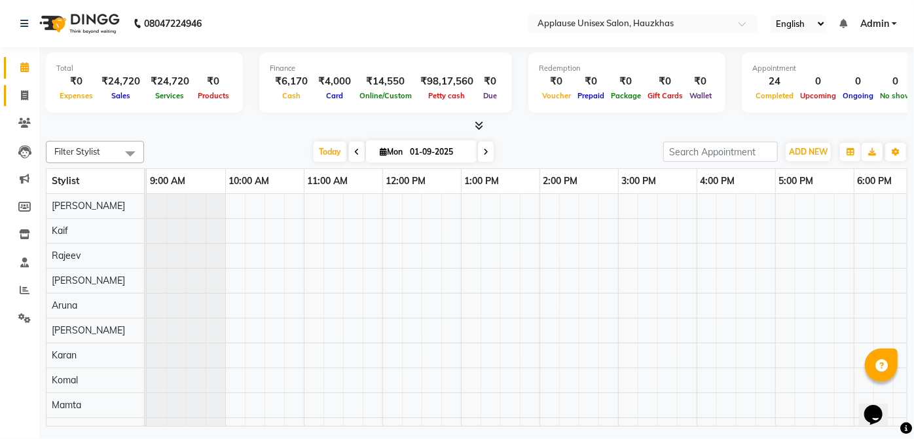
click at [16, 98] on span at bounding box center [24, 95] width 23 height 15
select select "5082"
select select "service"
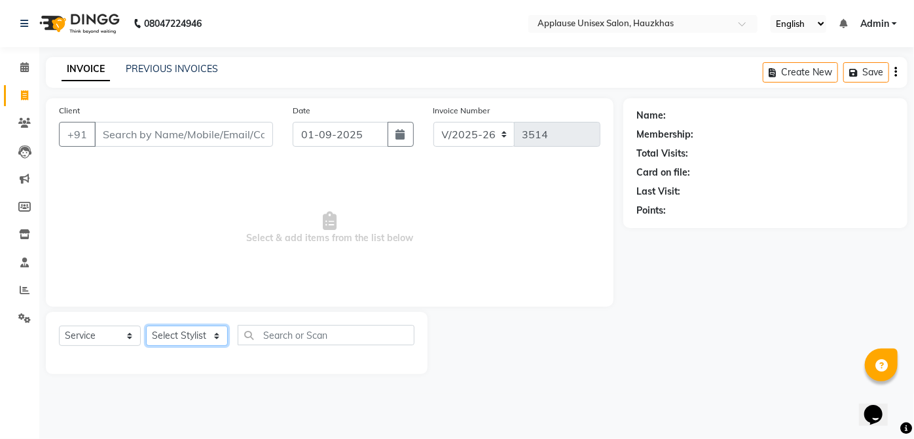
click at [204, 327] on select "Select Stylist Abdul Anas Arti Aruna Asif faisal guri heena Kaif Kamal Karan Ko…" at bounding box center [187, 335] width 82 height 20
select select "32126"
click at [146, 325] on select "Select Stylist Abdul Anas Arti Aruna Asif faisal guri heena Kaif Kamal Karan Ko…" at bounding box center [187, 335] width 82 height 20
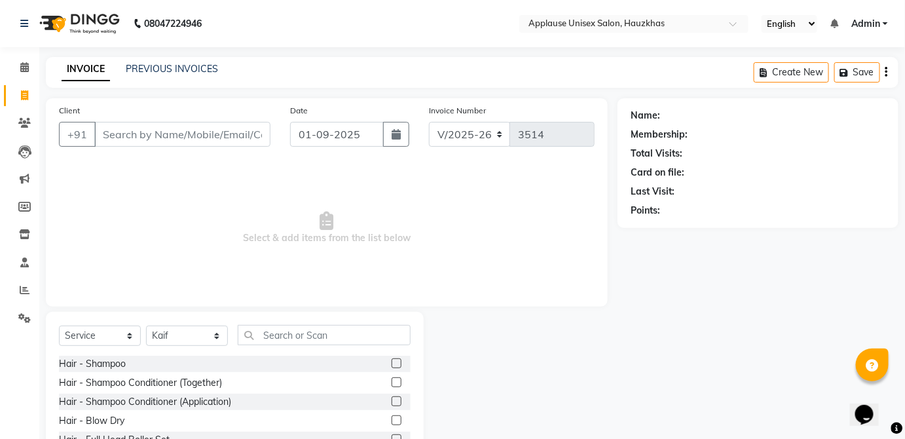
click at [391, 380] on label at bounding box center [396, 382] width 10 height 10
click at [391, 380] on input "checkbox" at bounding box center [395, 382] width 9 height 9
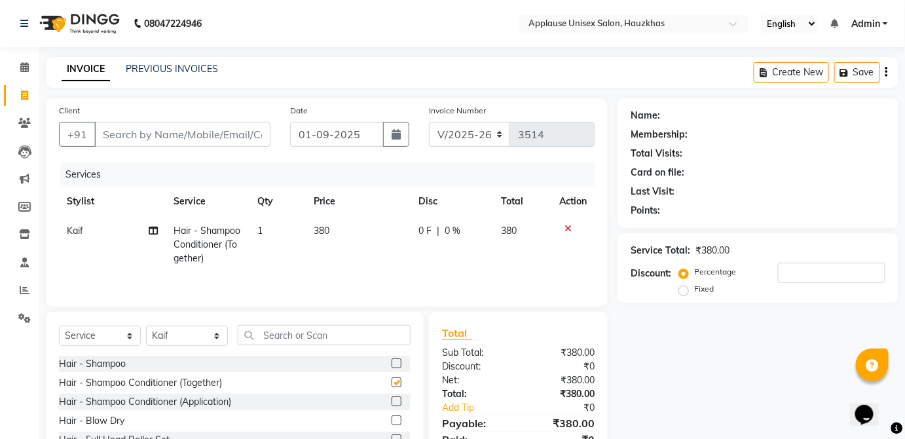
checkbox input "false"
click at [384, 231] on td "380" at bounding box center [358, 244] width 105 height 57
select select "32126"
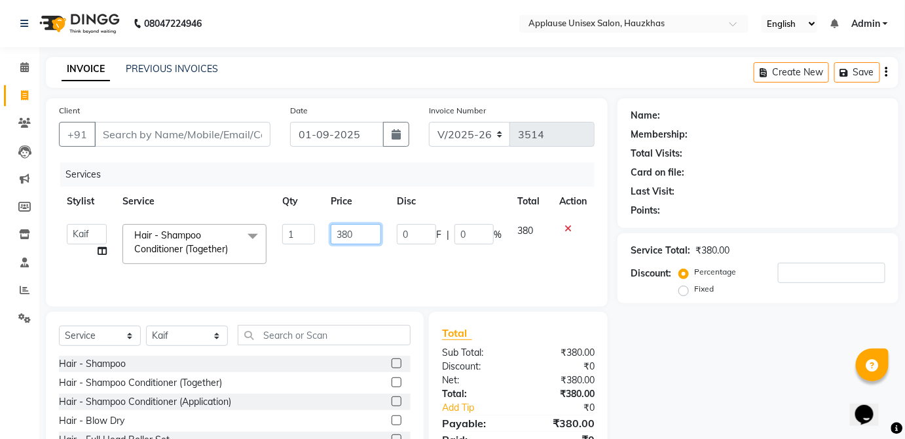
click at [373, 236] on input "380" at bounding box center [356, 234] width 50 height 20
type input "3"
type input "400"
click at [530, 219] on td "380" at bounding box center [530, 244] width 42 height 56
select select "32126"
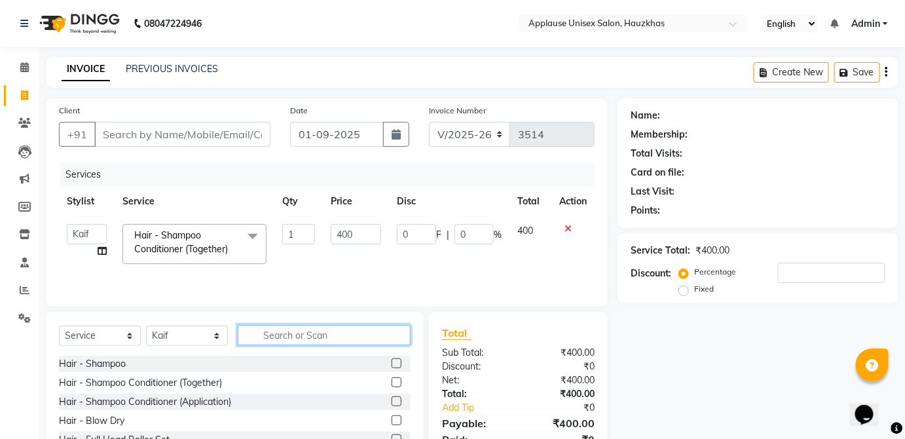
click at [353, 331] on input "text" at bounding box center [324, 335] width 173 height 20
type input "blo"
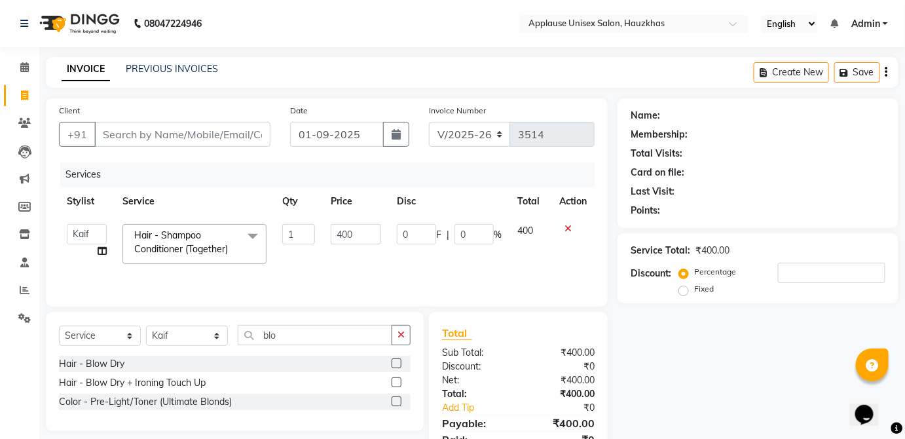
click at [398, 361] on label at bounding box center [396, 363] width 10 height 10
click at [398, 361] on input "checkbox" at bounding box center [395, 363] width 9 height 9
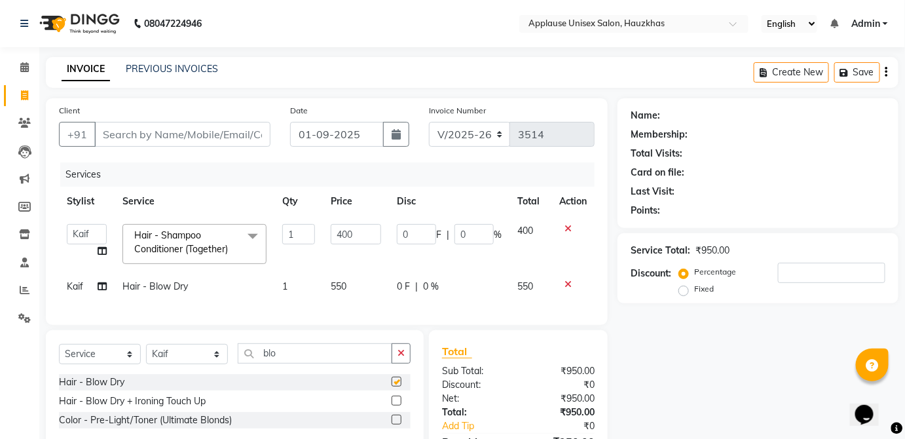
checkbox input "false"
click at [365, 287] on td "550" at bounding box center [356, 286] width 66 height 29
select select "32126"
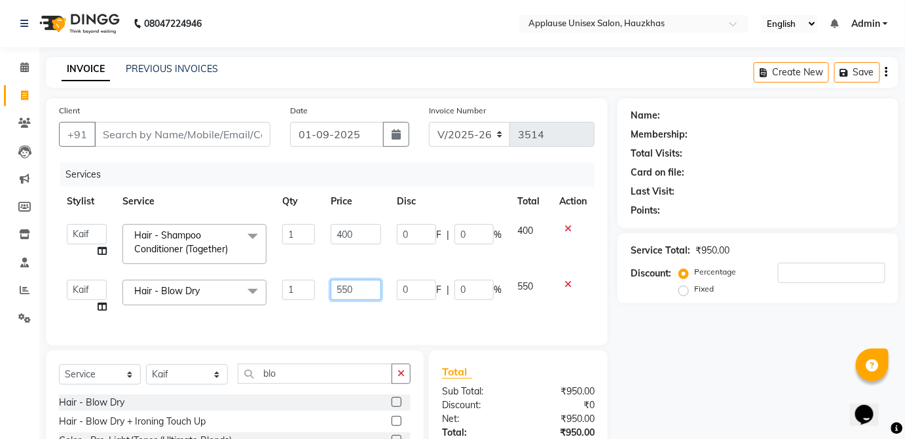
click at [365, 283] on input "550" at bounding box center [356, 289] width 50 height 20
type input "5"
type input "600"
click at [535, 285] on td "550" at bounding box center [530, 297] width 42 height 50
select select "32126"
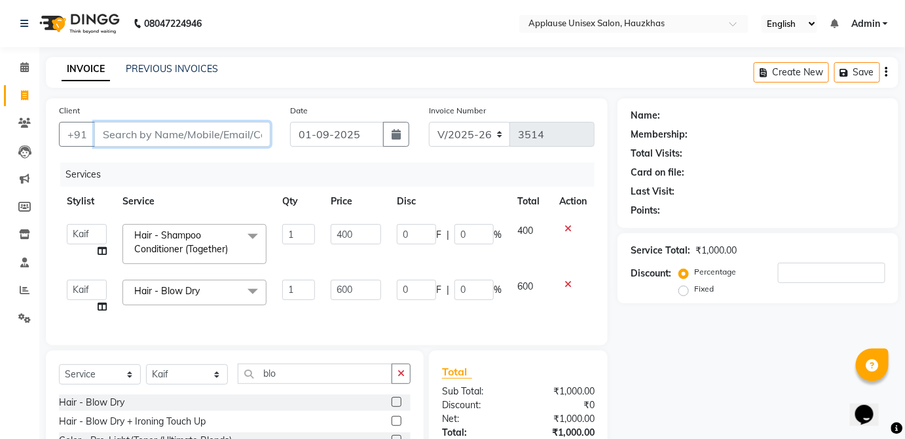
click at [258, 136] on input "Client" at bounding box center [182, 134] width 176 height 25
type input "s"
type input "0"
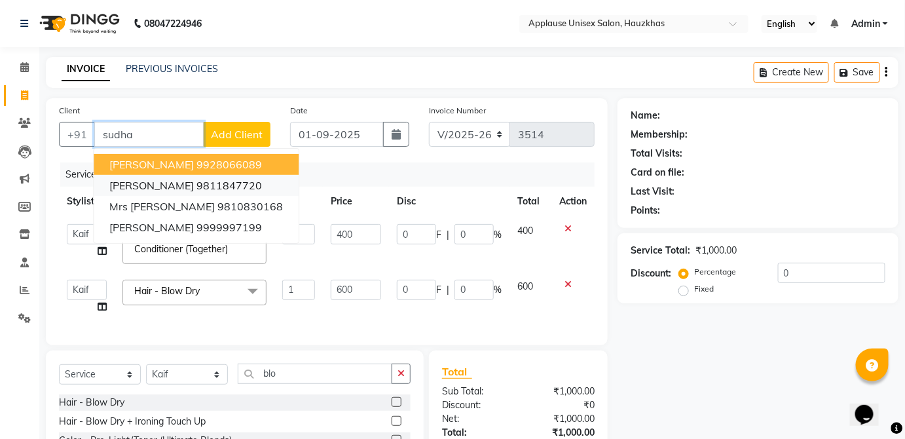
click at [228, 181] on ngb-highlight "9811847720" at bounding box center [228, 185] width 65 height 13
type input "9811847720"
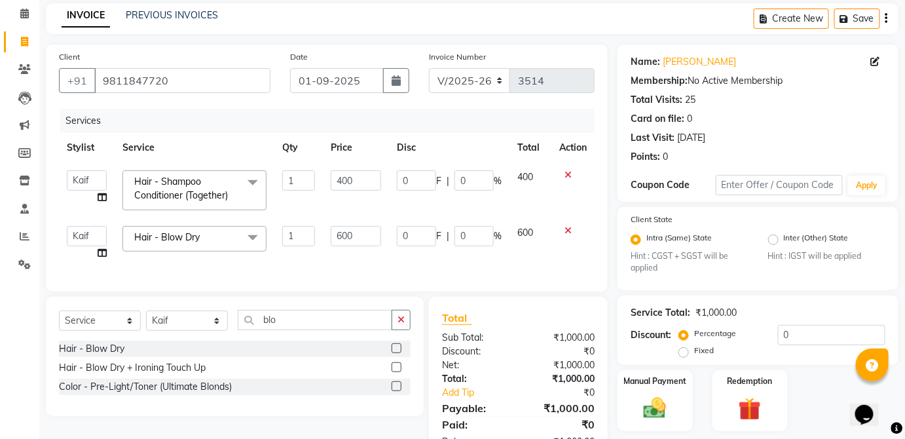
scroll to position [103, 0]
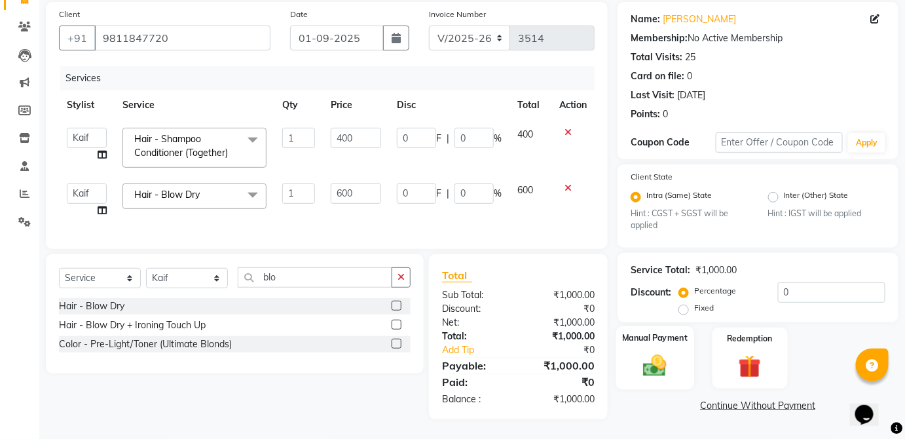
click at [675, 338] on div "Manual Payment" at bounding box center [655, 357] width 78 height 63
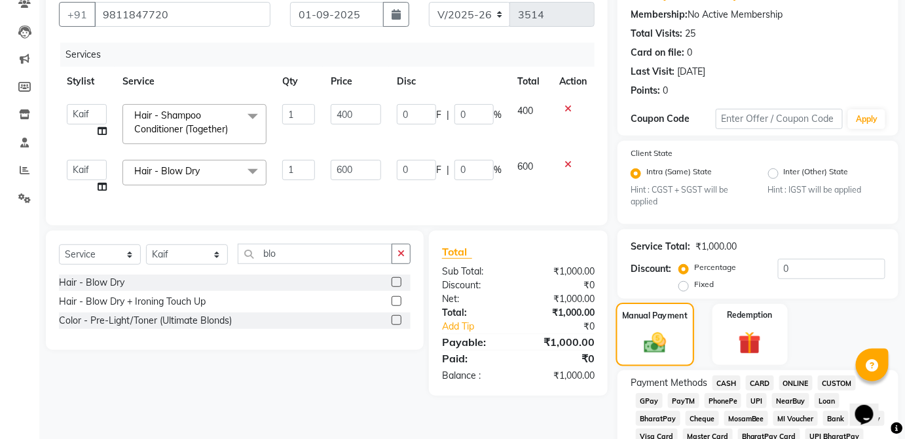
scroll to position [124, 0]
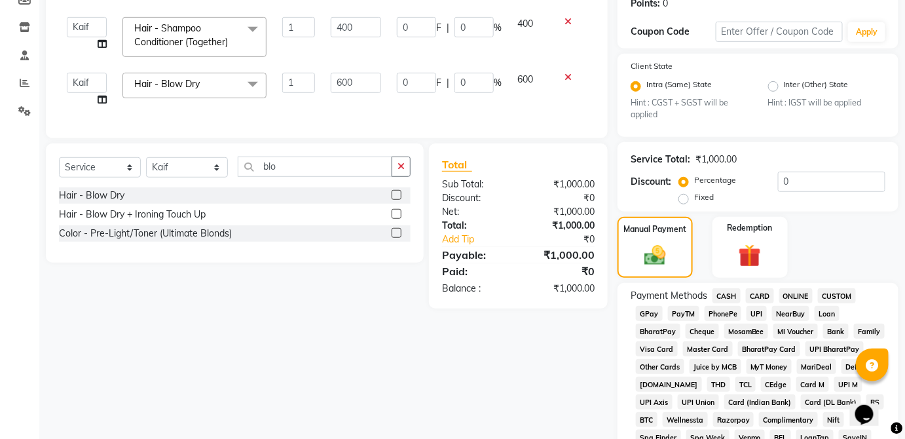
click at [733, 294] on span "CASH" at bounding box center [726, 295] width 28 height 15
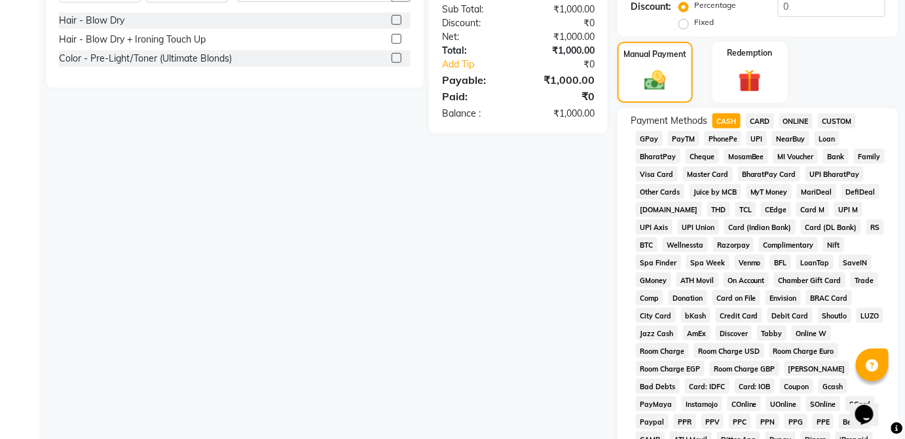
scroll to position [635, 0]
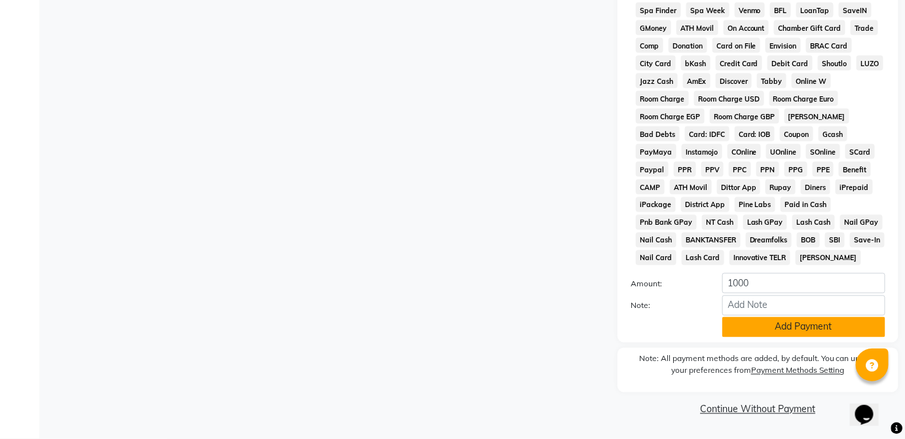
click at [775, 331] on button "Add Payment" at bounding box center [803, 327] width 163 height 20
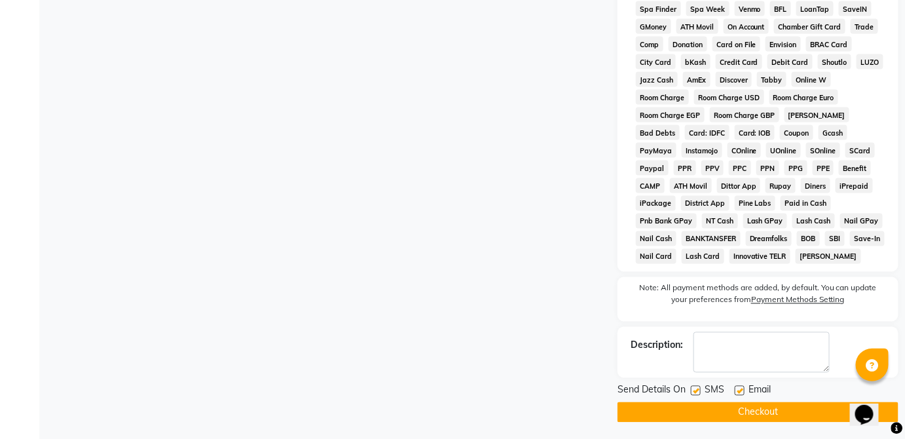
click at [774, 405] on button "Checkout" at bounding box center [757, 412] width 281 height 20
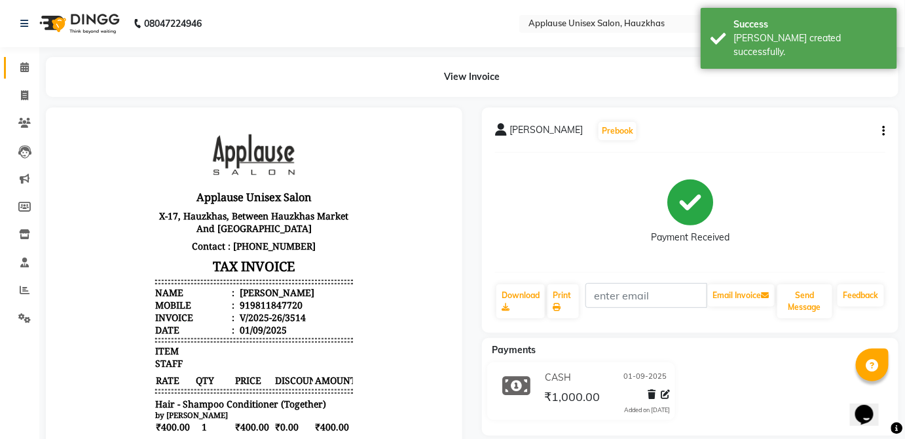
click at [21, 59] on link "Calendar" at bounding box center [19, 68] width 31 height 22
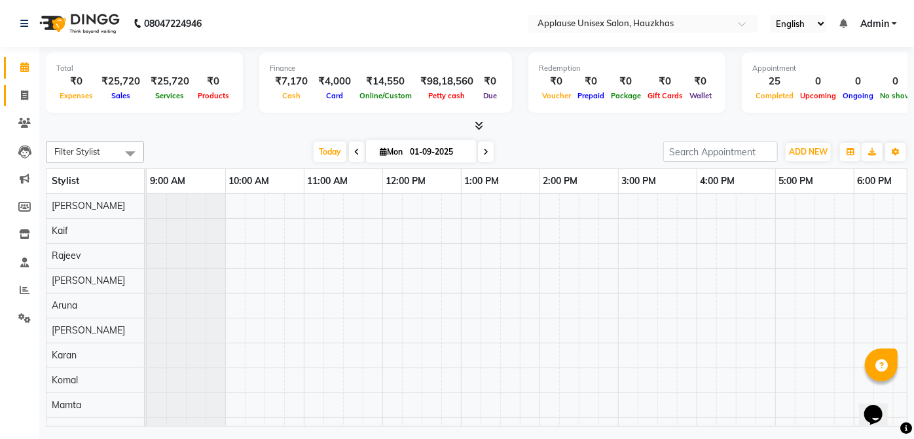
click at [26, 96] on icon at bounding box center [24, 95] width 7 height 10
select select "service"
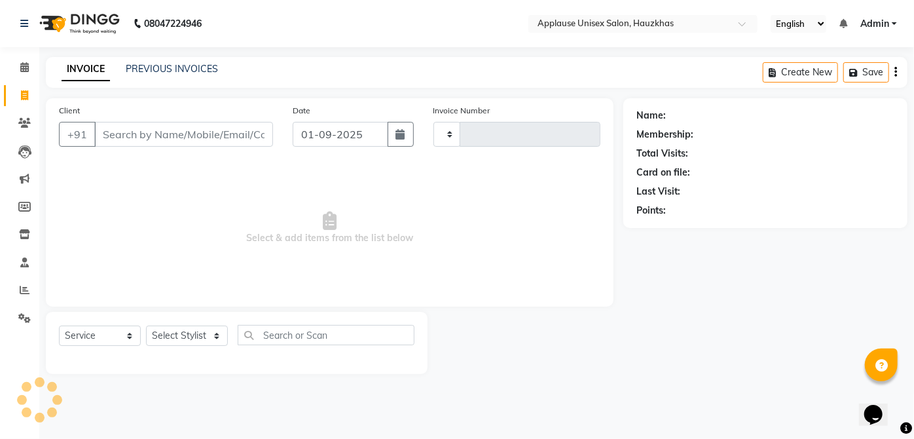
type input "3515"
click at [136, 67] on link "PREVIOUS INVOICES" at bounding box center [172, 69] width 92 height 12
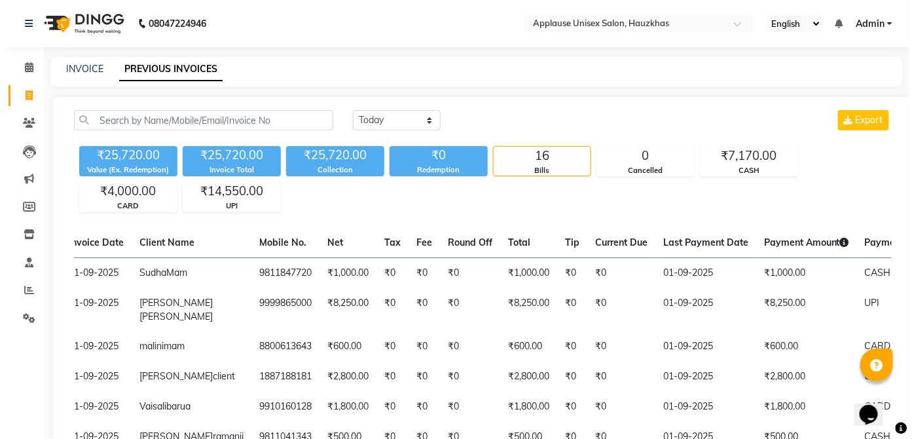
scroll to position [0, 88]
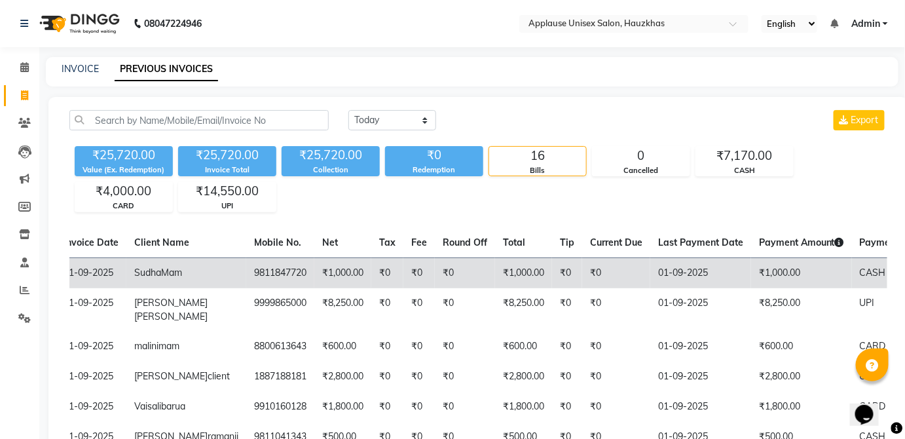
click at [246, 277] on td "9811847720" at bounding box center [280, 272] width 68 height 31
click at [314, 261] on td "₹1,000.00" at bounding box center [342, 272] width 57 height 31
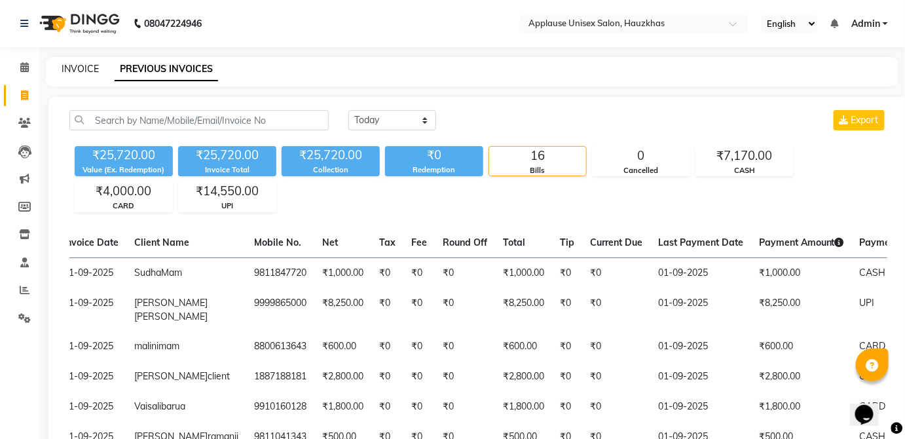
click at [63, 64] on link "INVOICE" at bounding box center [80, 69] width 37 height 12
select select "service"
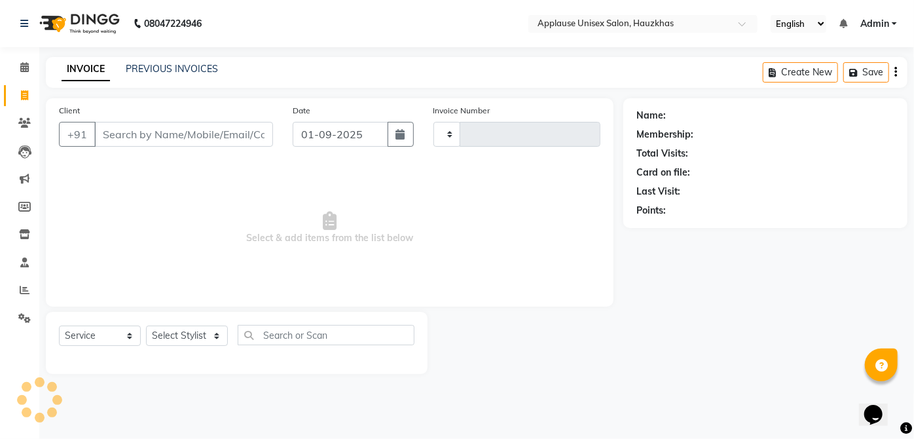
type input "3515"
click at [33, 63] on span at bounding box center [24, 67] width 23 height 15
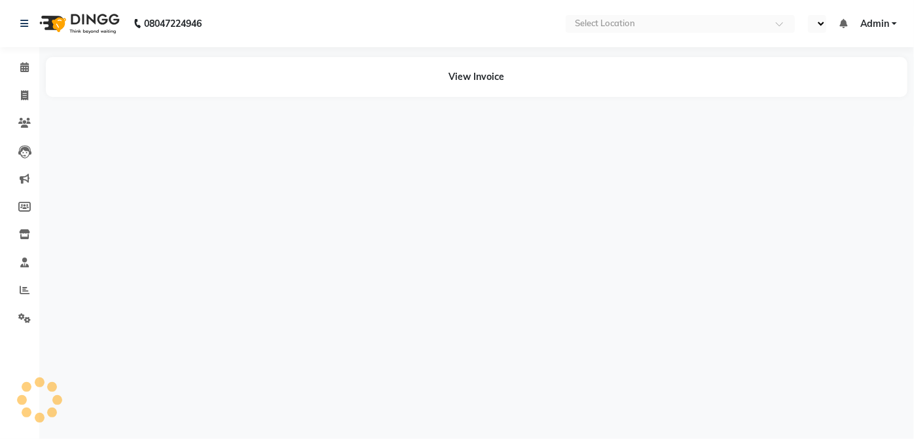
select select "en"
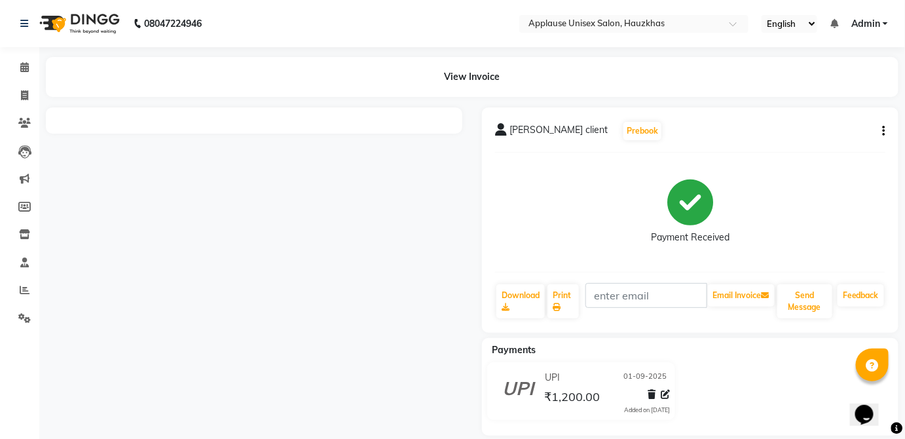
scroll to position [15, 0]
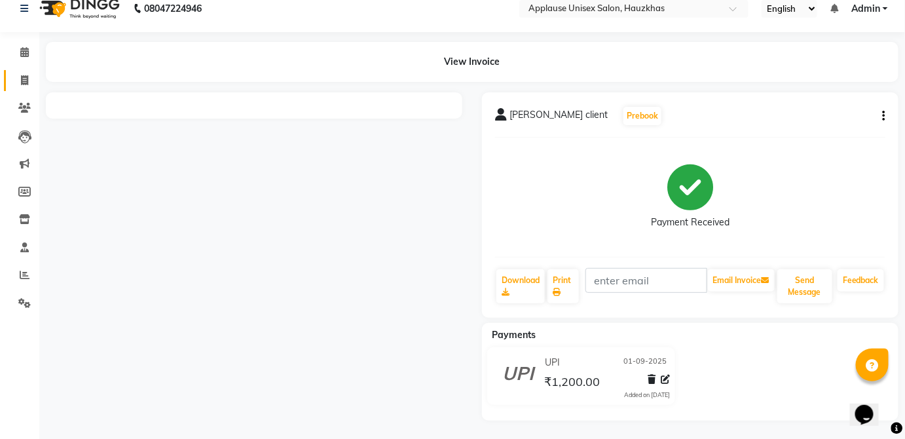
click at [18, 75] on span at bounding box center [24, 80] width 23 height 15
select select "service"
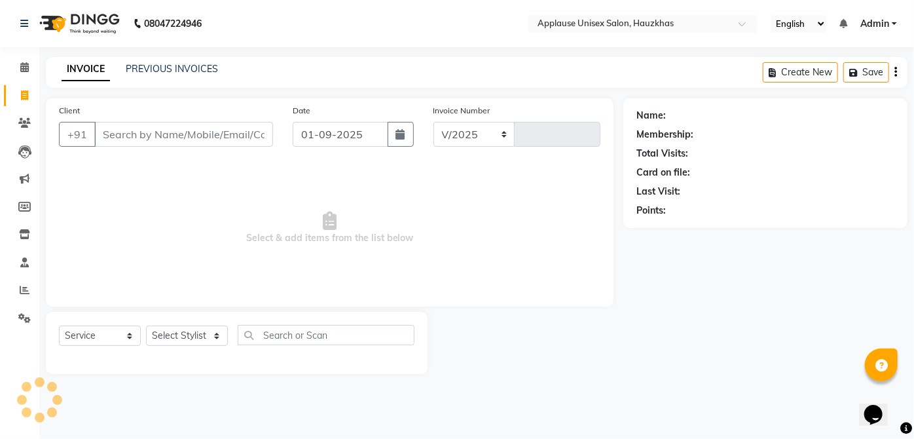
select select "5082"
type input "3508"
click at [126, 66] on link "PREVIOUS INVOICES" at bounding box center [172, 69] width 92 height 12
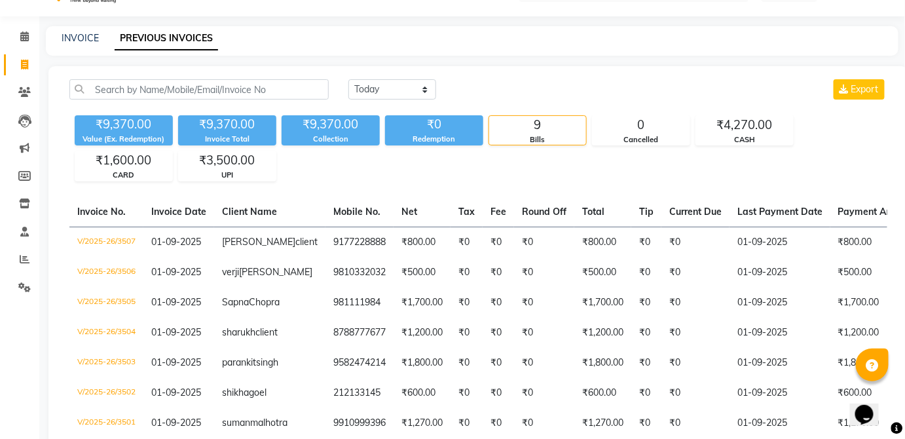
scroll to position [73, 0]
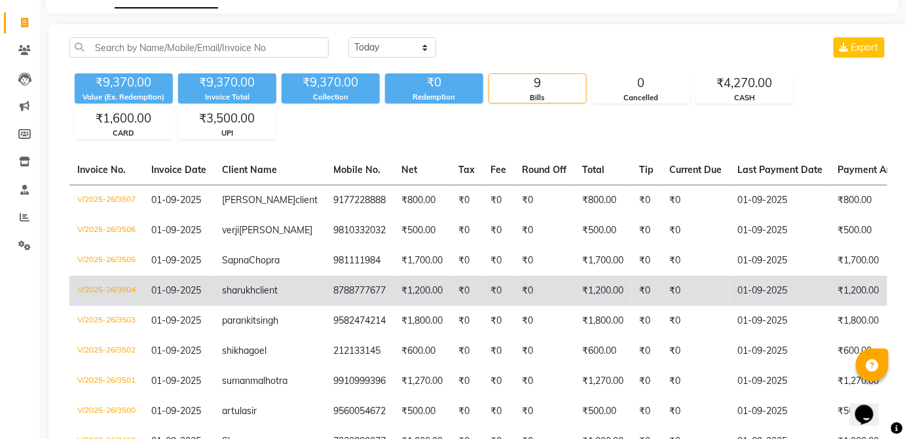
click at [729, 306] on td "01-09-2025" at bounding box center [779, 291] width 101 height 30
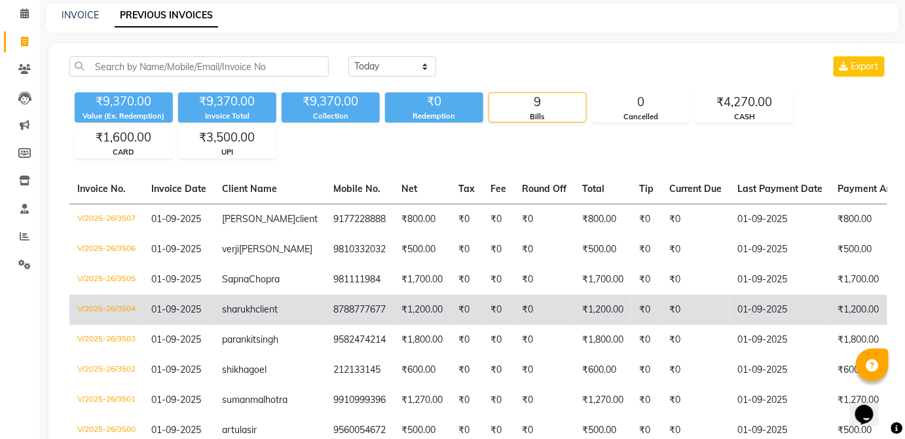
scroll to position [0, 0]
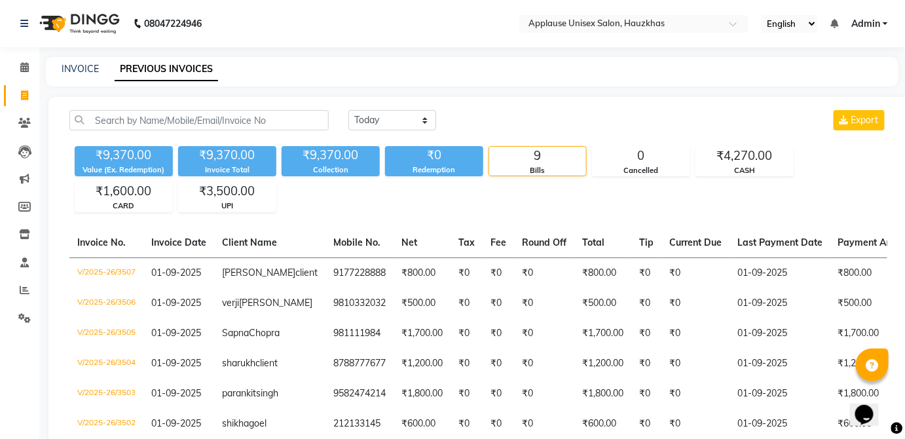
click at [84, 81] on div "INVOICE PREVIOUS INVOICES" at bounding box center [472, 71] width 852 height 29
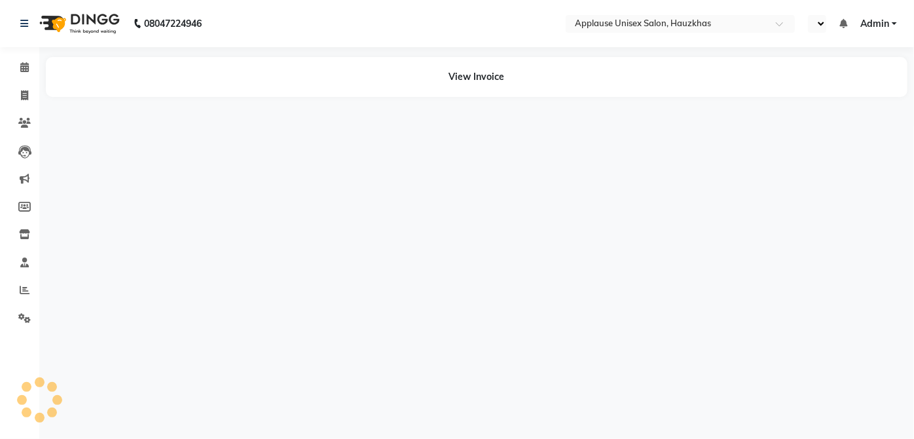
select select "en"
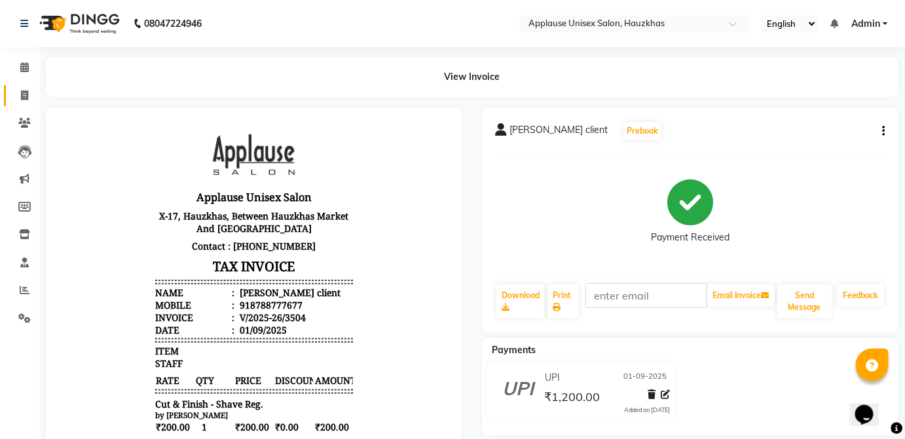
click at [22, 88] on span at bounding box center [24, 95] width 23 height 15
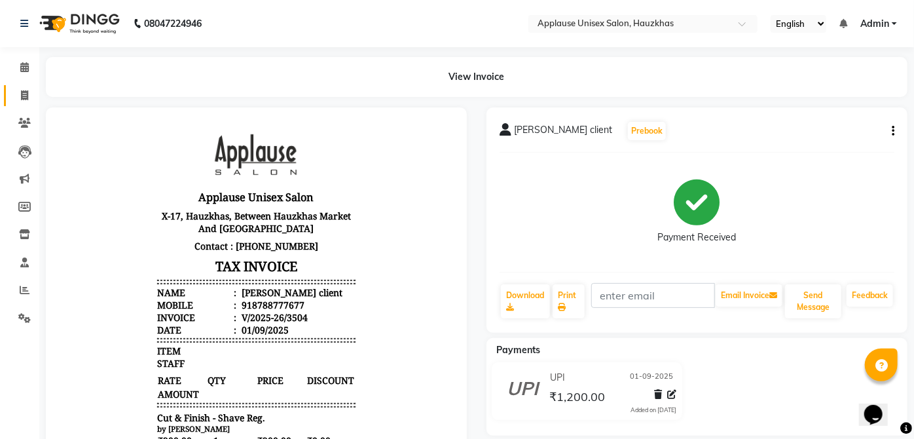
select select "5082"
select select "service"
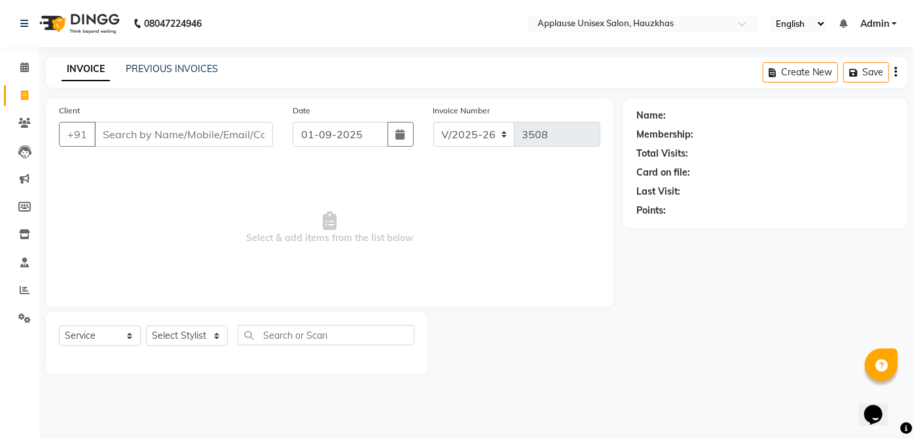
click at [177, 356] on div at bounding box center [236, 357] width 355 height 5
click at [183, 342] on select "Select Stylist" at bounding box center [187, 335] width 82 height 20
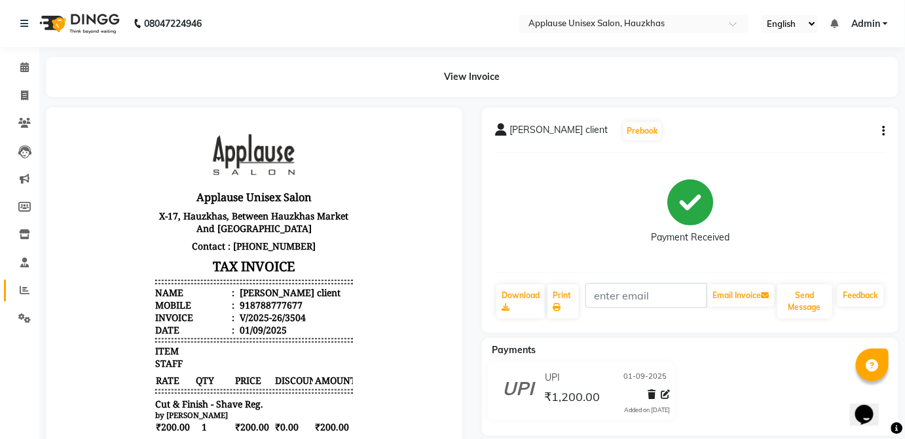
click at [29, 294] on span at bounding box center [24, 290] width 23 height 15
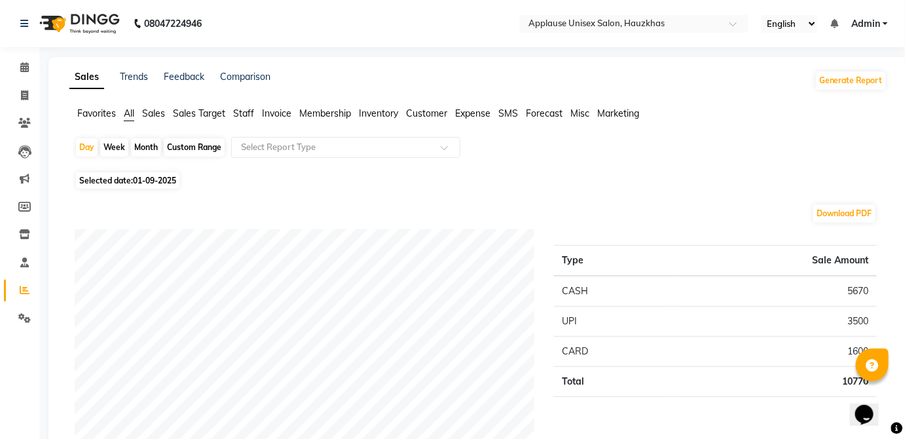
click at [242, 118] on span "Staff" at bounding box center [243, 113] width 21 height 12
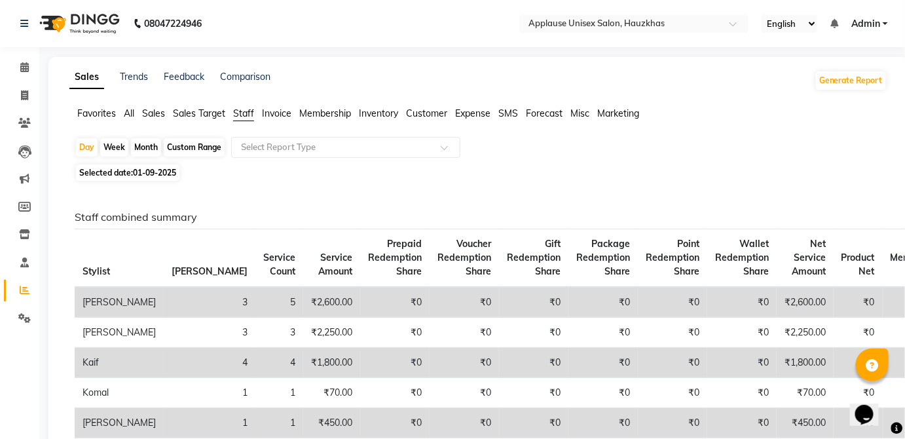
click at [683, 141] on div "Day Week Month Custom Range Select Report Type" at bounding box center [478, 149] width 807 height 24
click at [26, 94] on icon at bounding box center [24, 95] width 7 height 10
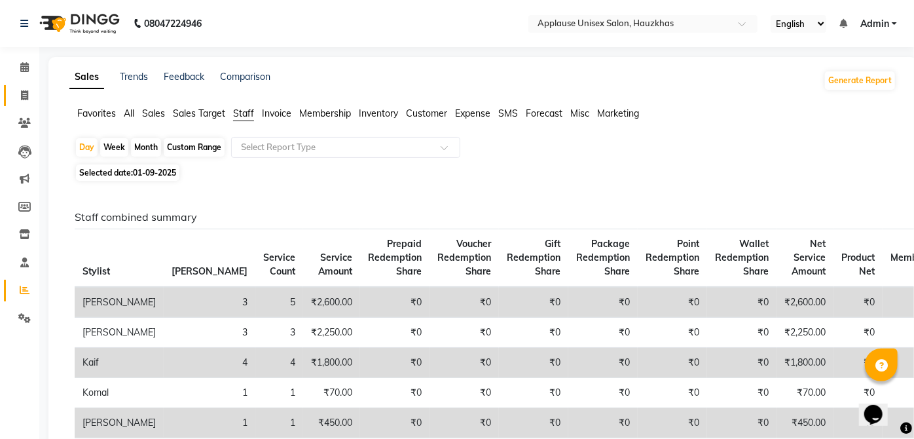
select select "service"
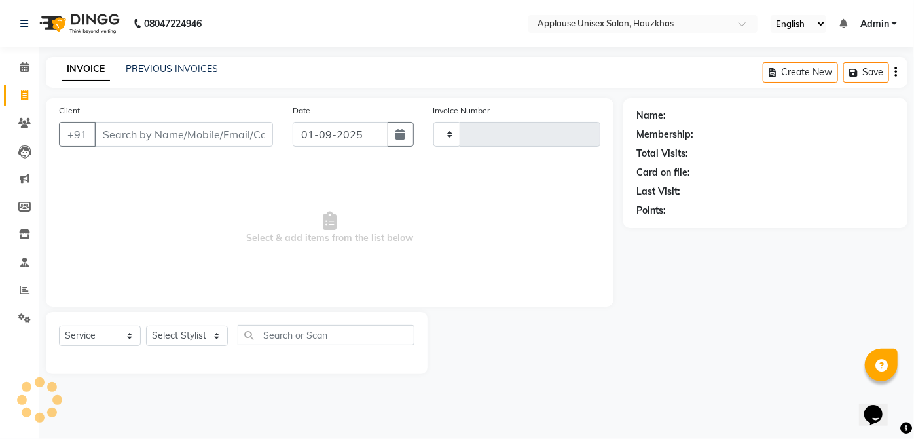
type input "3509"
click at [189, 63] on link "PREVIOUS INVOICES" at bounding box center [172, 69] width 92 height 12
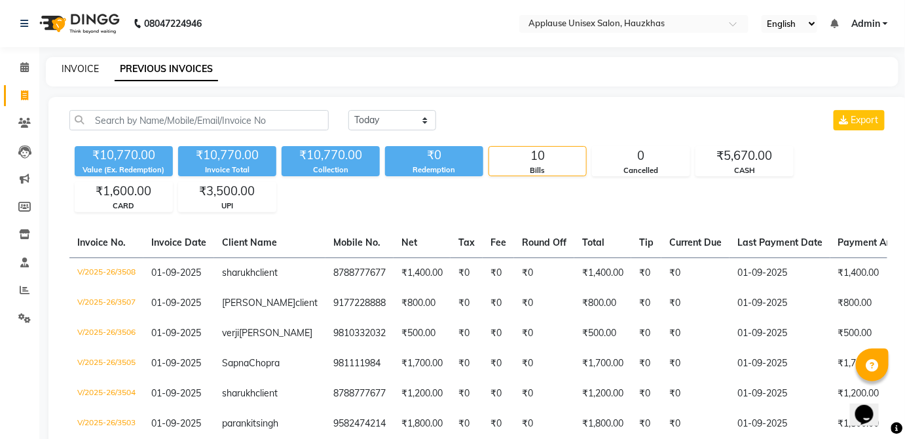
click at [73, 65] on link "INVOICE" at bounding box center [80, 69] width 37 height 12
select select "service"
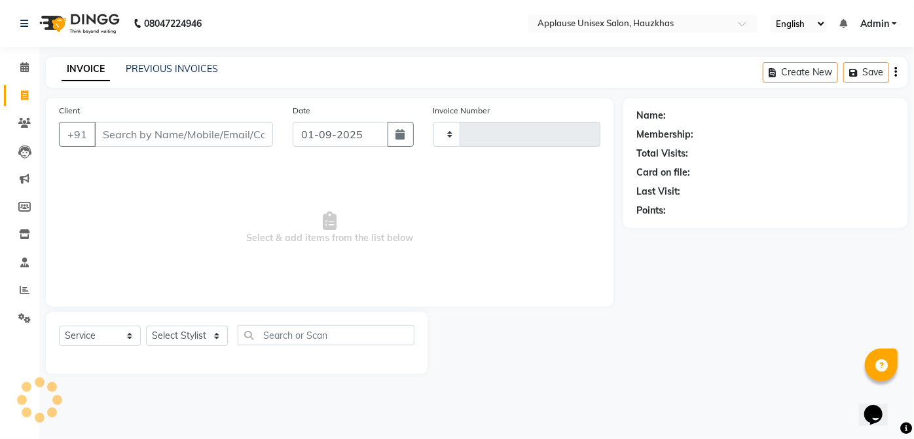
type input "3509"
select select "5082"
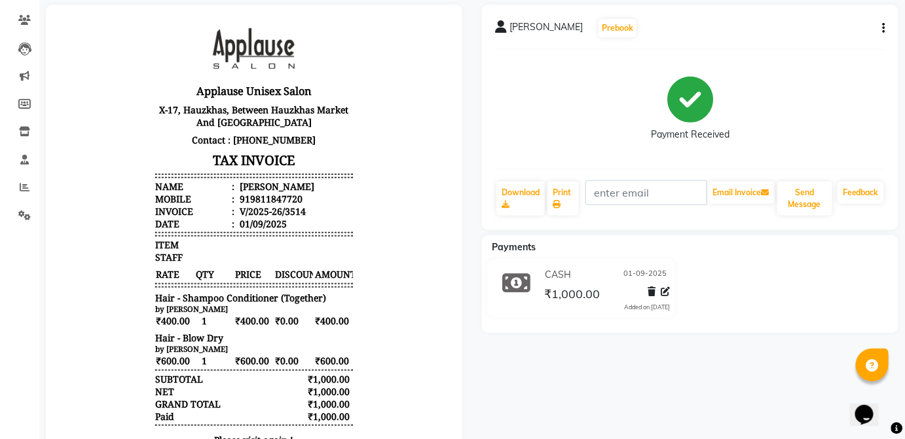
scroll to position [104, 0]
